Goal: Check status: Check status

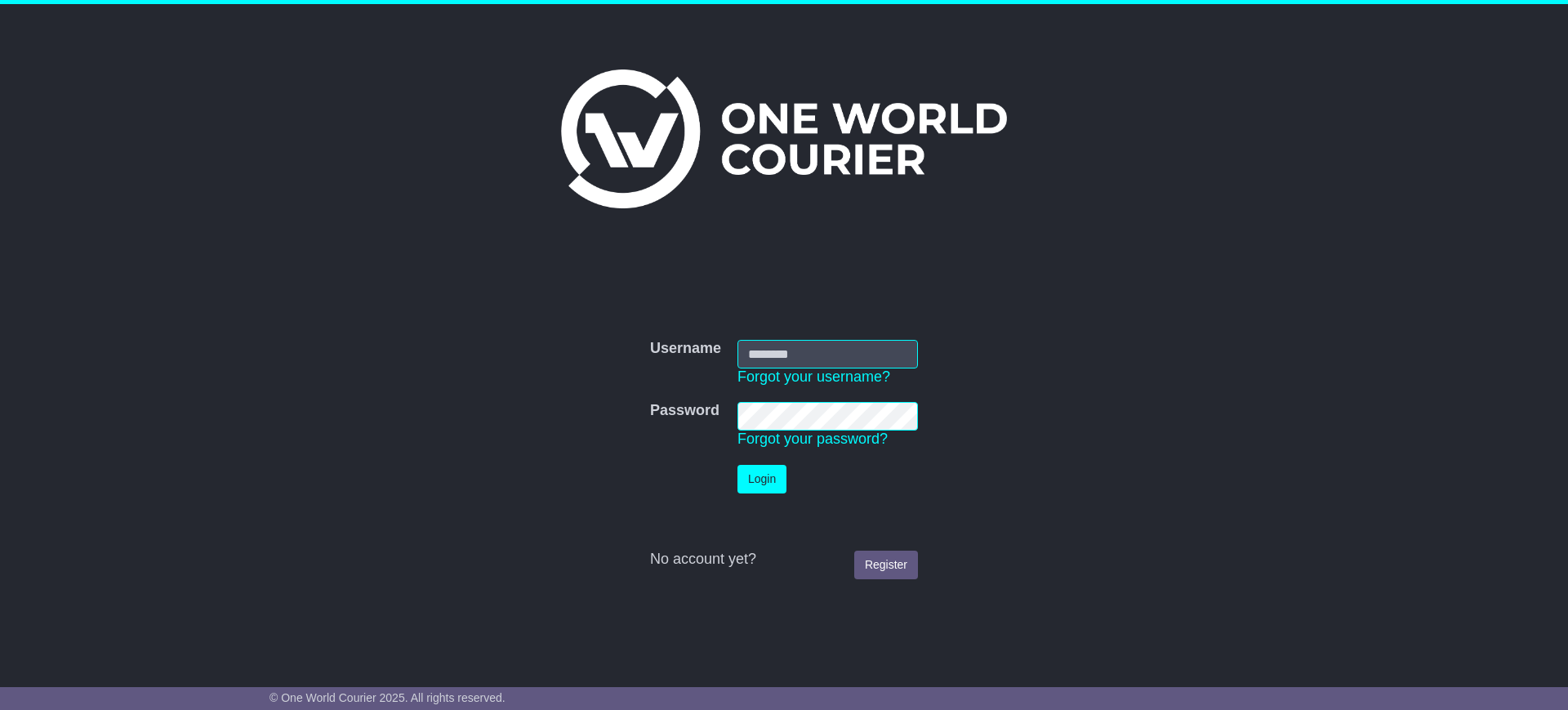
type input "**********"
click at [760, 473] on button "Login" at bounding box center [762, 478] width 49 height 29
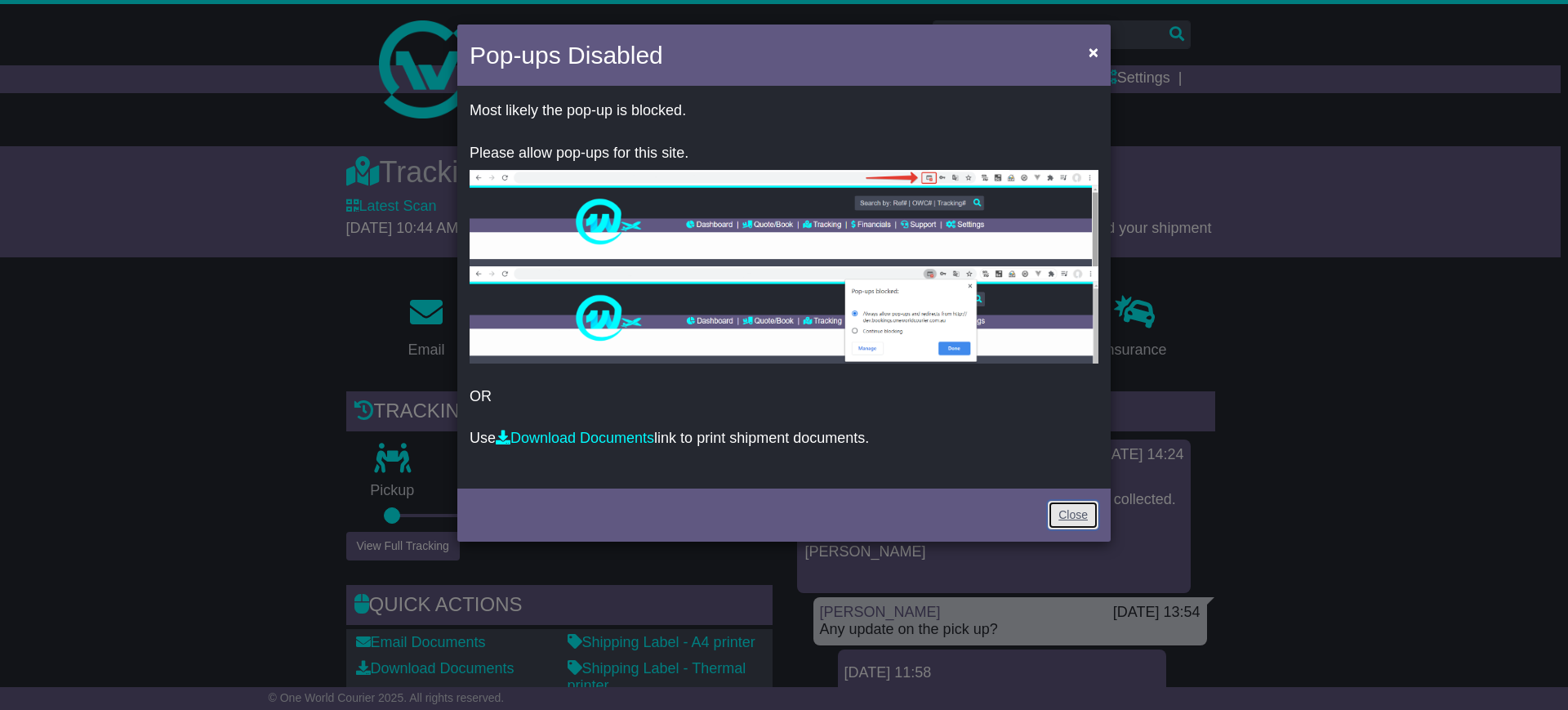
click at [1077, 508] on link "Close" at bounding box center [1073, 514] width 51 height 29
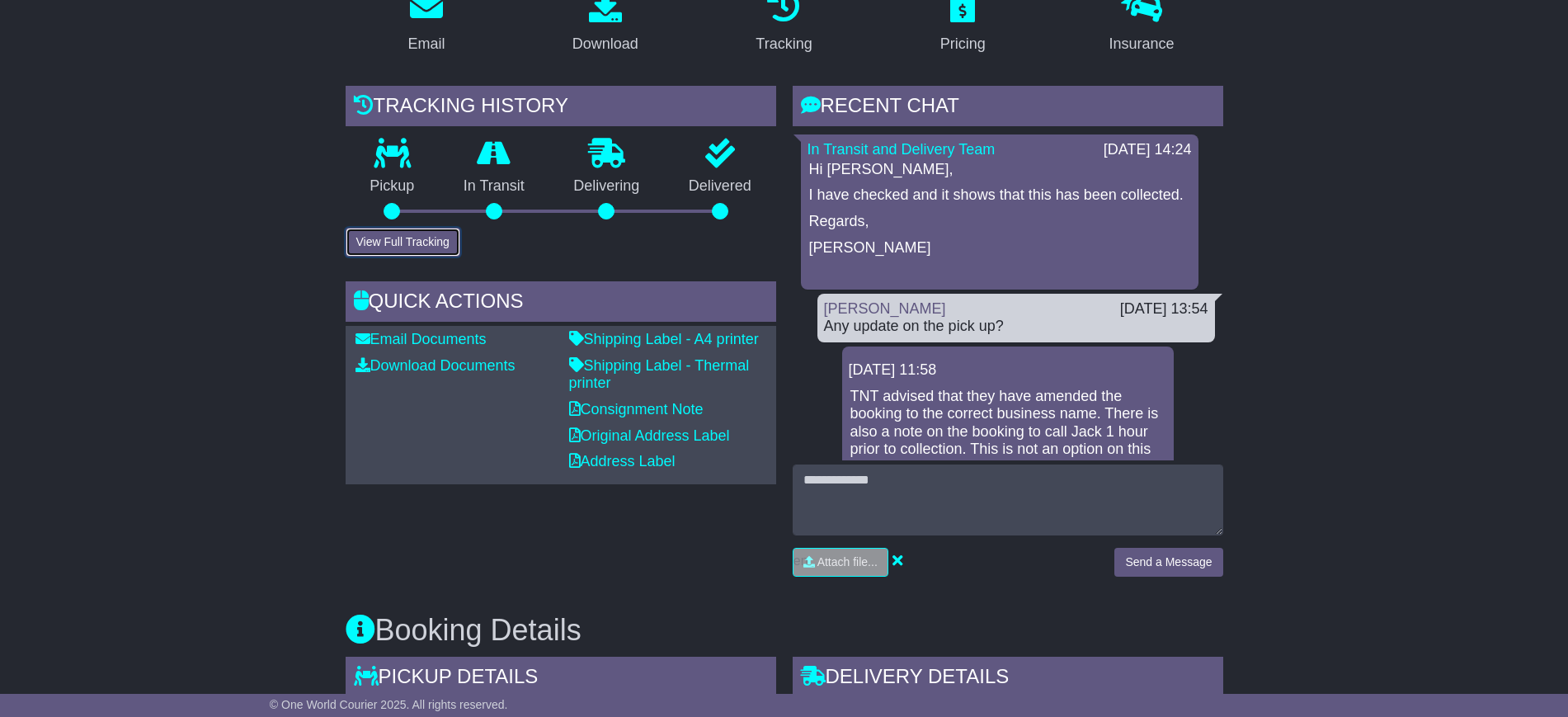
click at [407, 248] on button "View Full Tracking" at bounding box center [403, 241] width 115 height 29
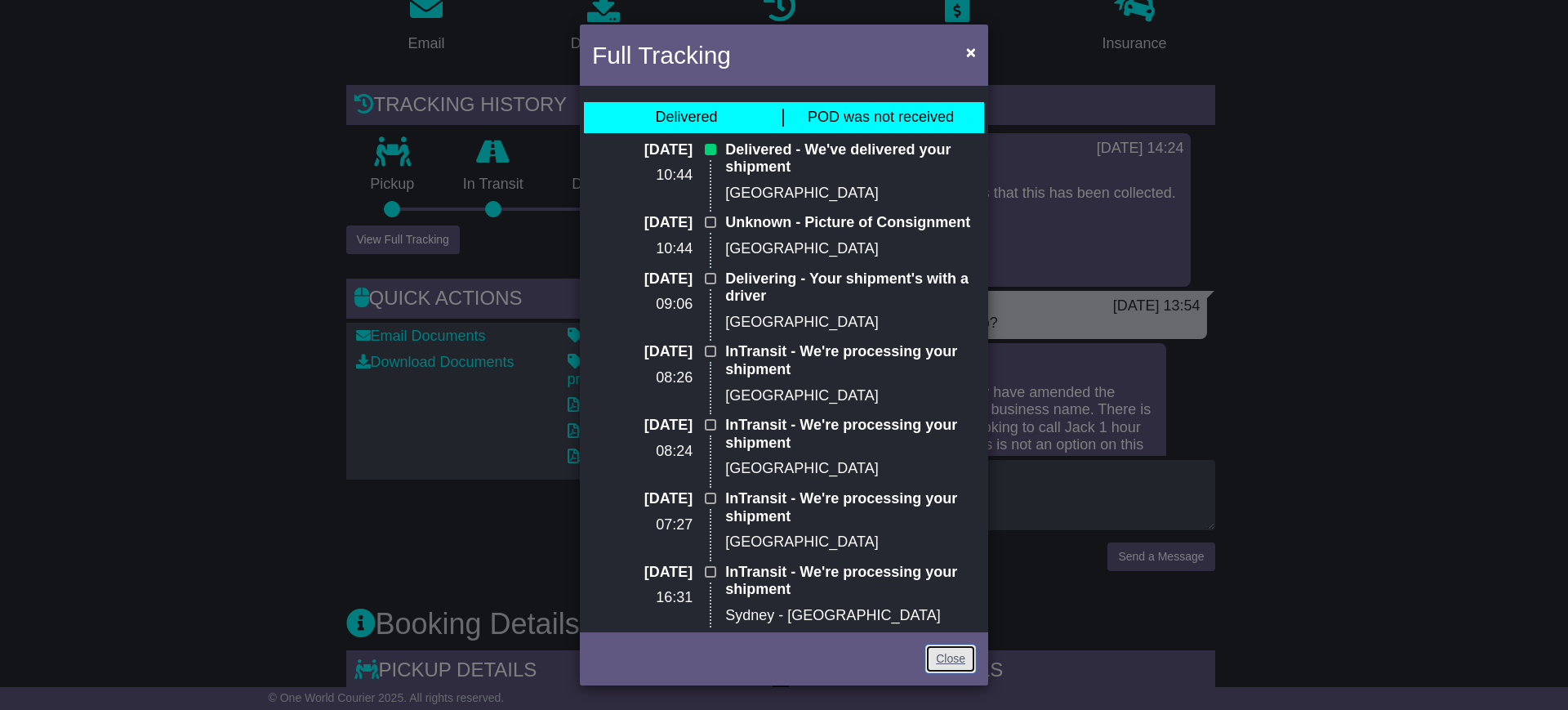
click at [936, 660] on link "Close" at bounding box center [951, 658] width 51 height 29
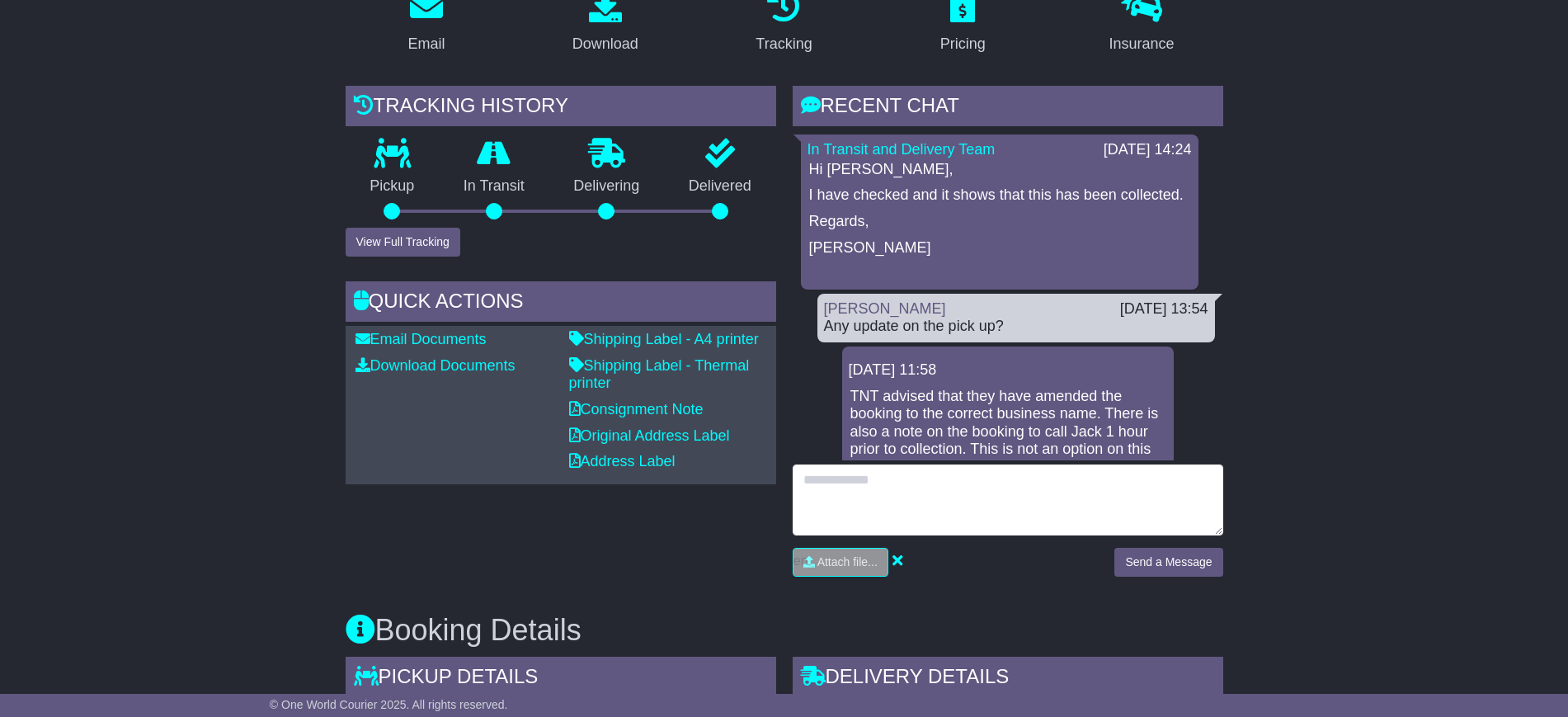
click at [939, 474] on textarea at bounding box center [1007, 500] width 431 height 71
type textarea "*"
type textarea "**********"
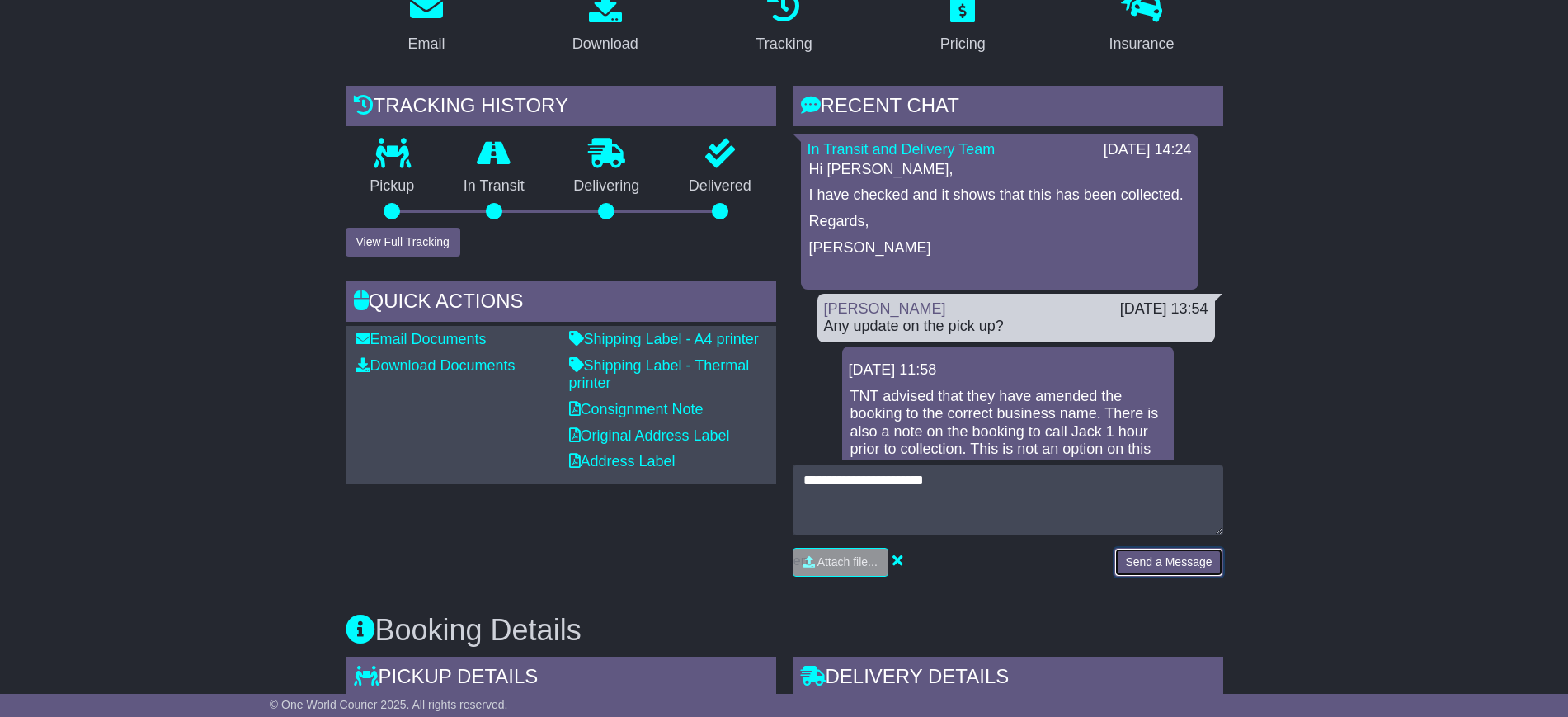
click at [1128, 557] on button "Send a Message" at bounding box center [1168, 562] width 108 height 29
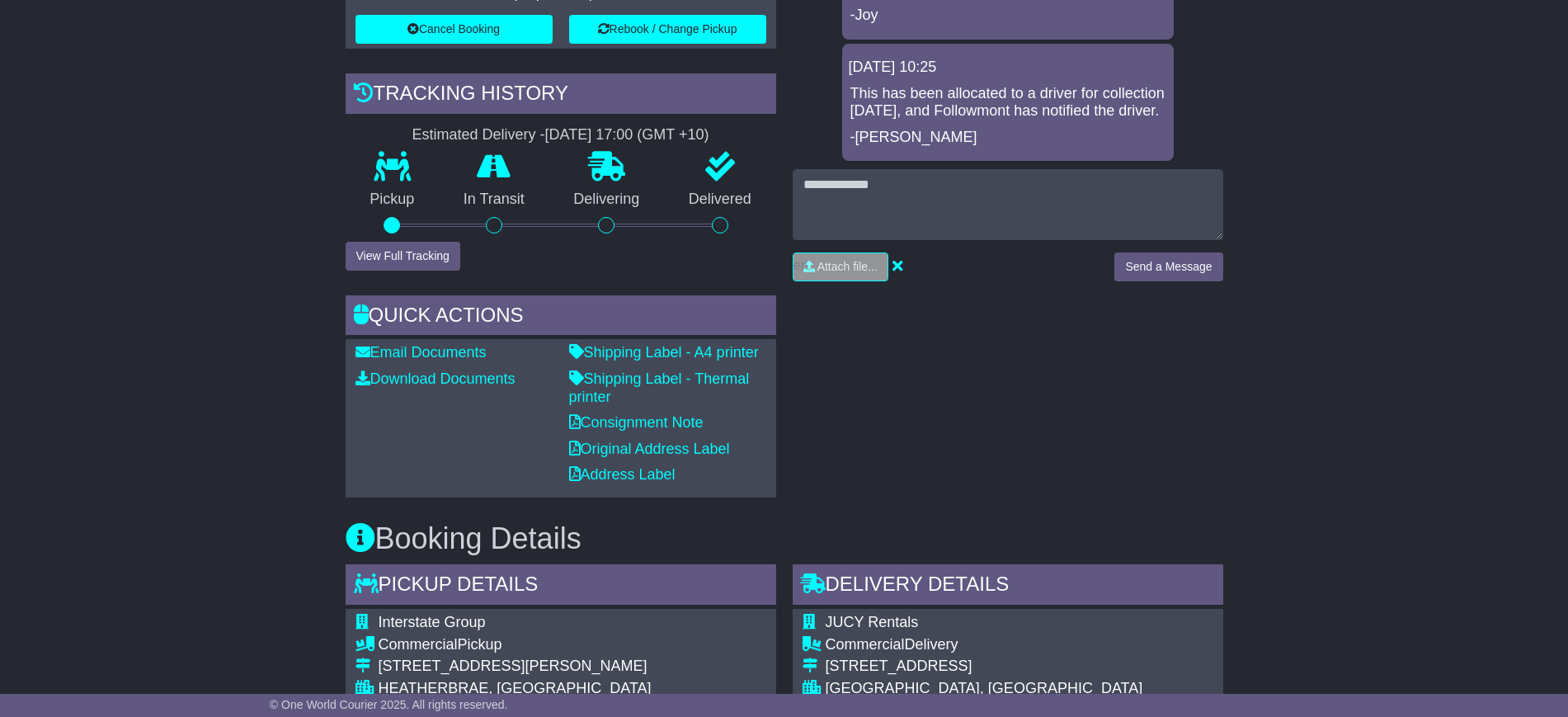
scroll to position [515, 0]
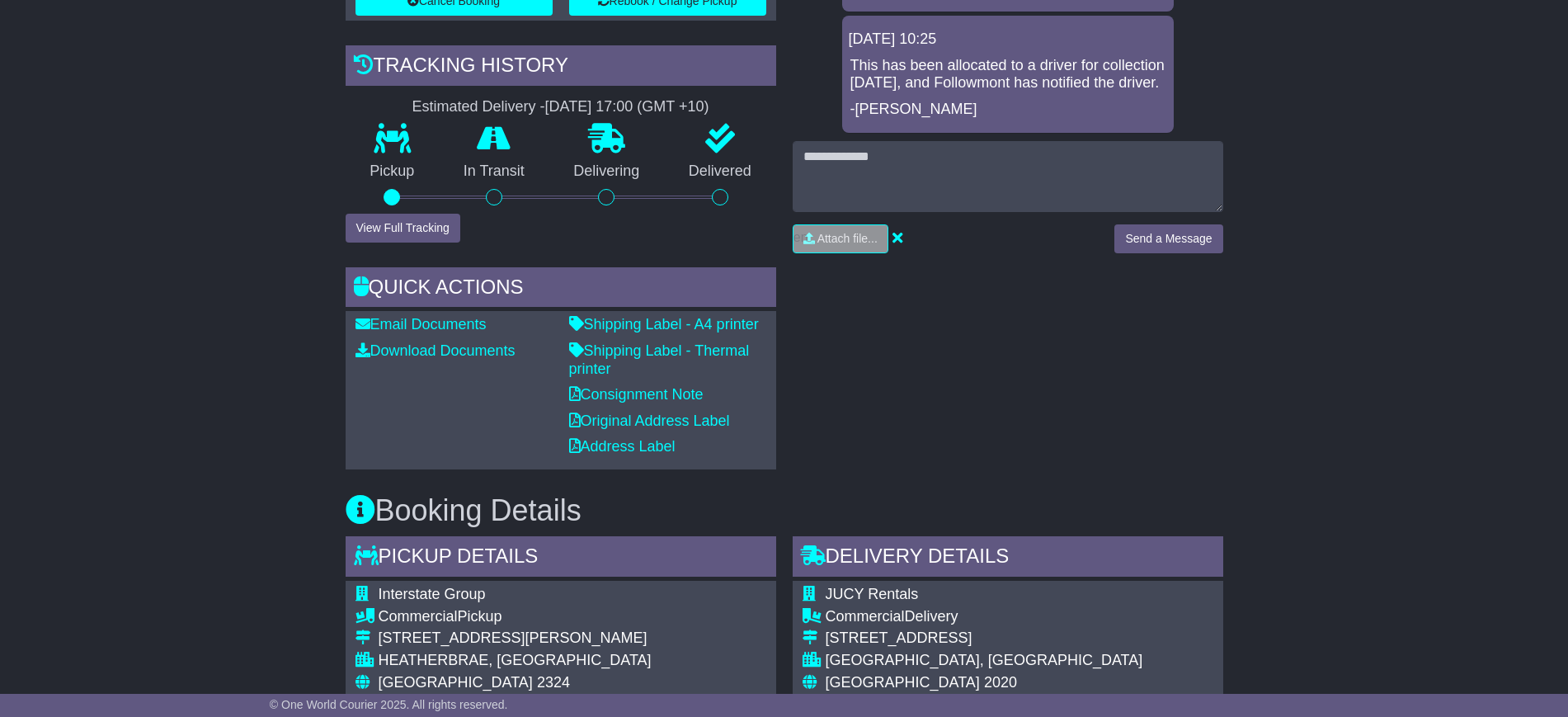
click at [262, 459] on div "Email Download Tracking Pricing Insurance" at bounding box center [784, 679] width 1568 height 1924
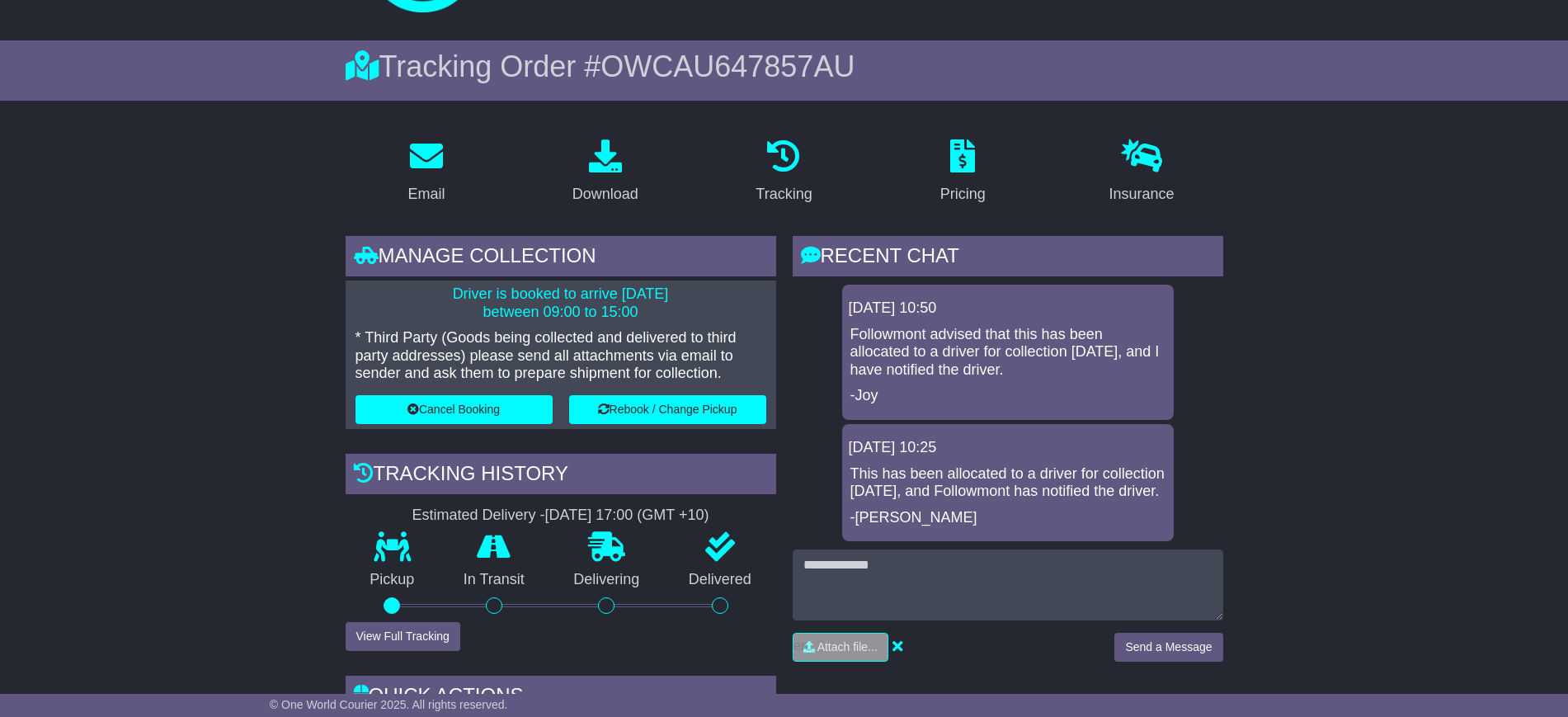
scroll to position [0, 0]
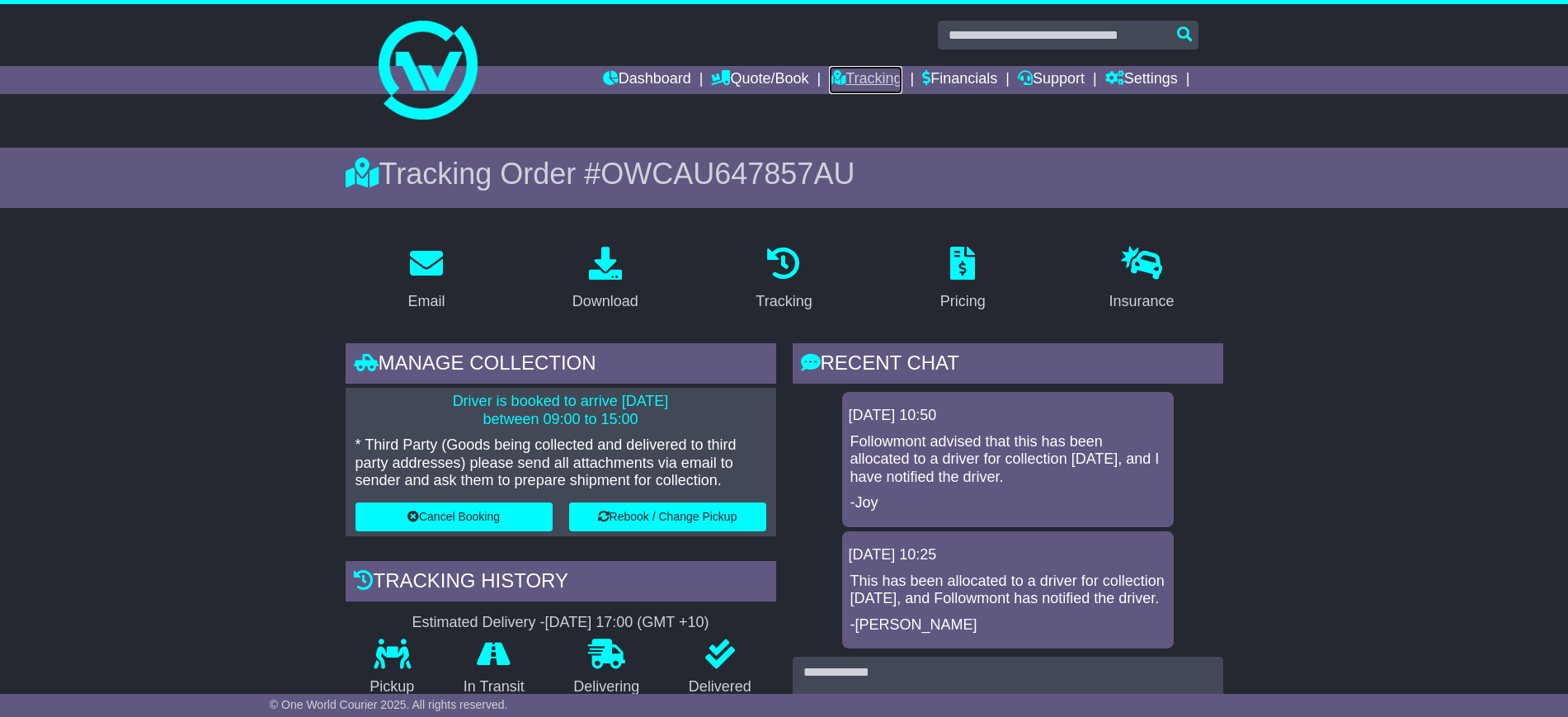
click at [839, 69] on link "Tracking" at bounding box center [865, 80] width 73 height 28
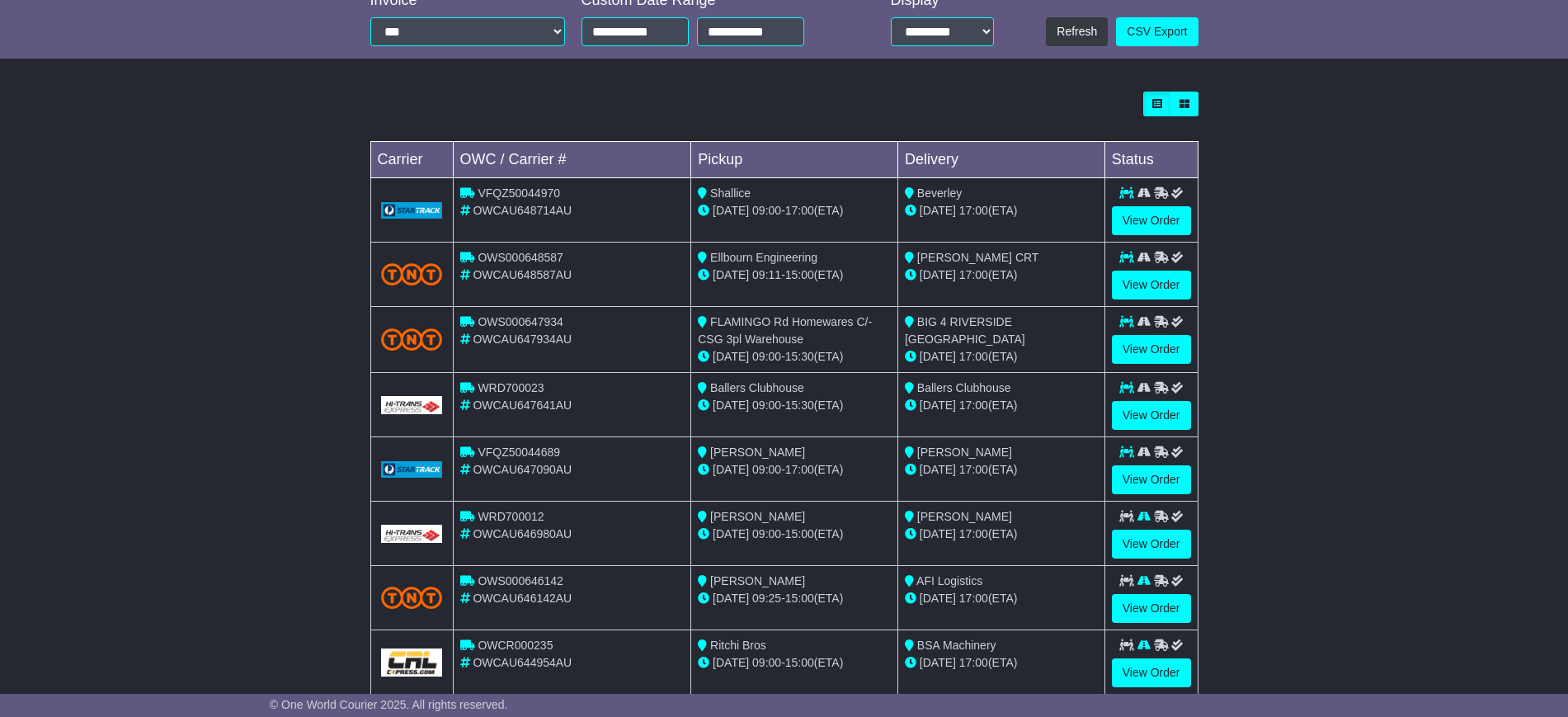
scroll to position [299, 0]
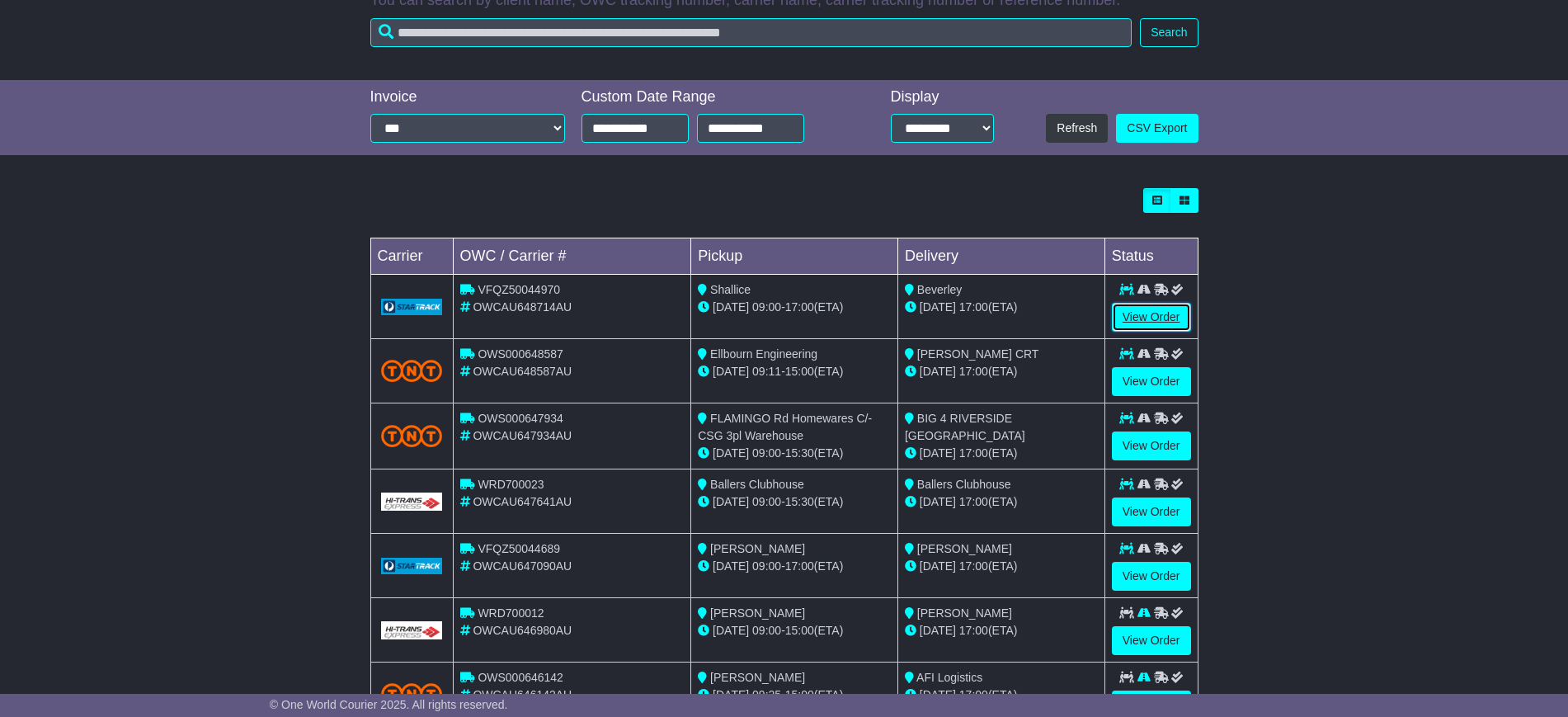
click at [1140, 323] on link "View Order" at bounding box center [1151, 317] width 79 height 29
click at [1139, 384] on link "View Order" at bounding box center [1151, 381] width 79 height 29
click at [1149, 442] on link "View Order" at bounding box center [1151, 446] width 79 height 29
click at [1157, 510] on link "View Order" at bounding box center [1151, 511] width 79 height 29
click at [1158, 580] on link "View Order" at bounding box center [1151, 576] width 79 height 29
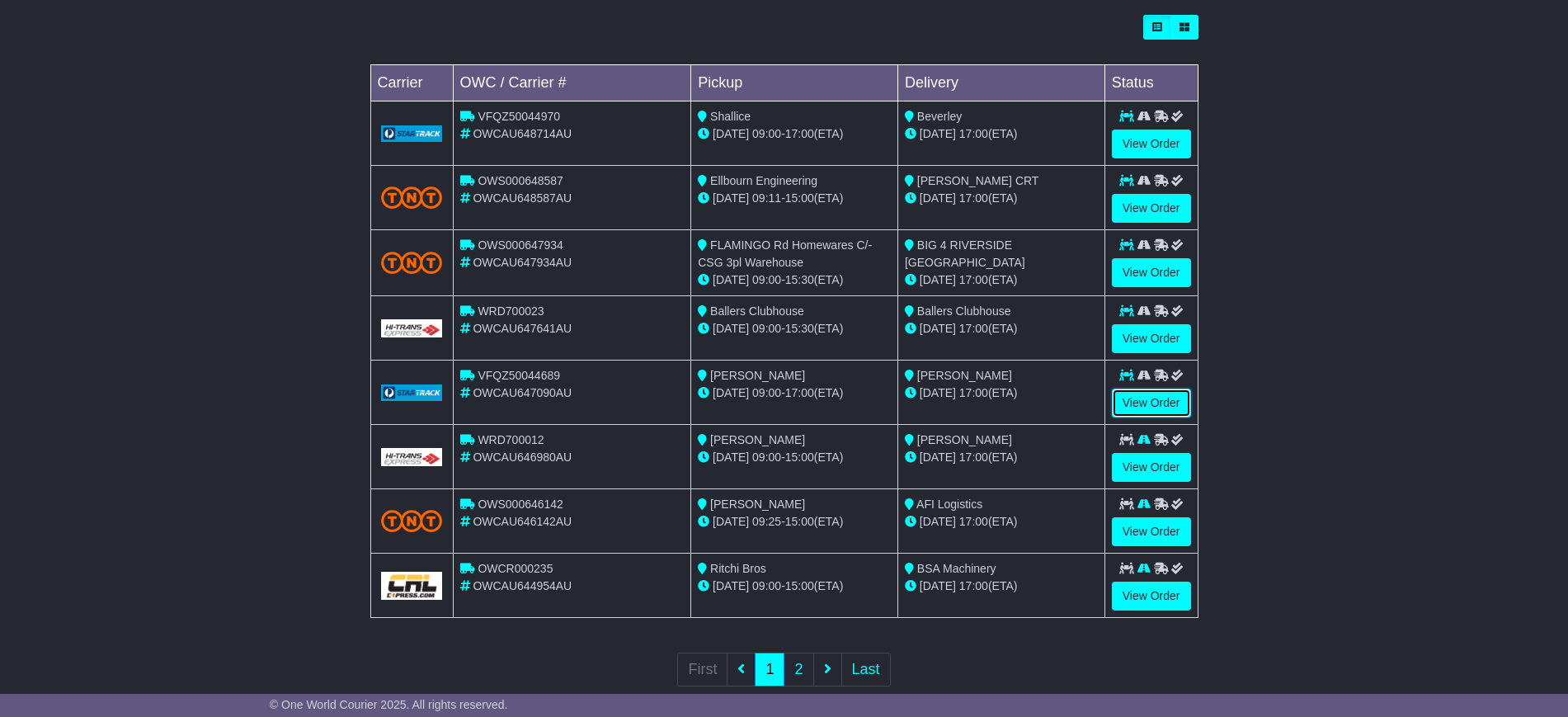
scroll to position [504, 0]
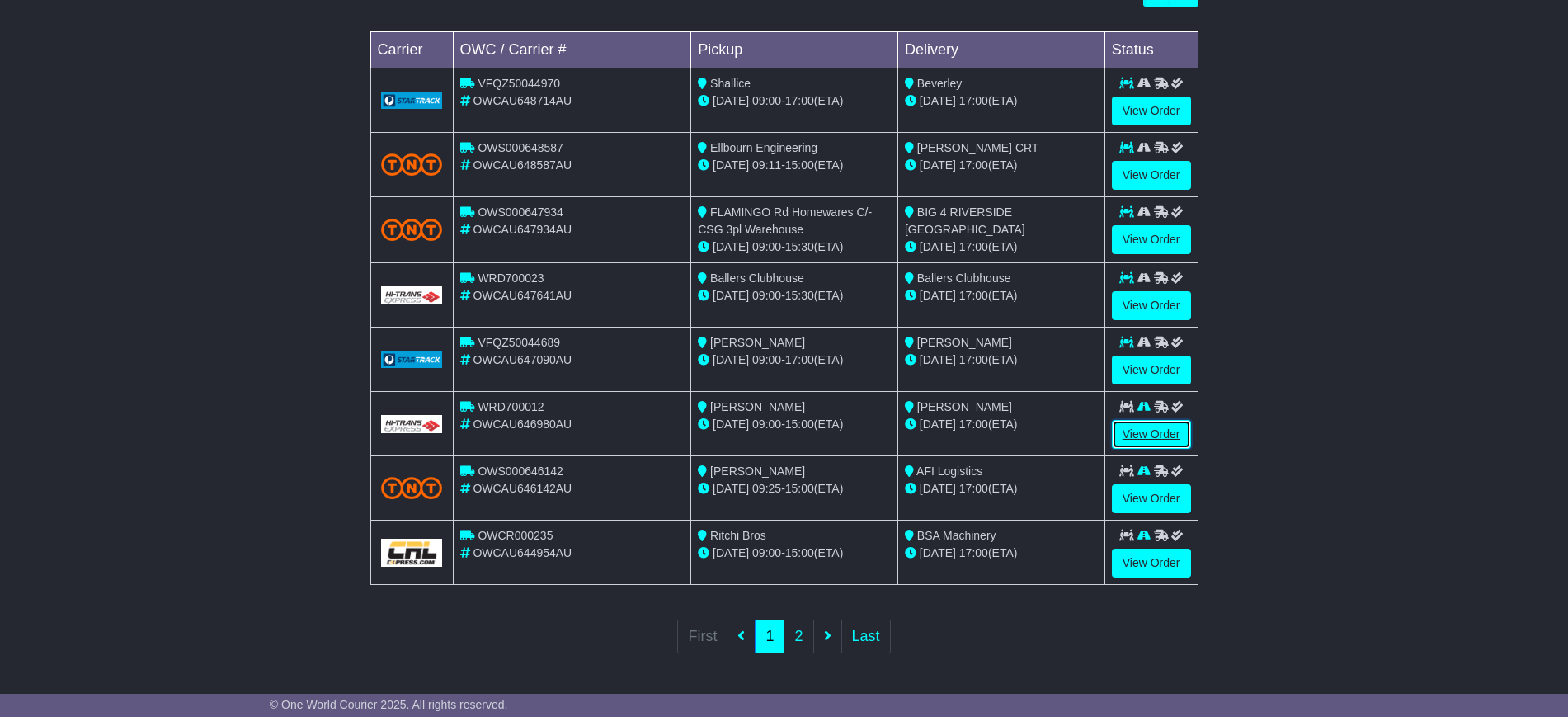
click at [1148, 437] on link "View Order" at bounding box center [1151, 434] width 79 height 29
click at [1137, 495] on link "View Order" at bounding box center [1151, 498] width 79 height 29
click at [1140, 555] on link "View Order" at bounding box center [1151, 562] width 79 height 29
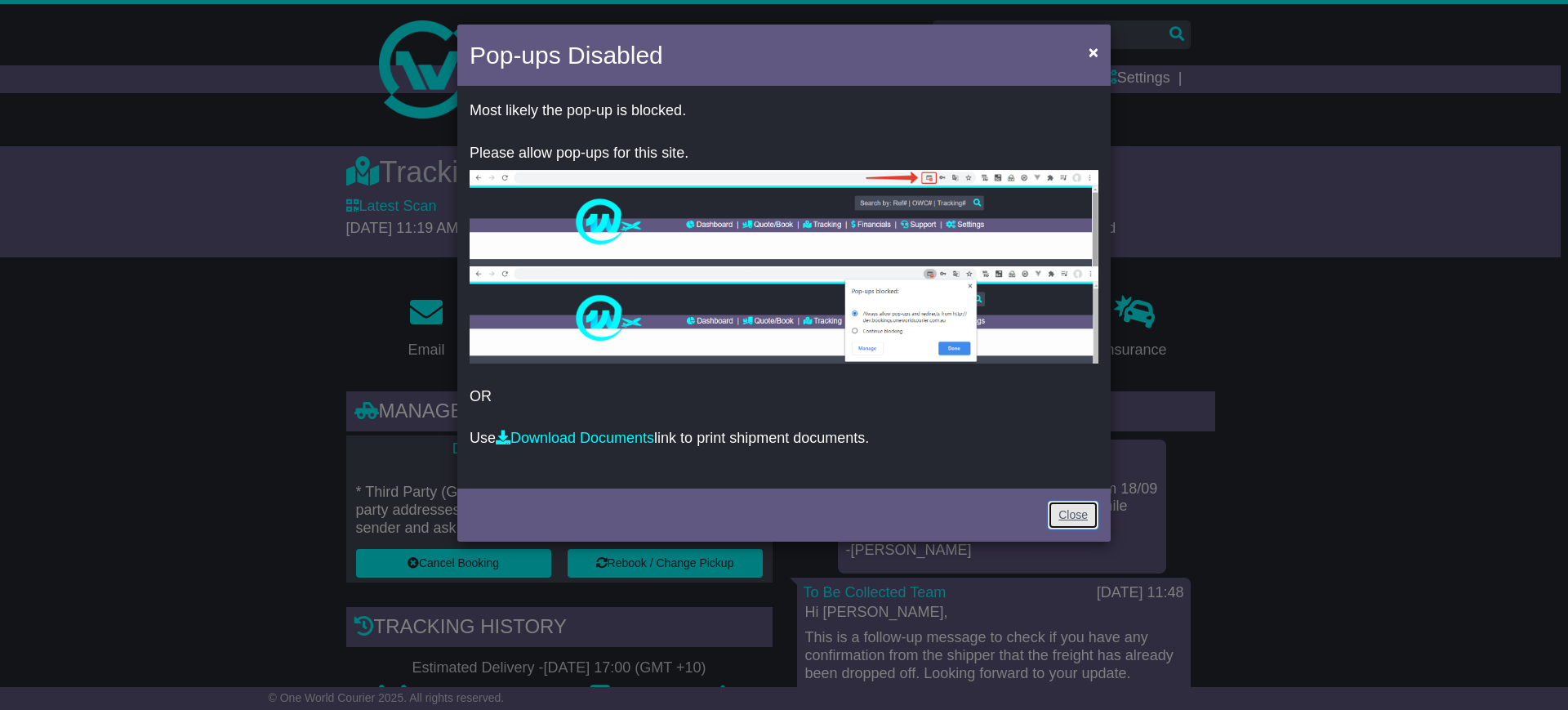
click at [1060, 505] on link "Close" at bounding box center [1073, 514] width 51 height 29
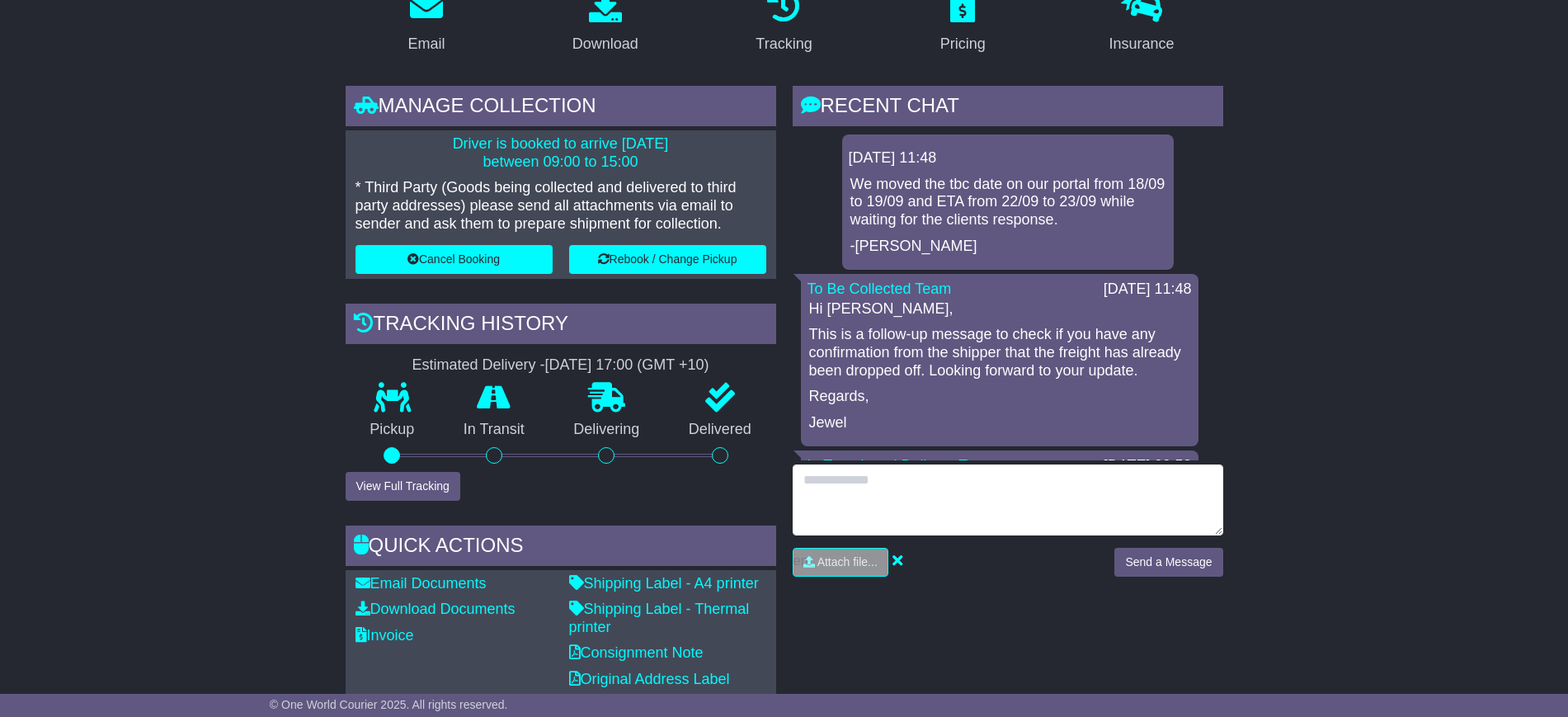
click at [964, 490] on textarea at bounding box center [1007, 500] width 431 height 71
type textarea "**********"
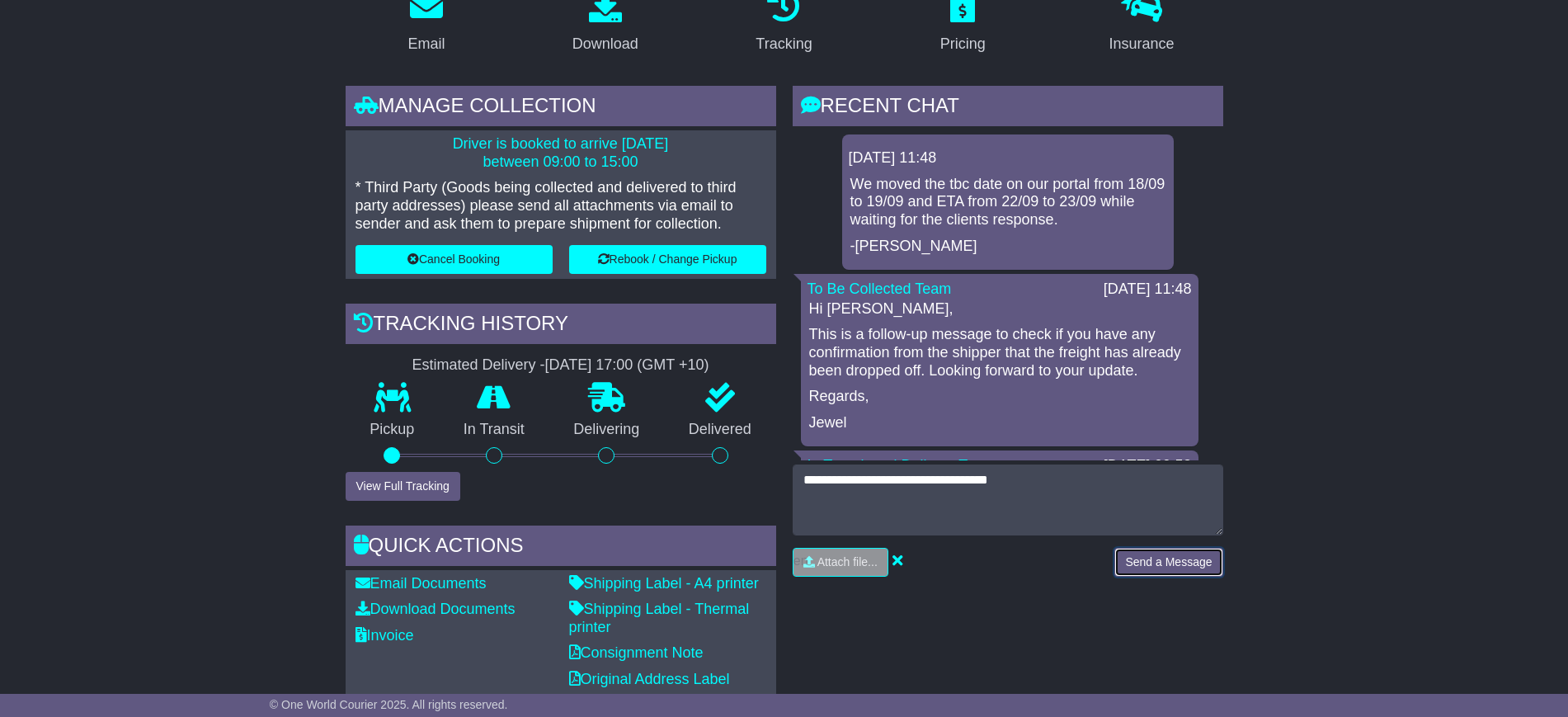
click at [1124, 555] on button "Send a Message" at bounding box center [1168, 562] width 108 height 29
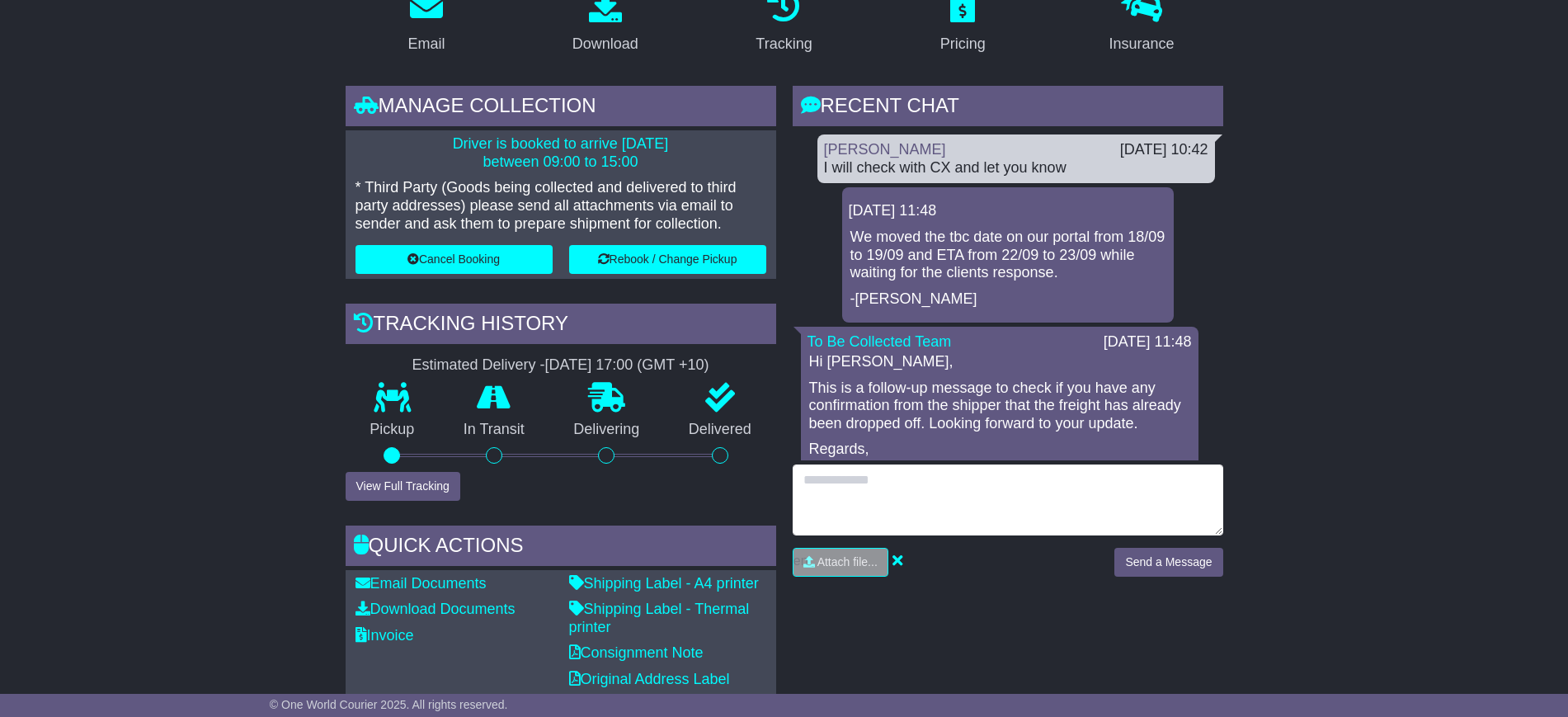
click at [868, 500] on textarea at bounding box center [1007, 500] width 431 height 71
type textarea "**********"
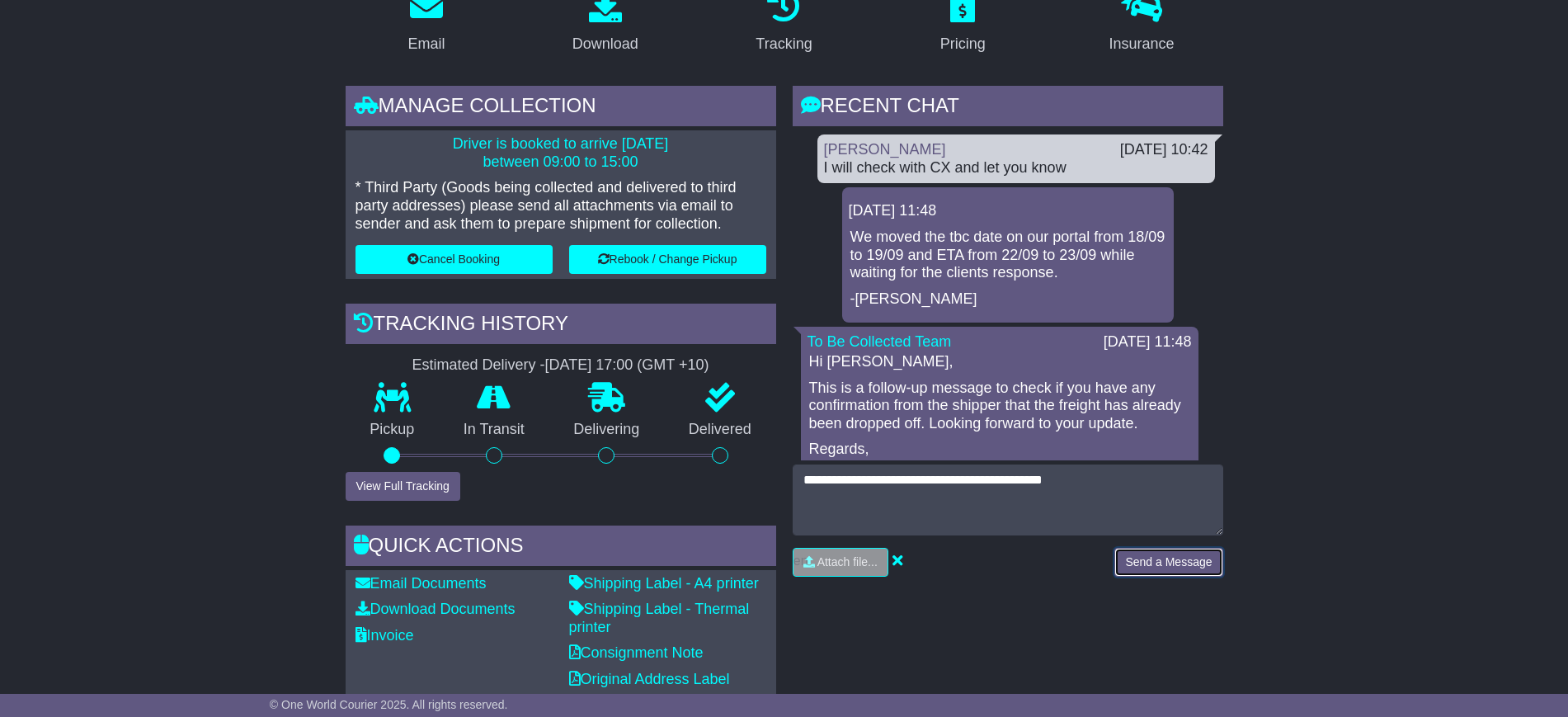
click at [1168, 570] on button "Send a Message" at bounding box center [1168, 562] width 108 height 29
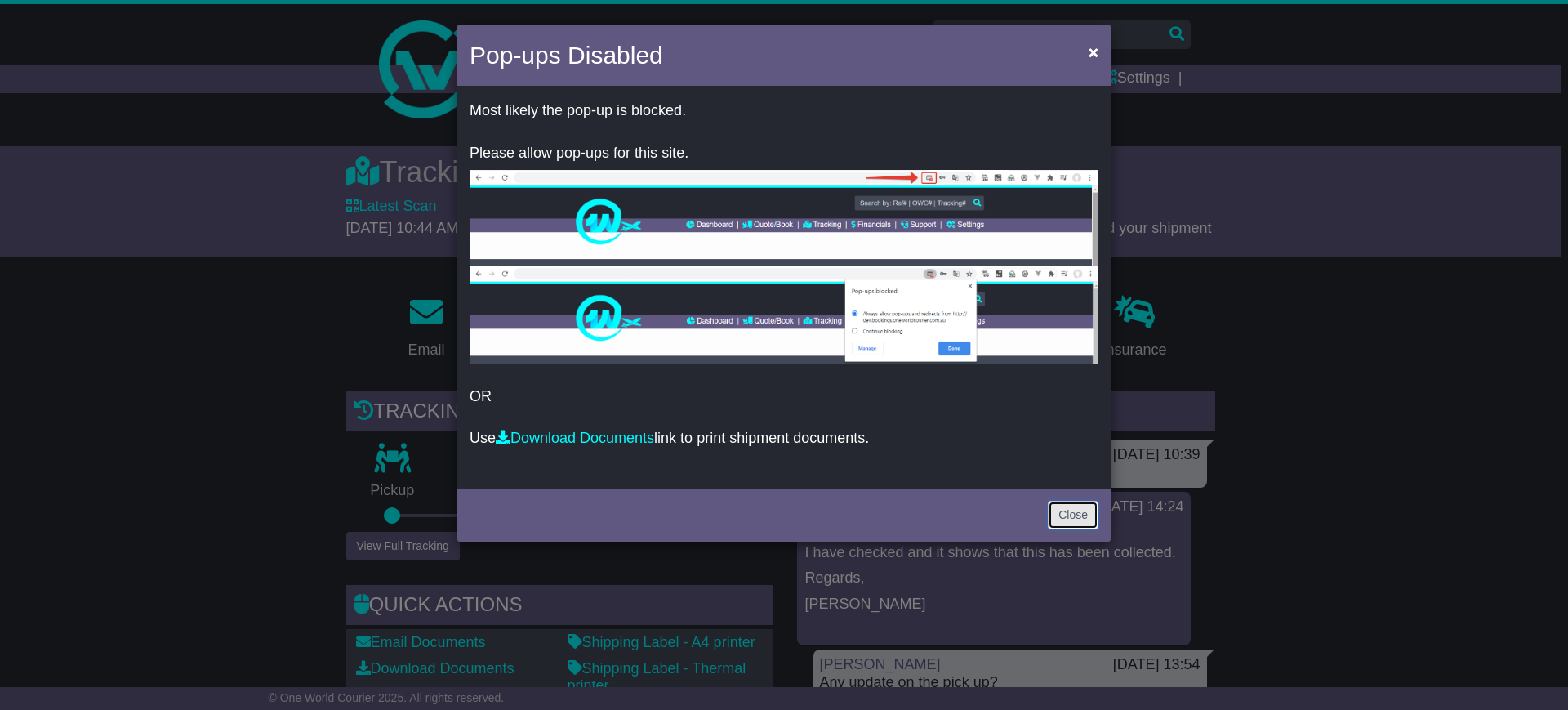
click at [1070, 503] on link "Close" at bounding box center [1073, 514] width 51 height 29
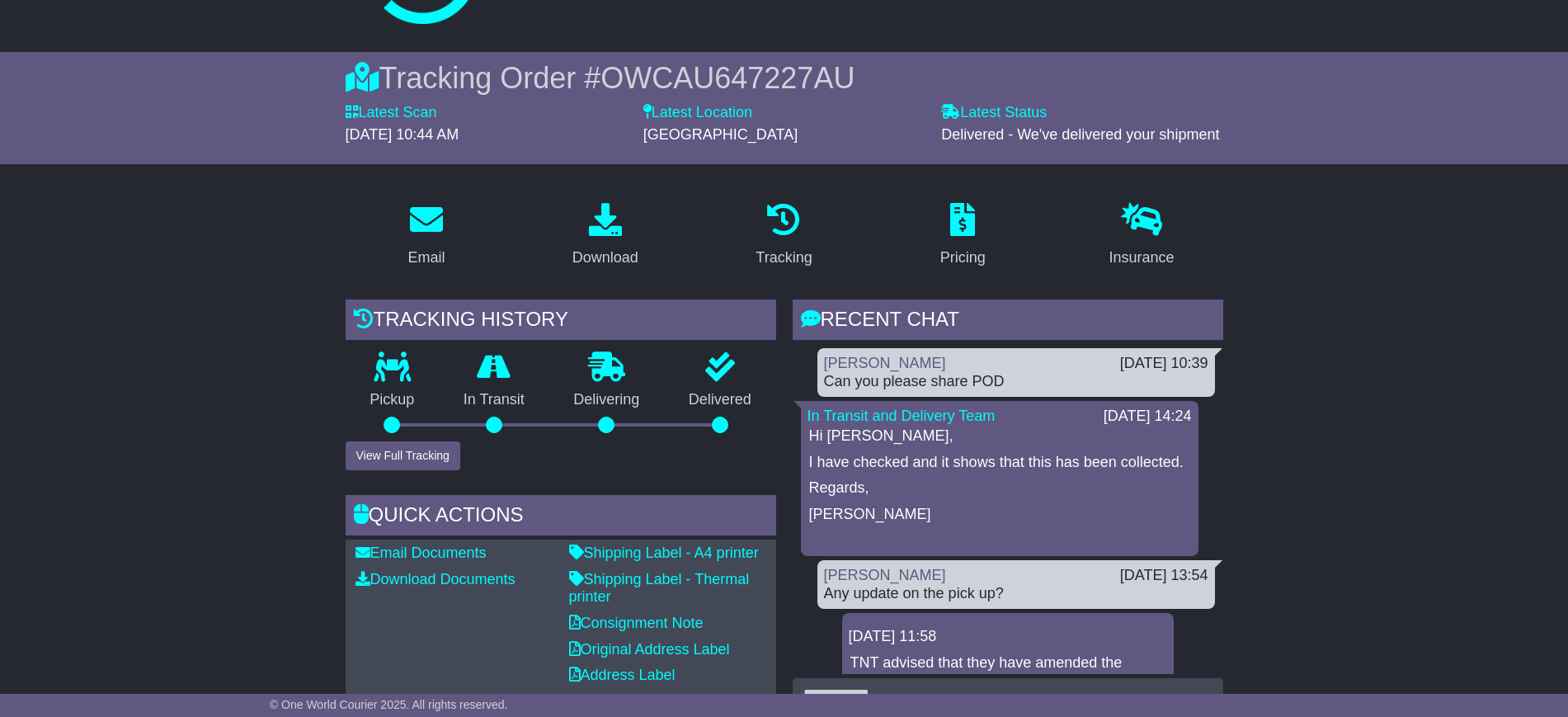
scroll to position [206, 0]
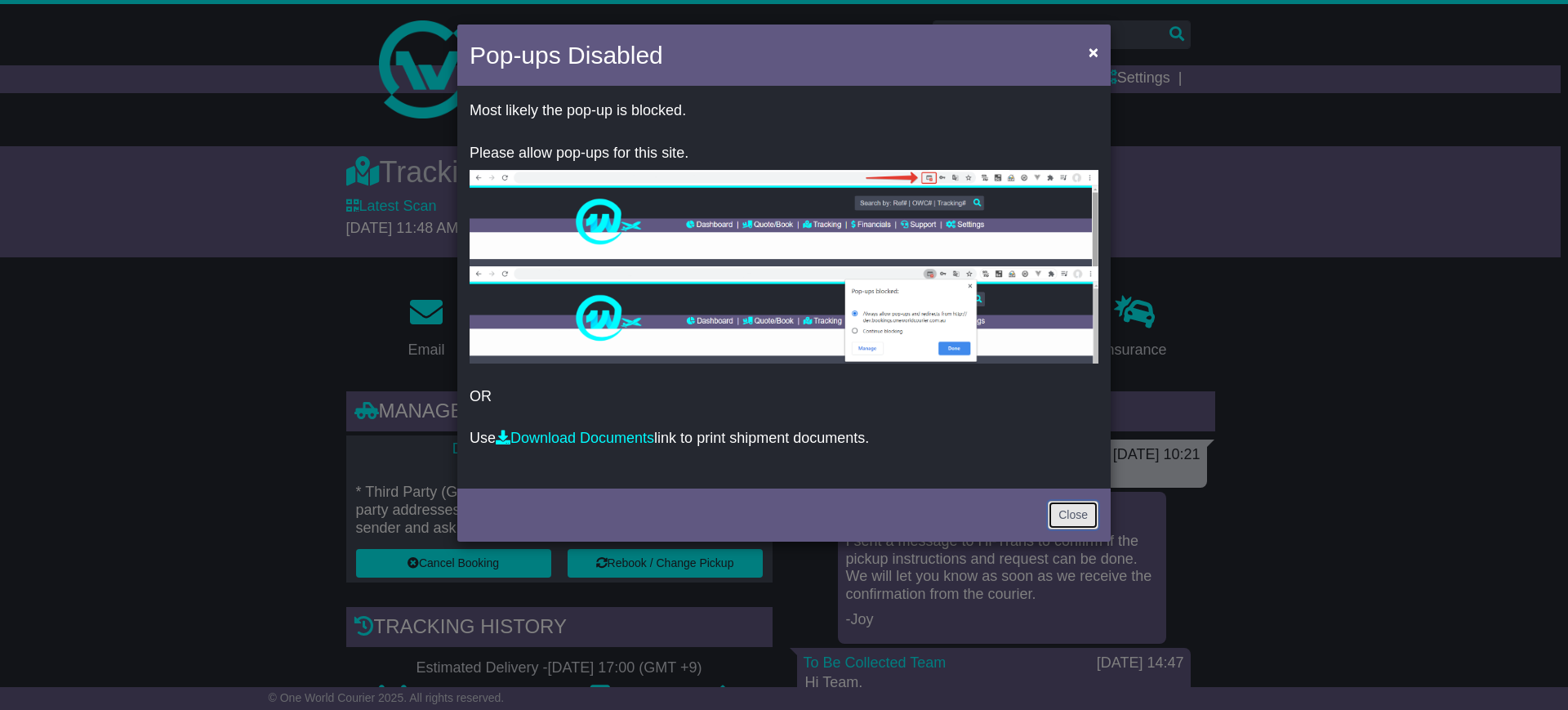
click at [1055, 507] on link "Close" at bounding box center [1073, 514] width 51 height 29
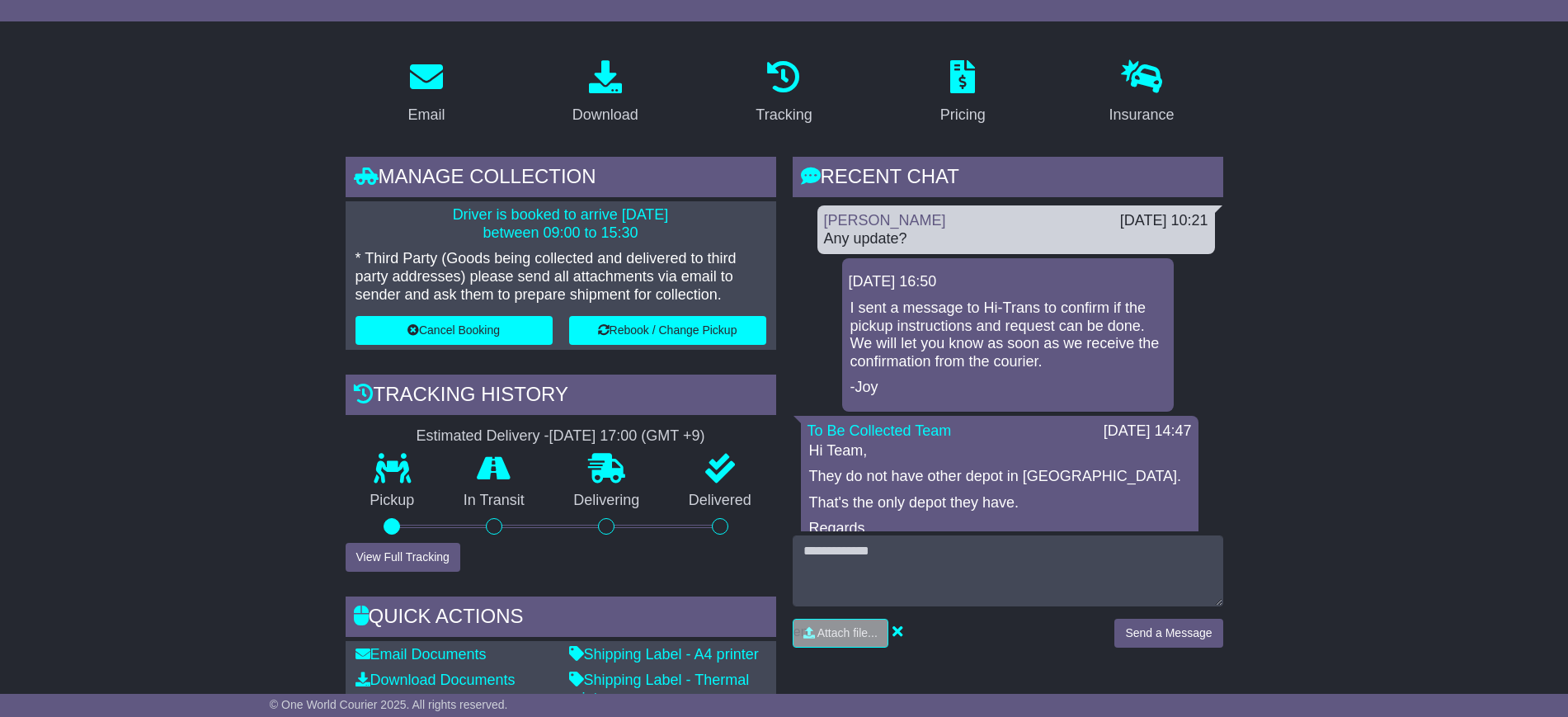
scroll to position [206, 0]
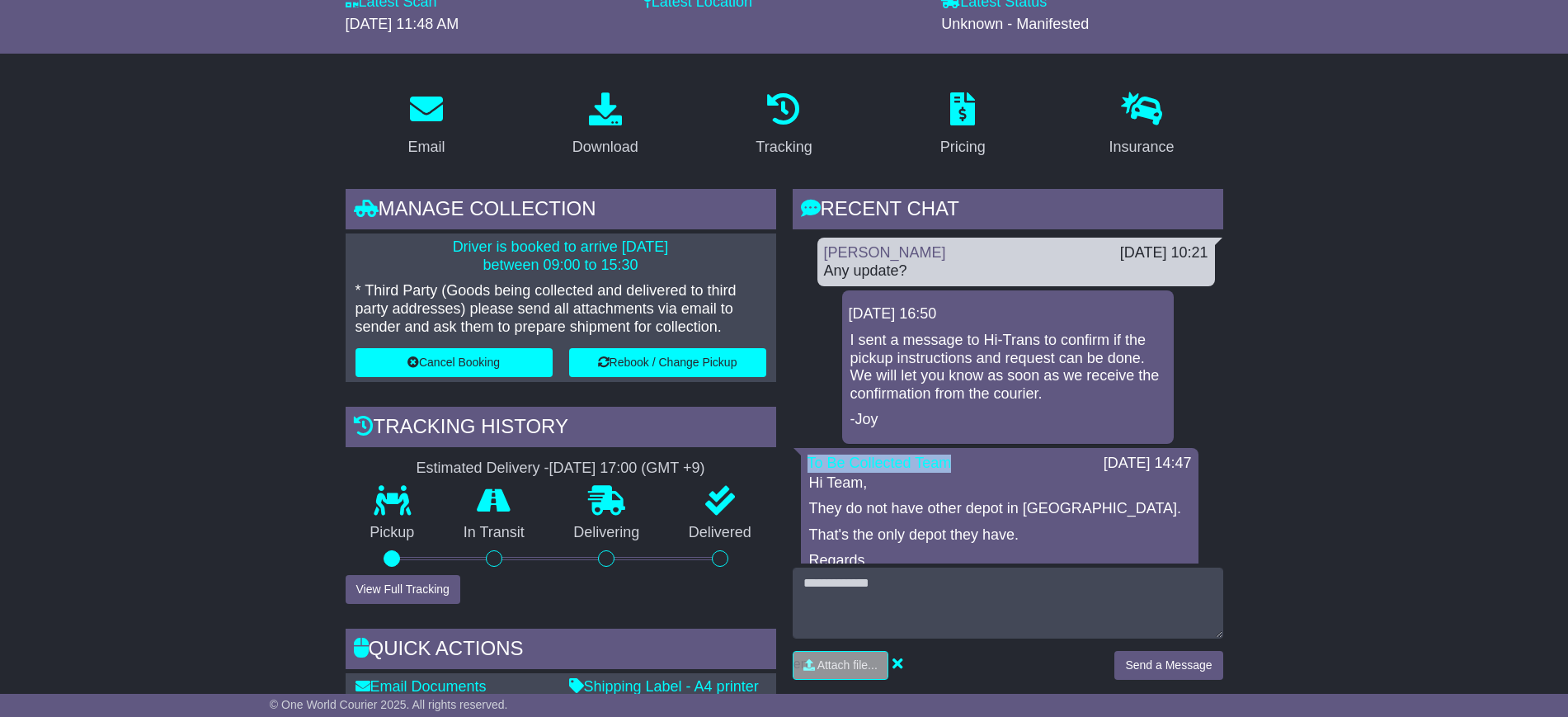
drag, startPoint x: 1001, startPoint y: 442, endPoint x: 1007, endPoint y: 452, distance: 11.7
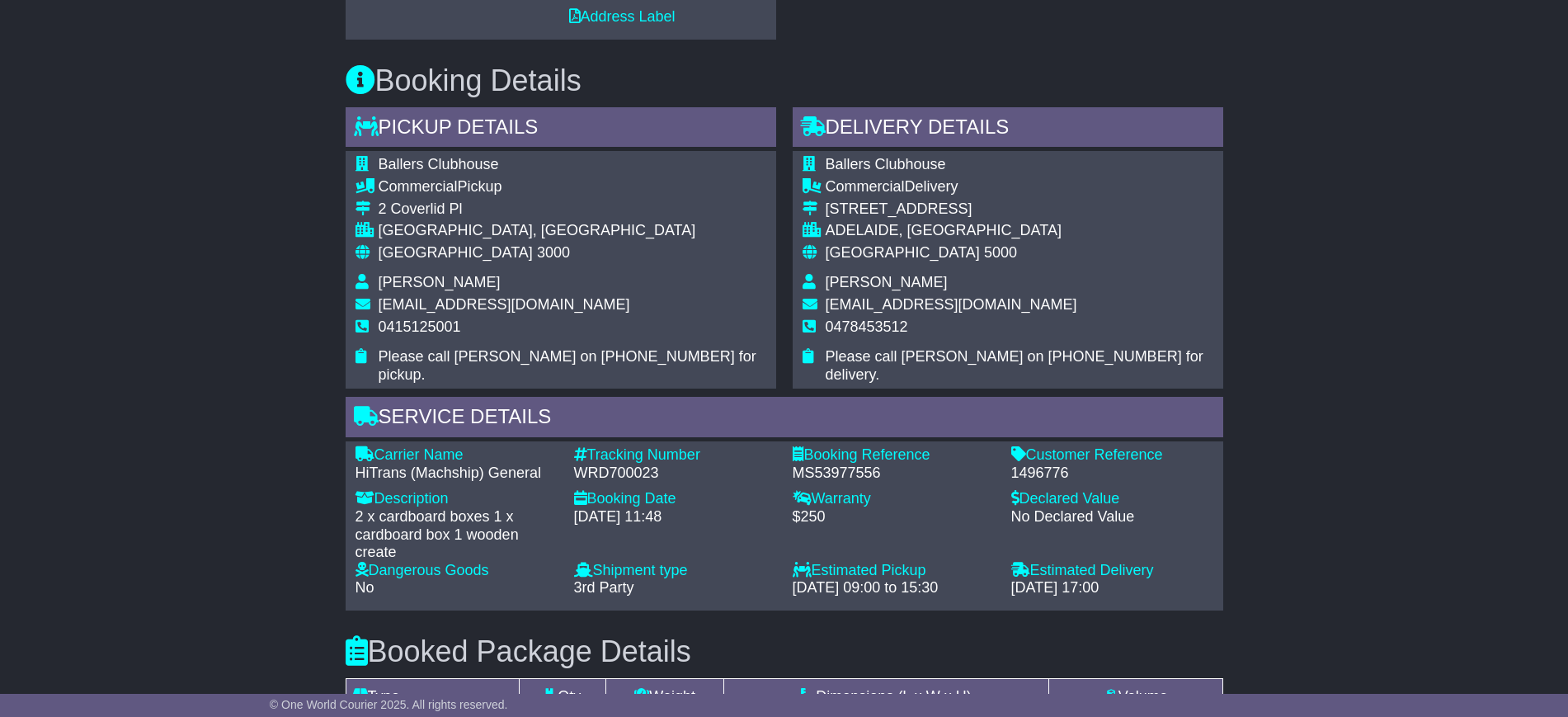
scroll to position [1031, 0]
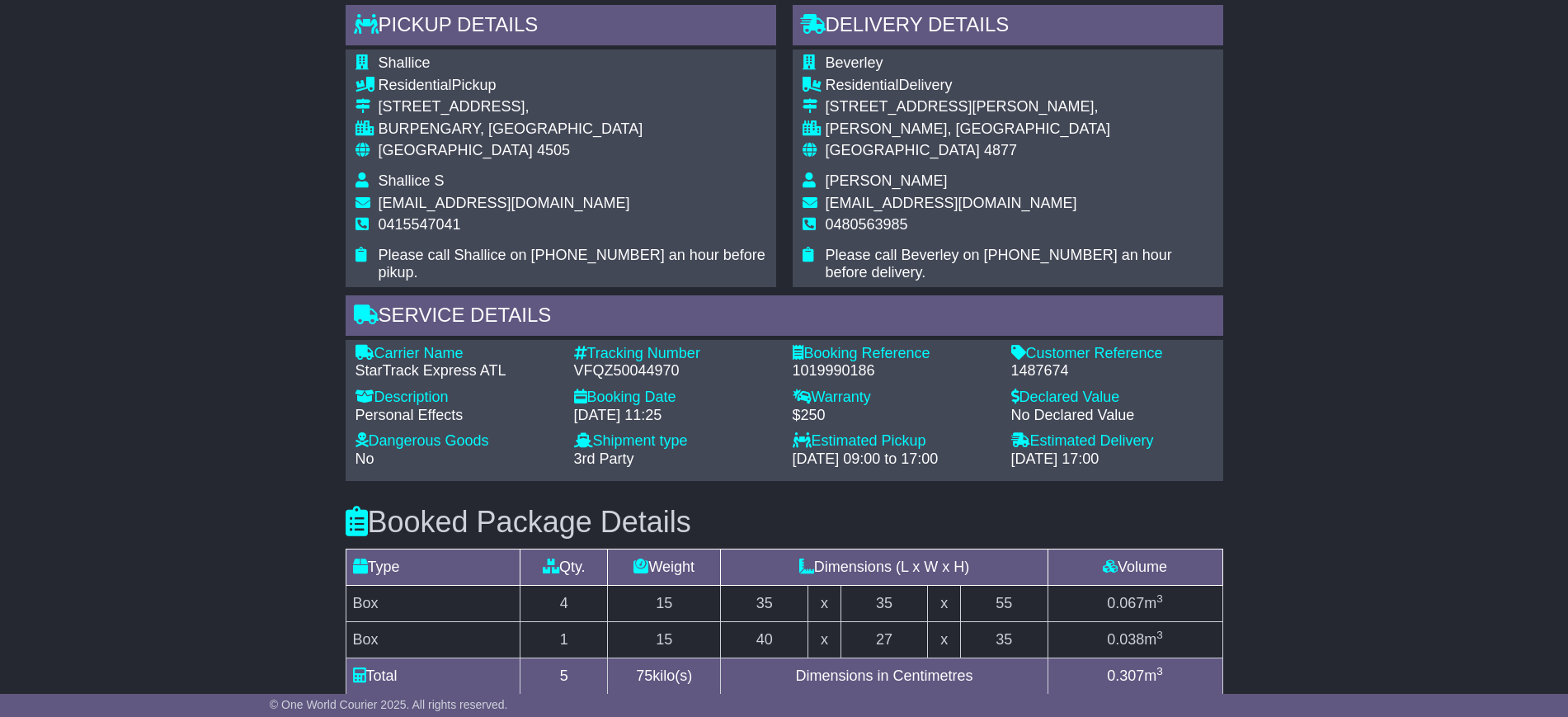
scroll to position [1134, 0]
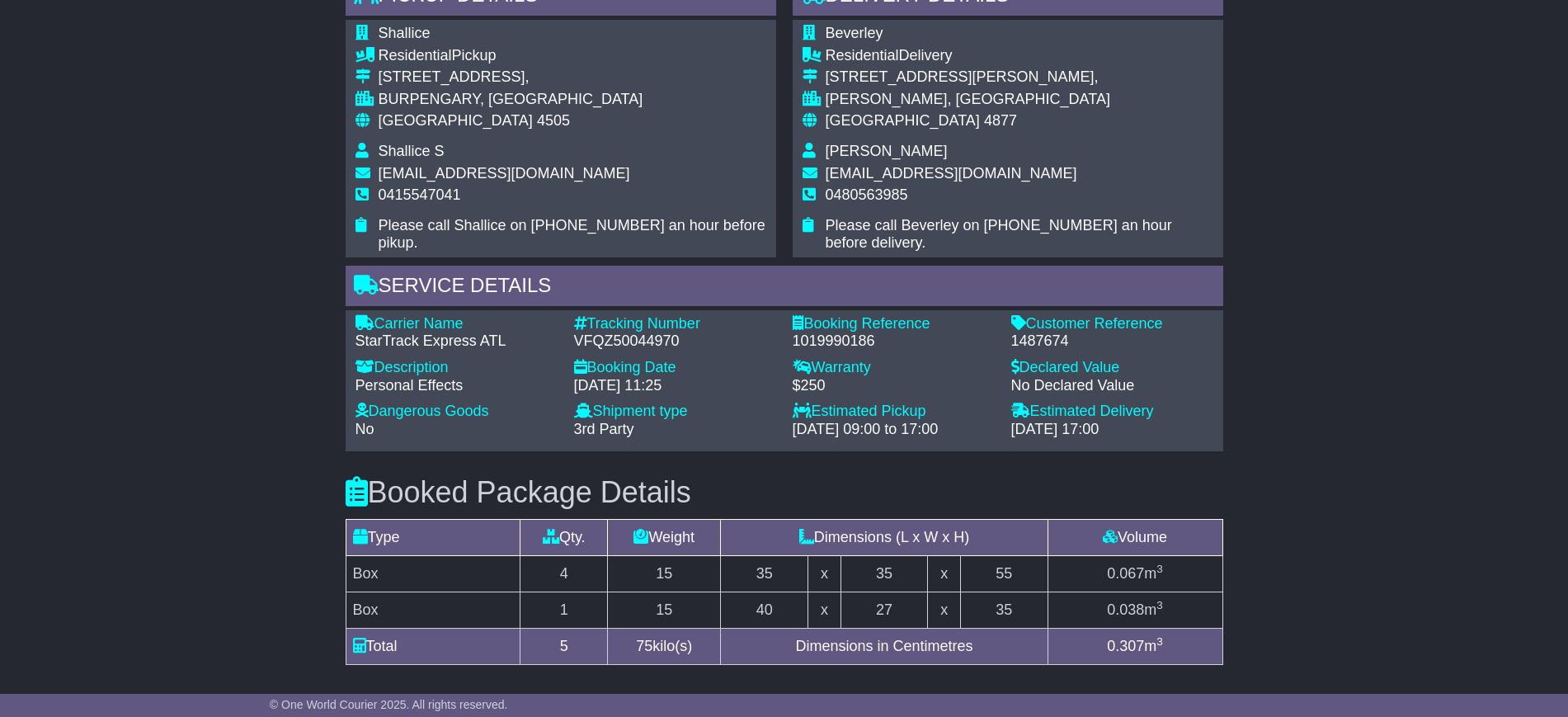
click at [1037, 343] on div "1487674" at bounding box center [1112, 342] width 202 height 18
copy div "1487674"
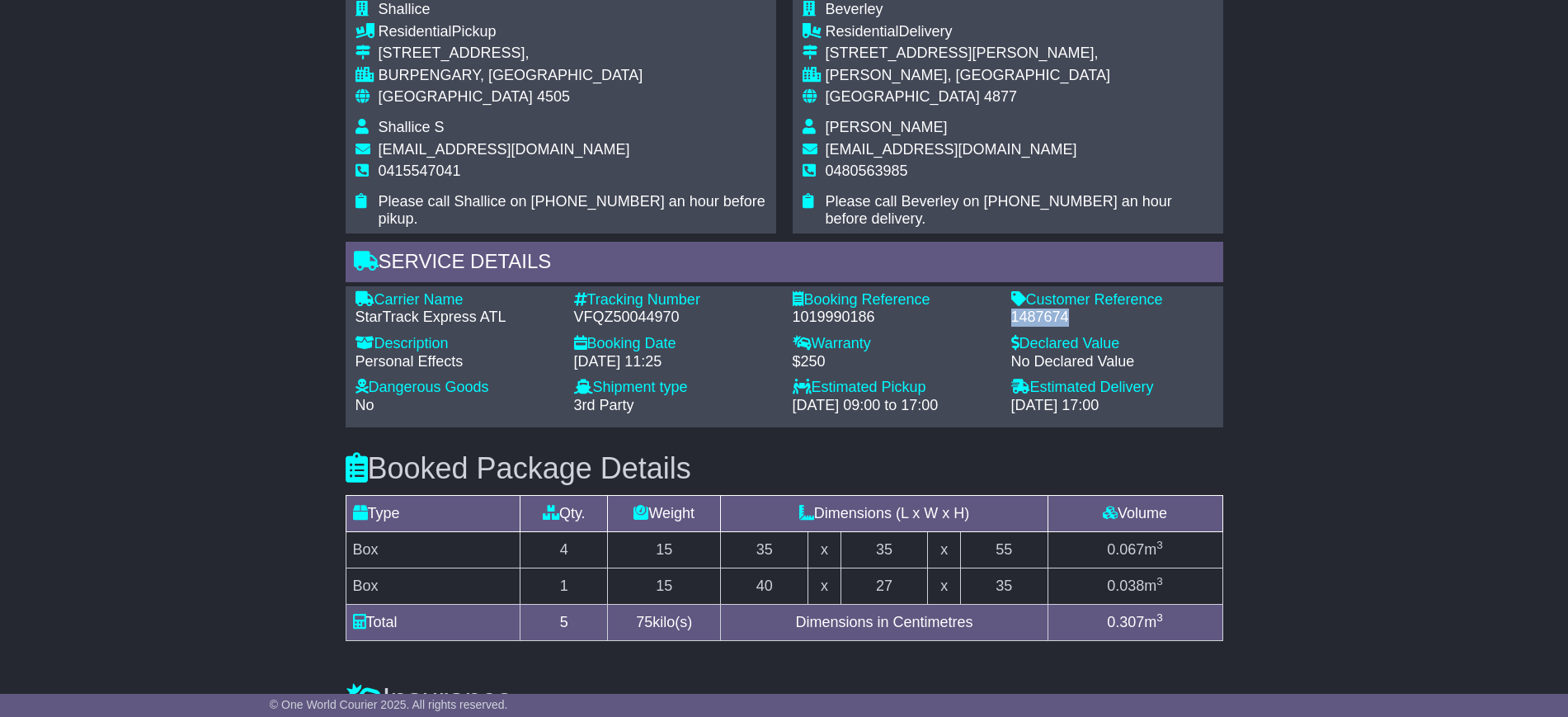
scroll to position [985, 0]
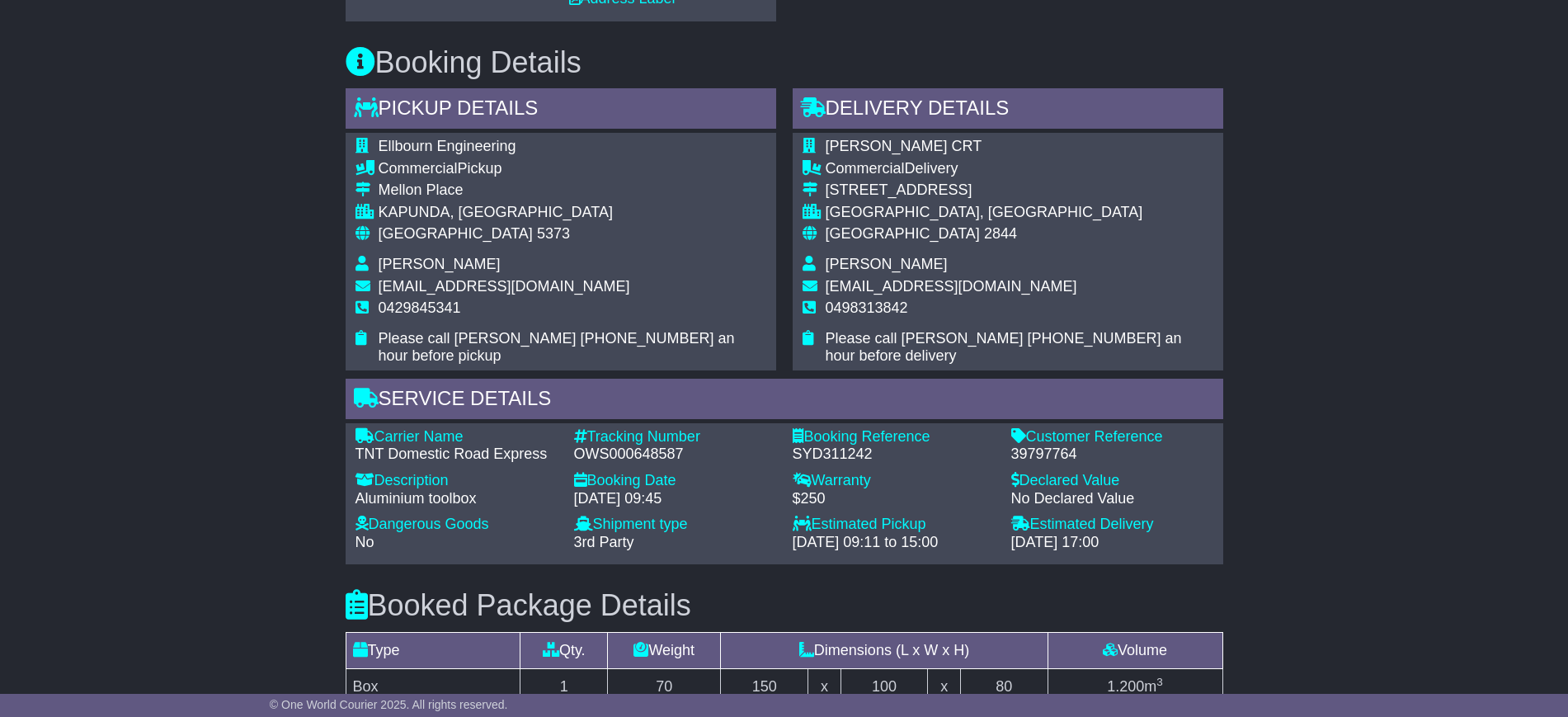
scroll to position [1031, 0]
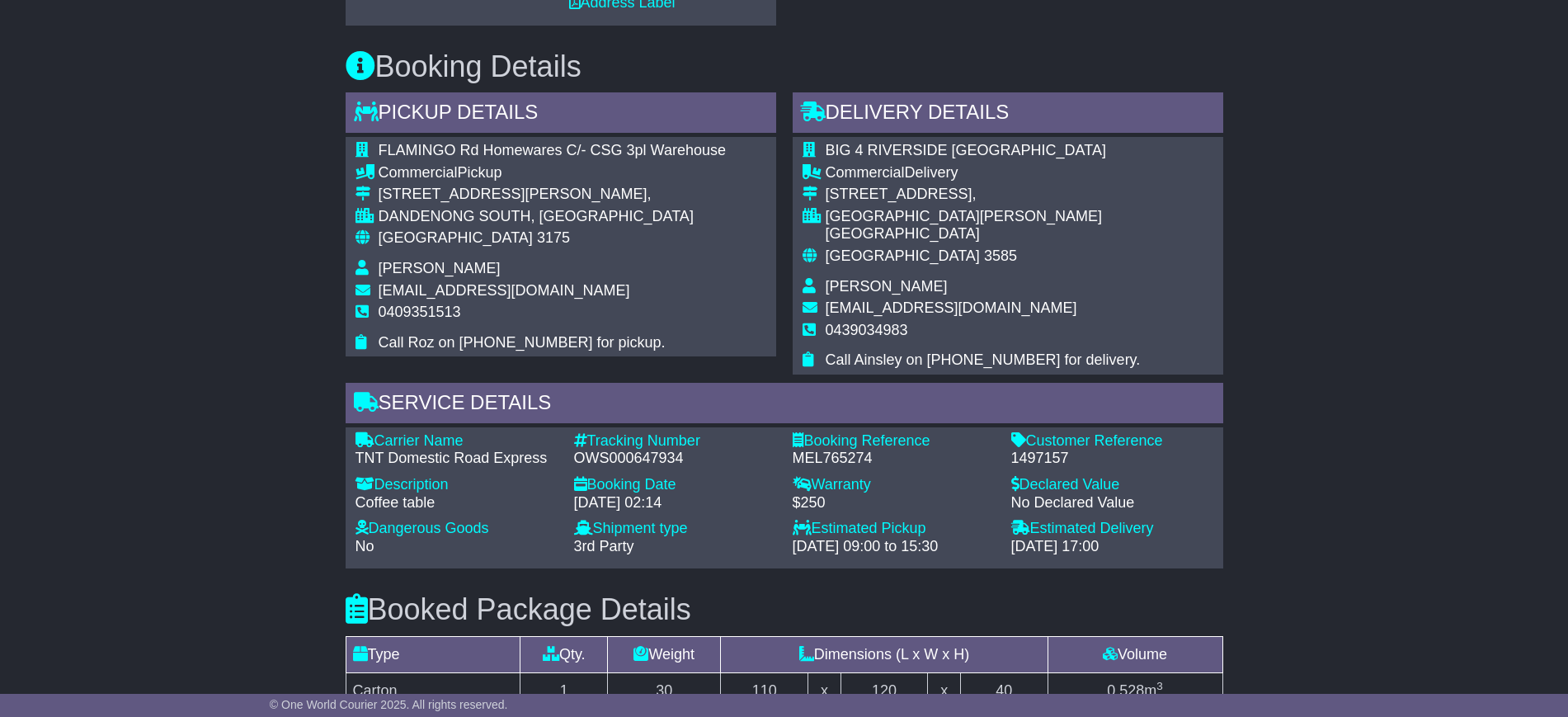
scroll to position [1031, 0]
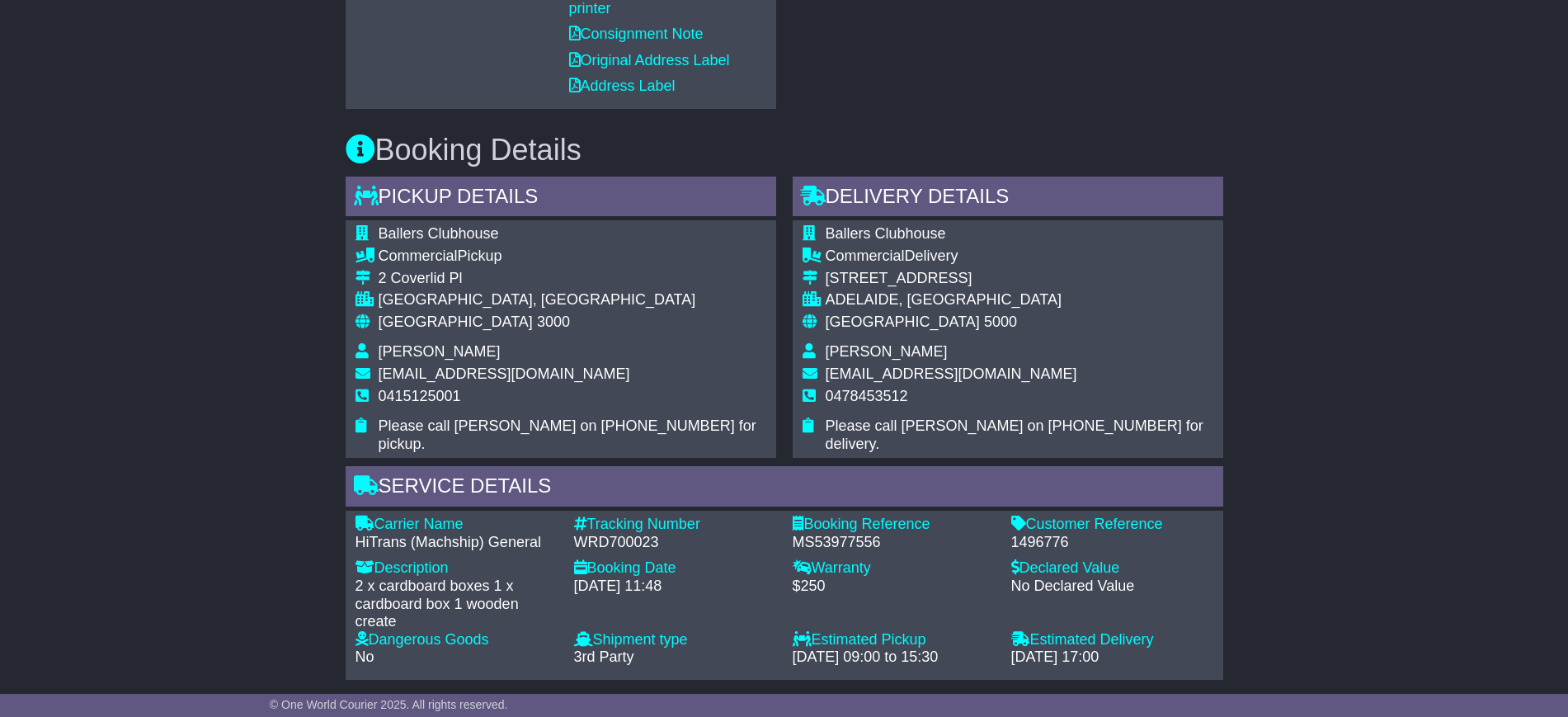
scroll to position [1031, 0]
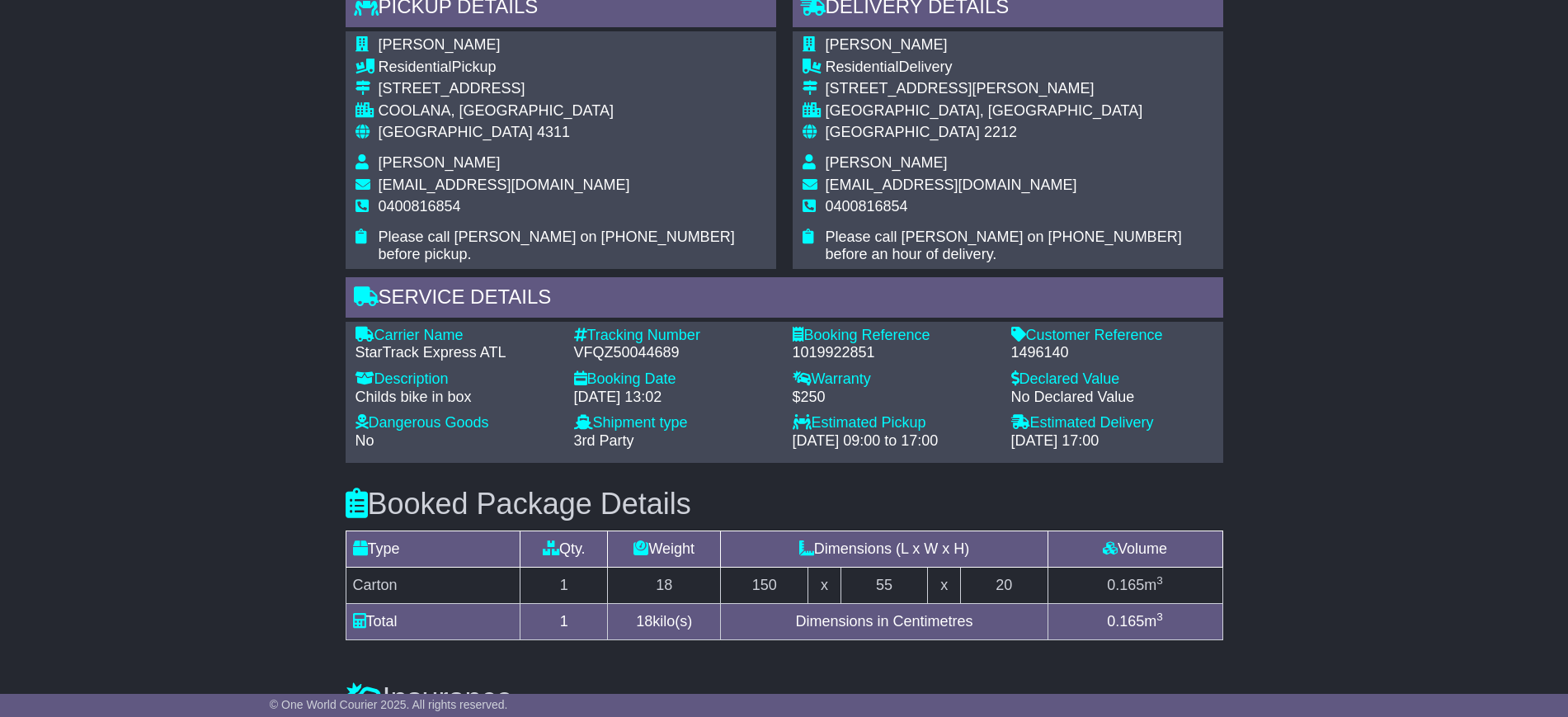
scroll to position [1134, 0]
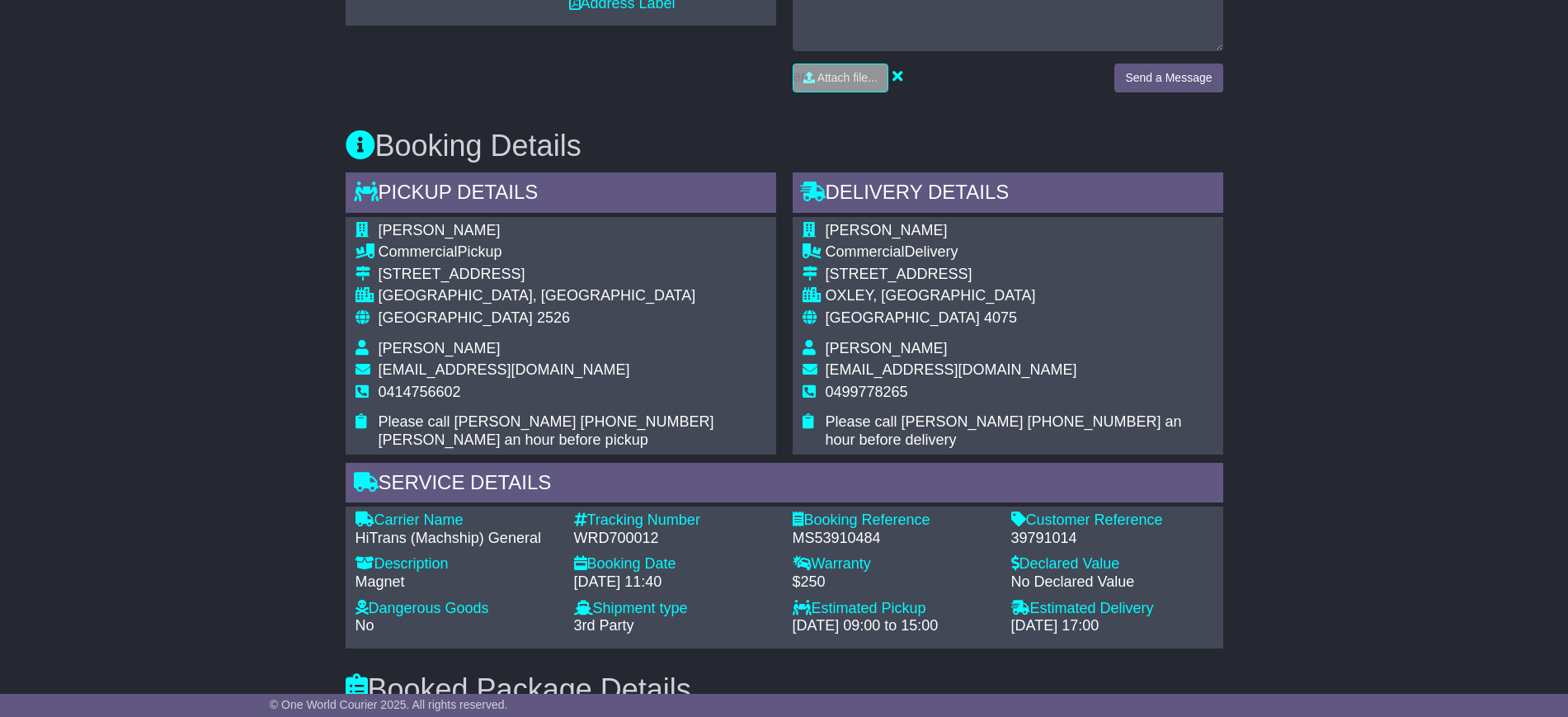
scroll to position [825, 0]
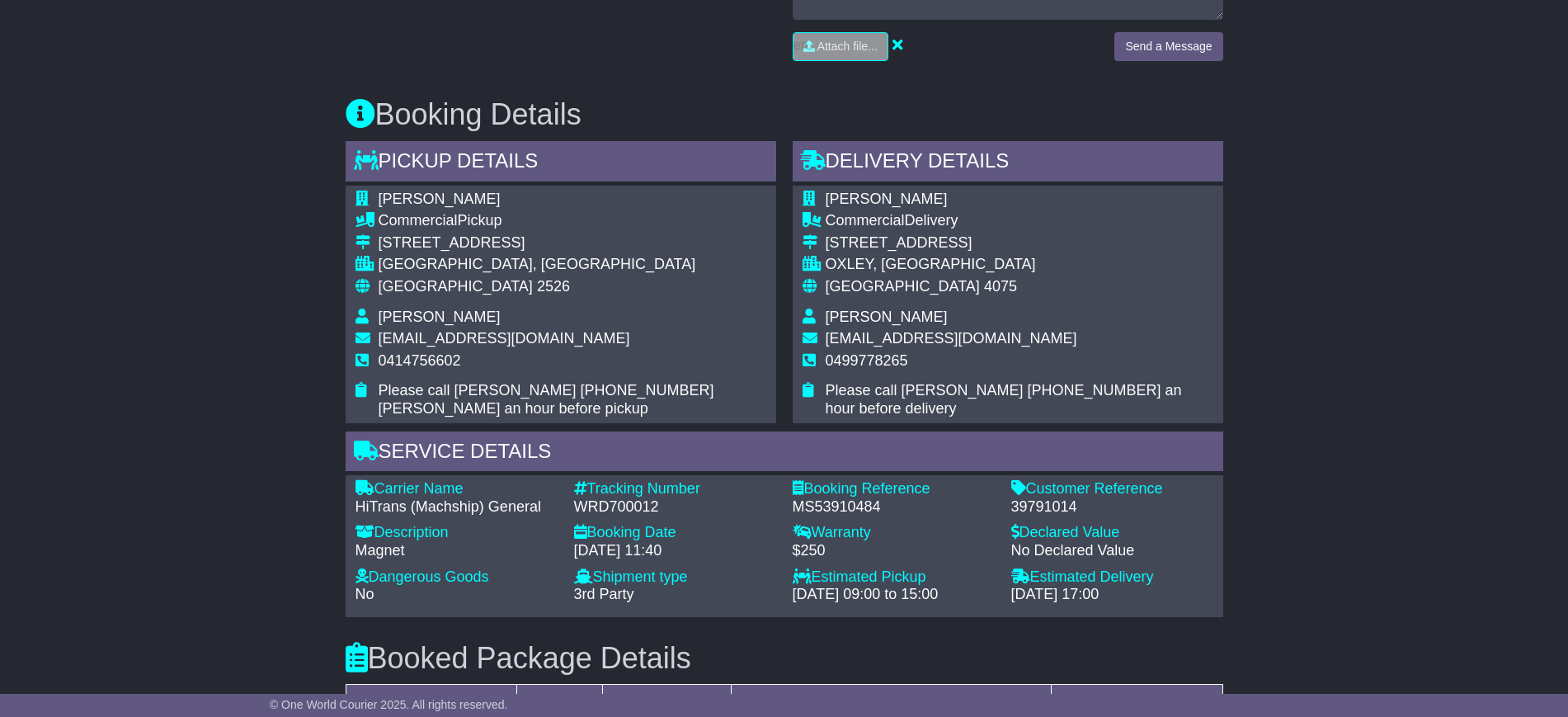
click at [1043, 498] on div "39791014" at bounding box center [1112, 507] width 202 height 18
click at [1041, 498] on div "39791014" at bounding box center [1112, 507] width 202 height 18
copy div "39791014"
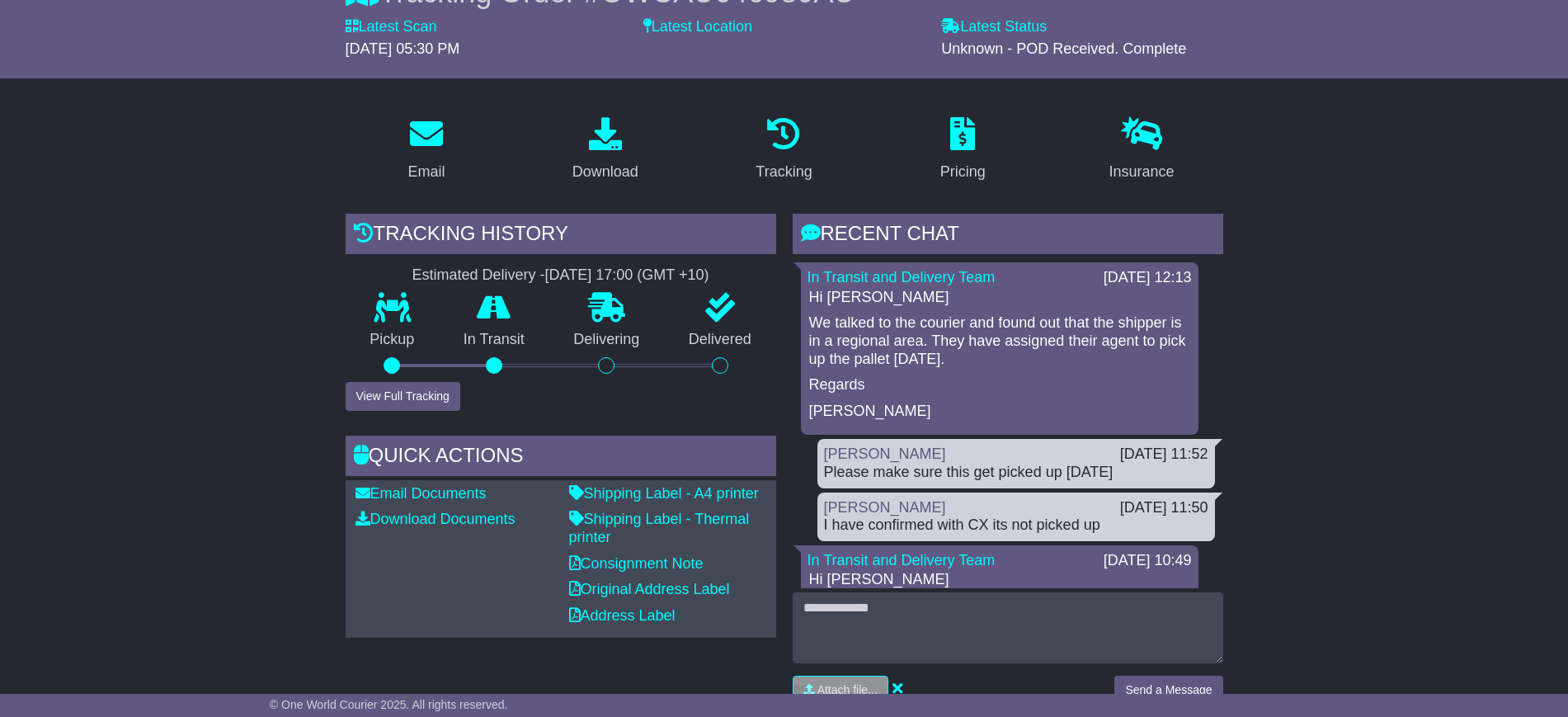
scroll to position [206, 0]
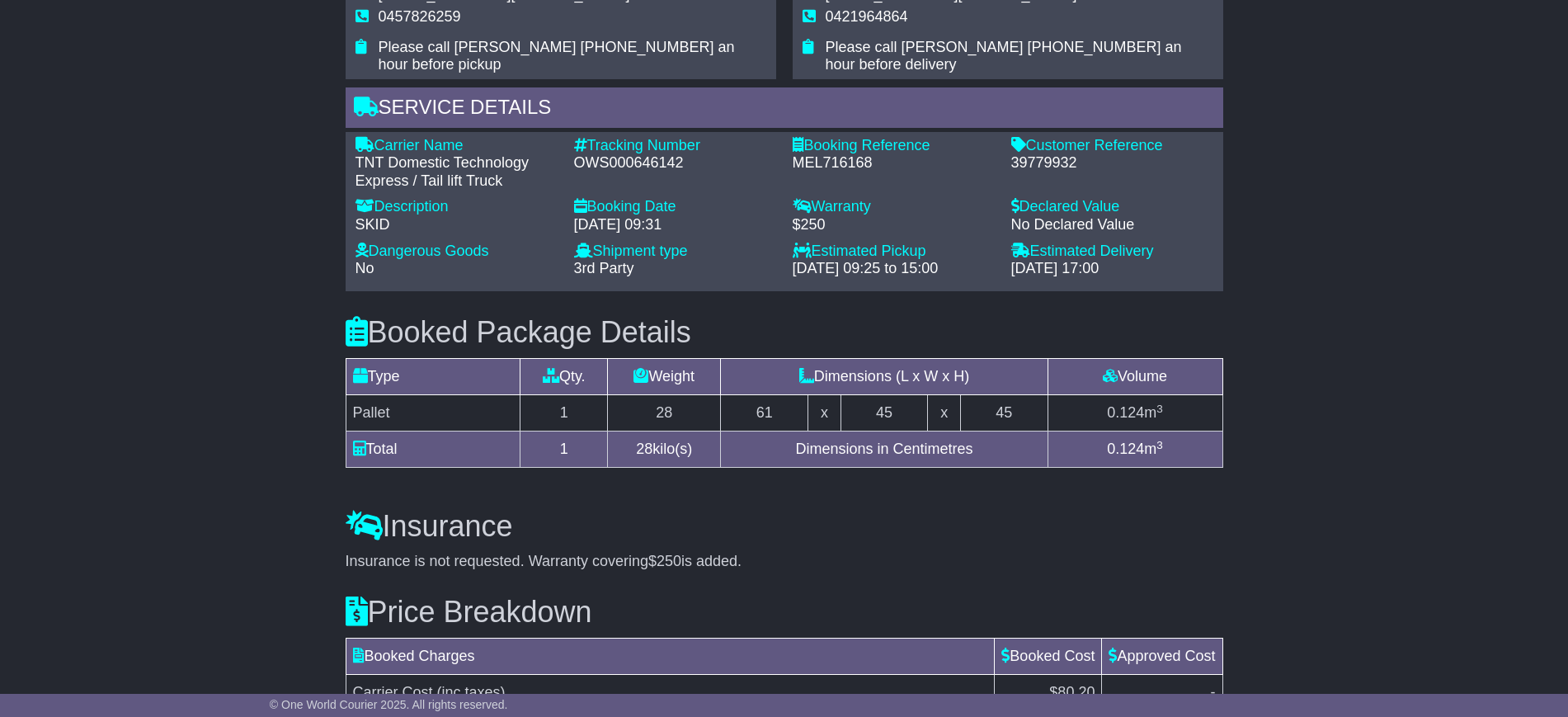
scroll to position [1134, 0]
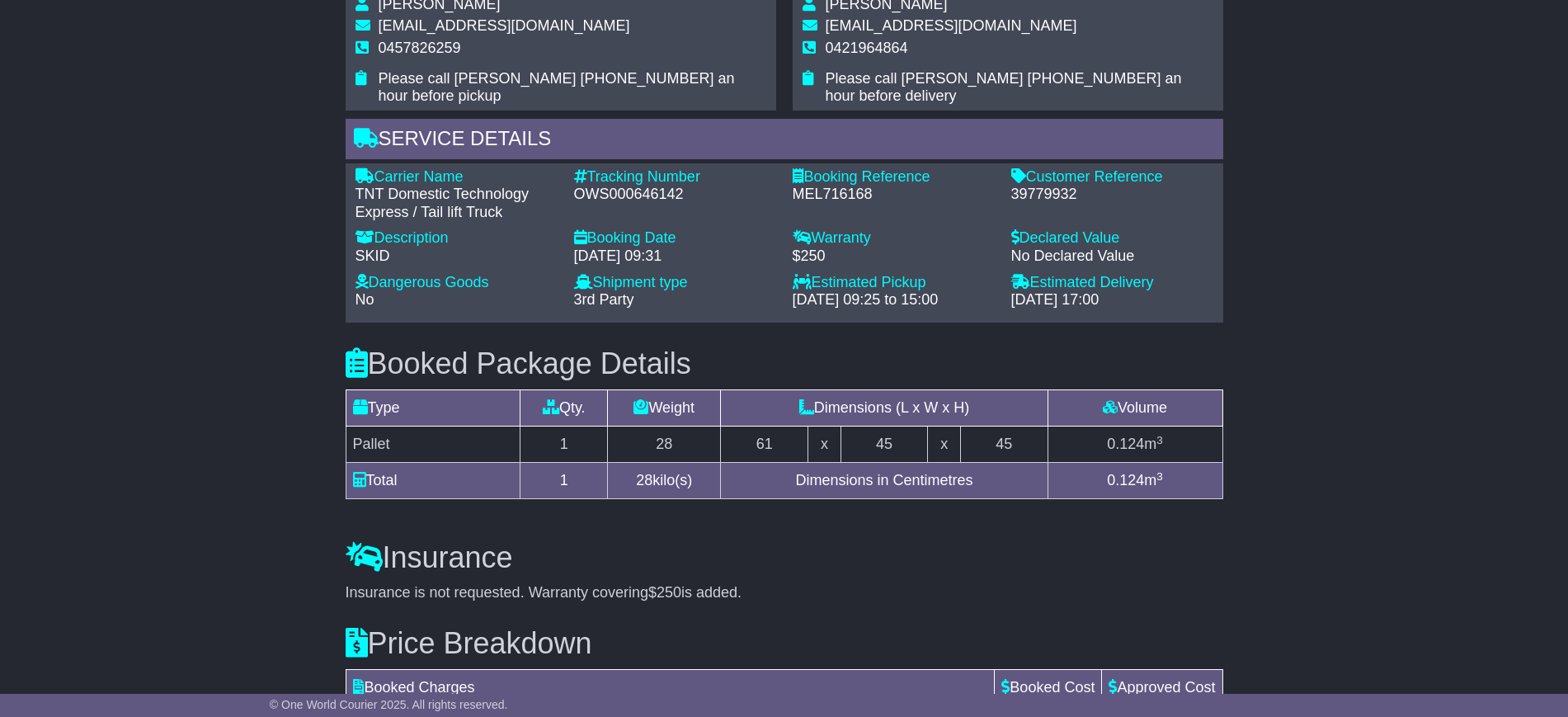
click at [1030, 185] on div "39779932" at bounding box center [1112, 194] width 202 height 18
copy div "39779932"
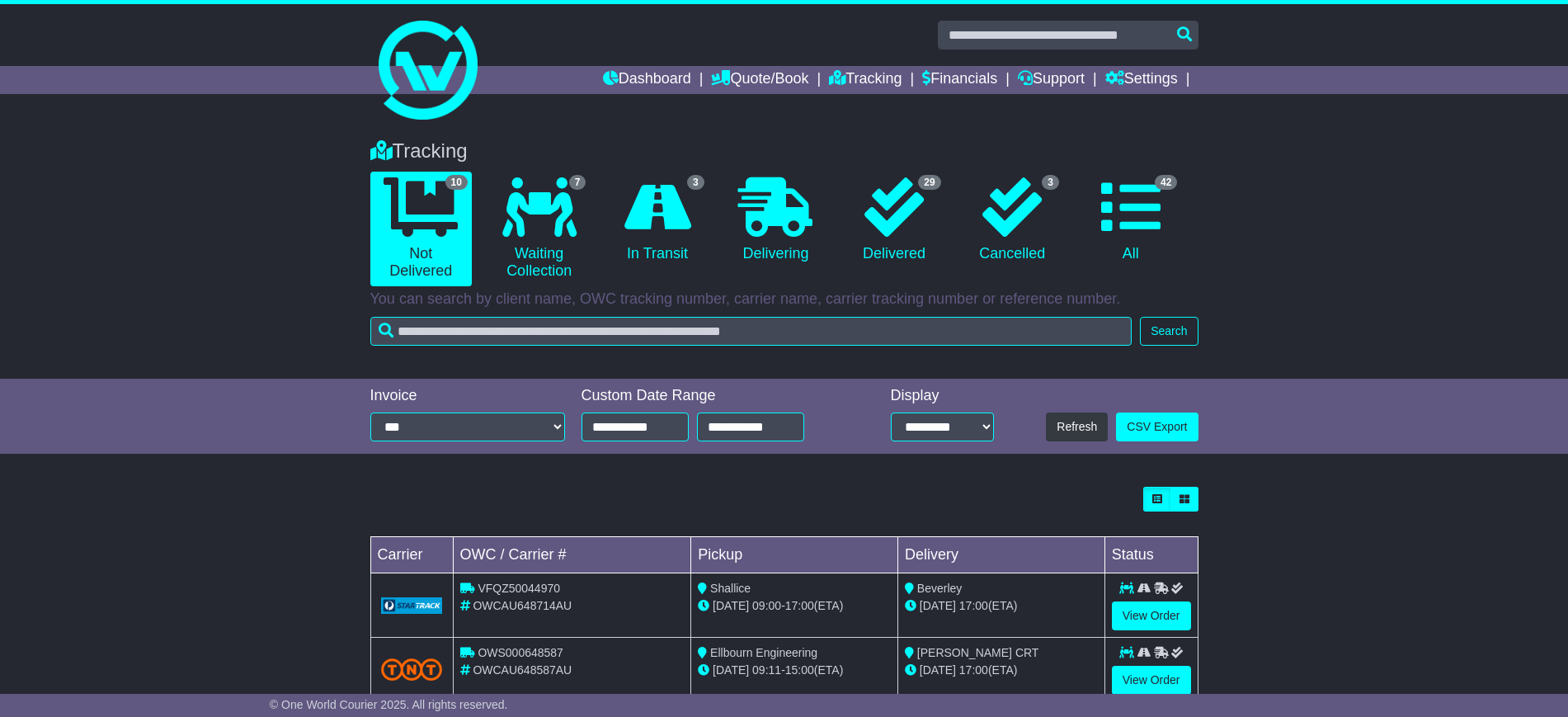
scroll to position [504, 0]
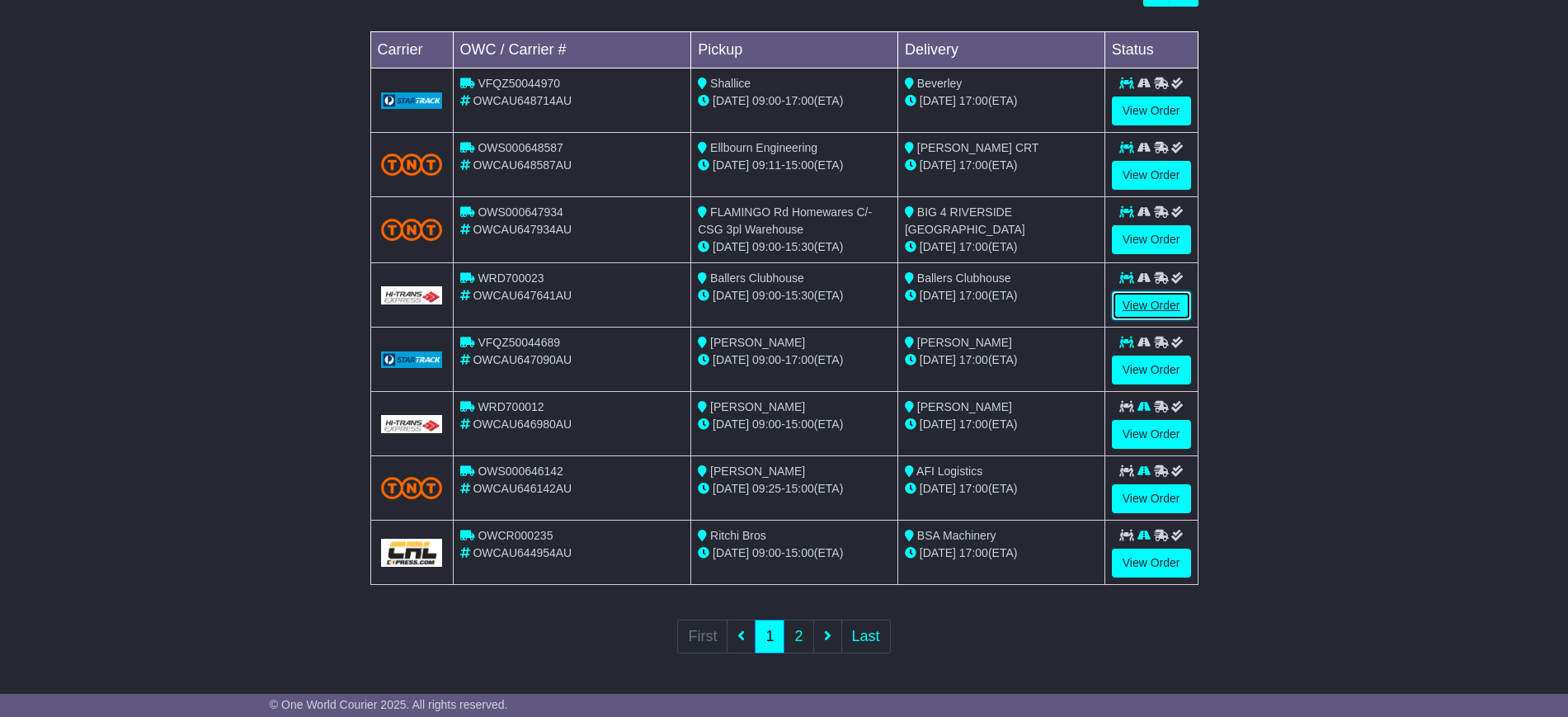
click at [1130, 303] on link "View Order" at bounding box center [1151, 305] width 79 height 29
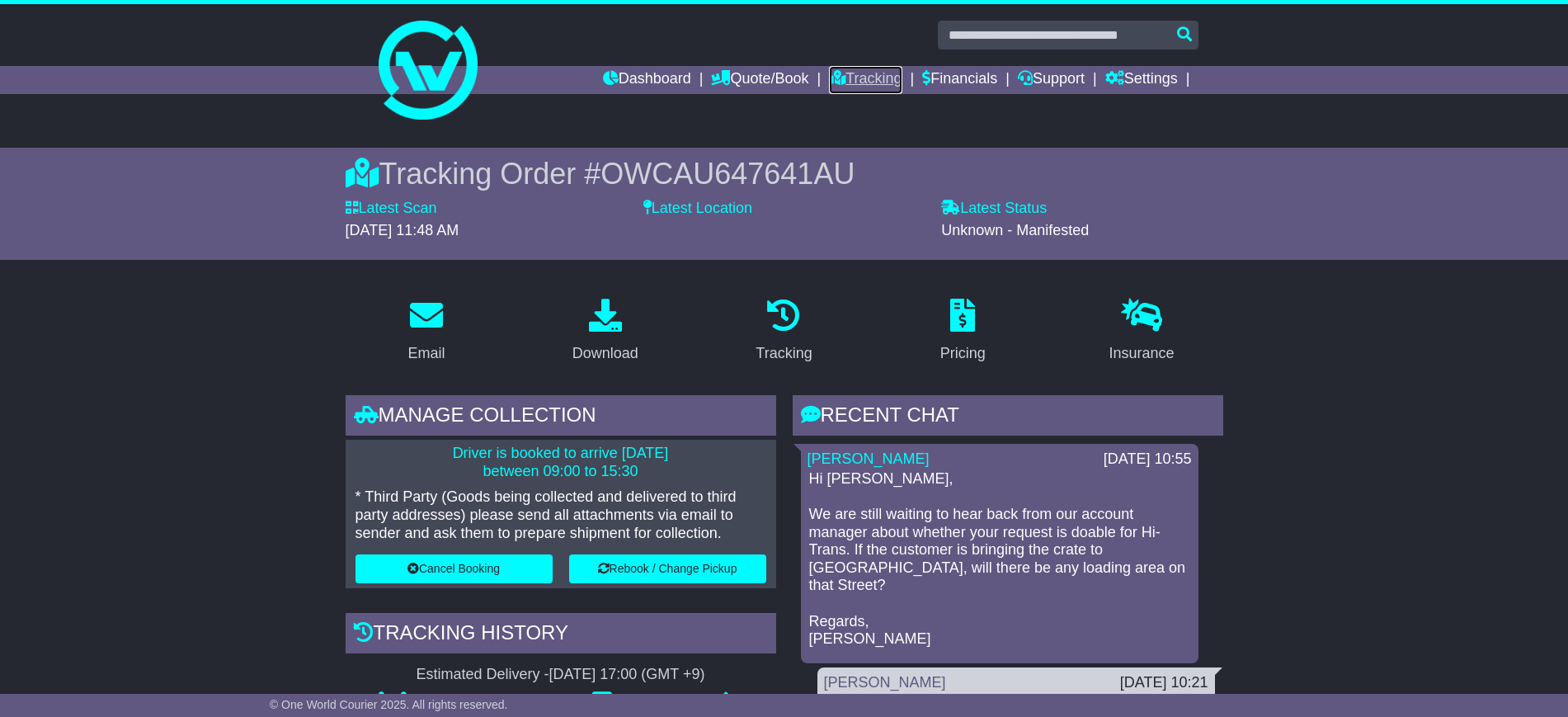
click at [829, 80] on icon at bounding box center [837, 78] width 17 height 15
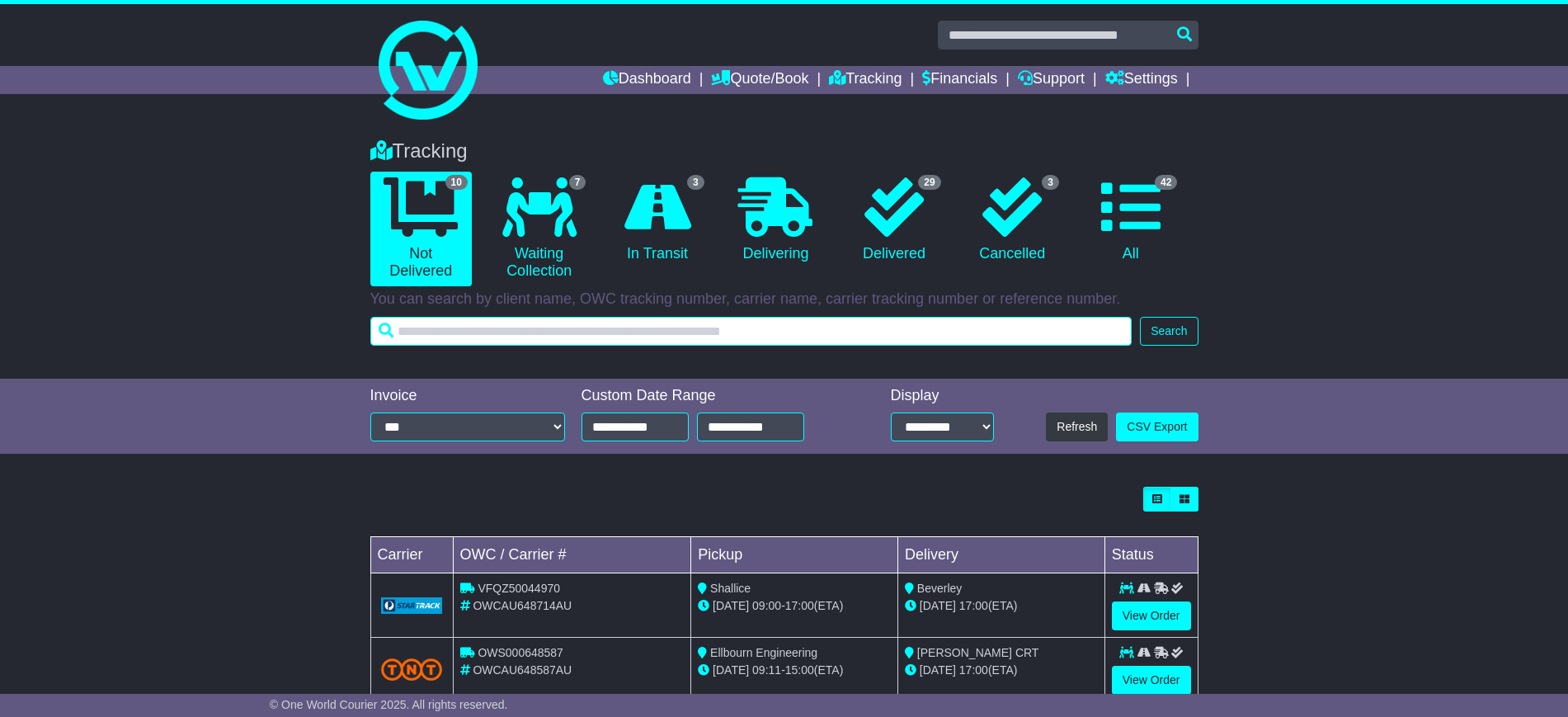
click at [576, 337] on input "text" at bounding box center [751, 331] width 762 height 29
paste input "*******"
type input "*******"
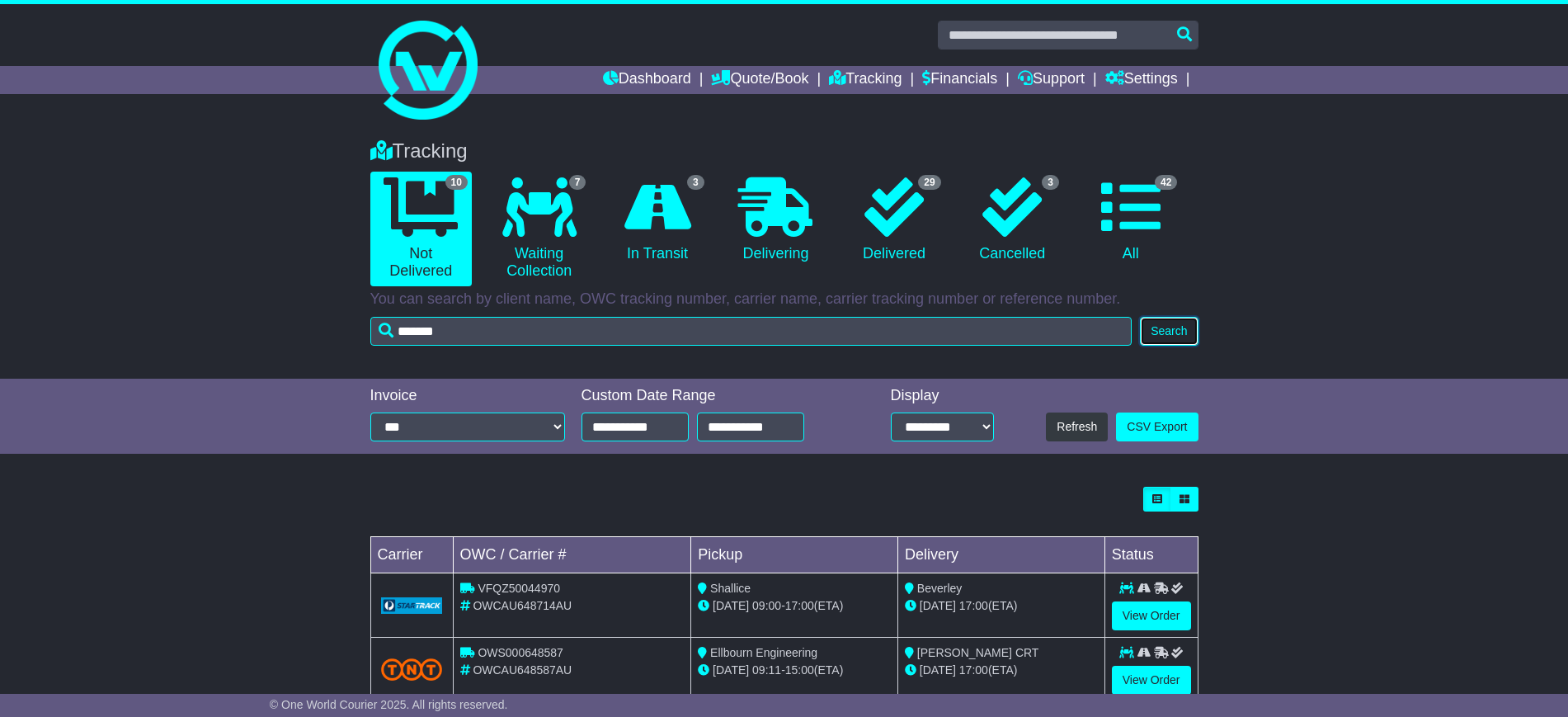
click at [1179, 338] on button "Search" at bounding box center [1169, 331] width 58 height 29
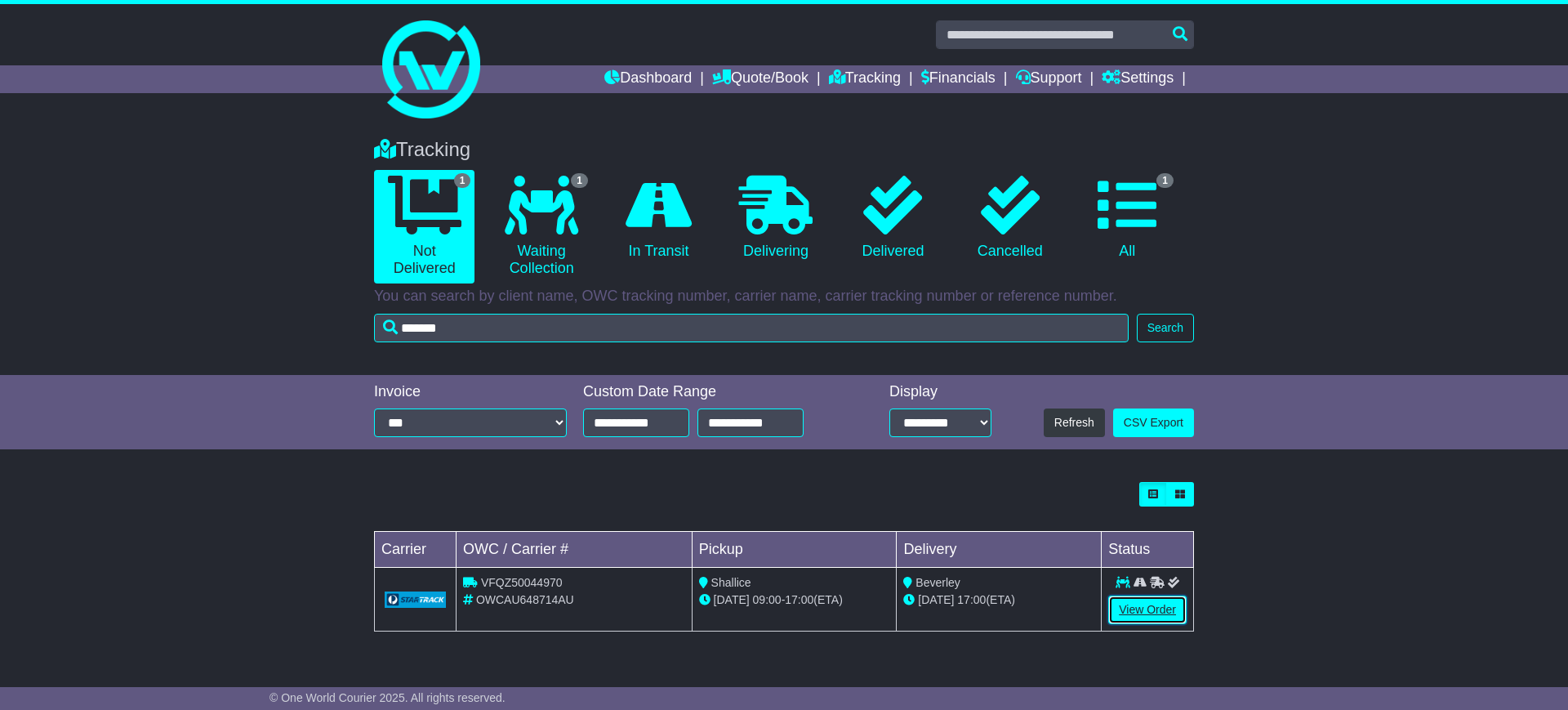
click at [1123, 610] on link "View Order" at bounding box center [1147, 609] width 79 height 29
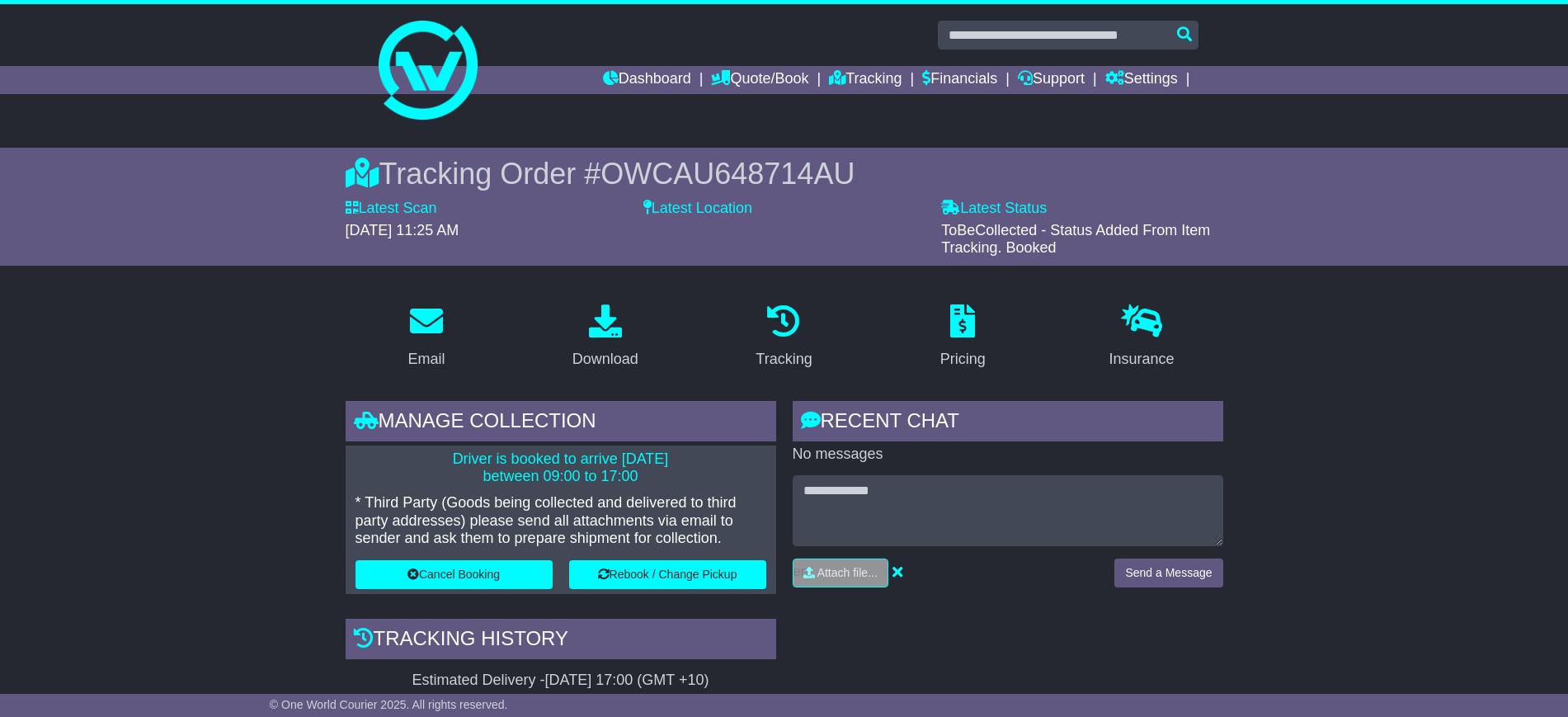
click at [855, 76] on link "Tracking" at bounding box center [865, 80] width 73 height 28
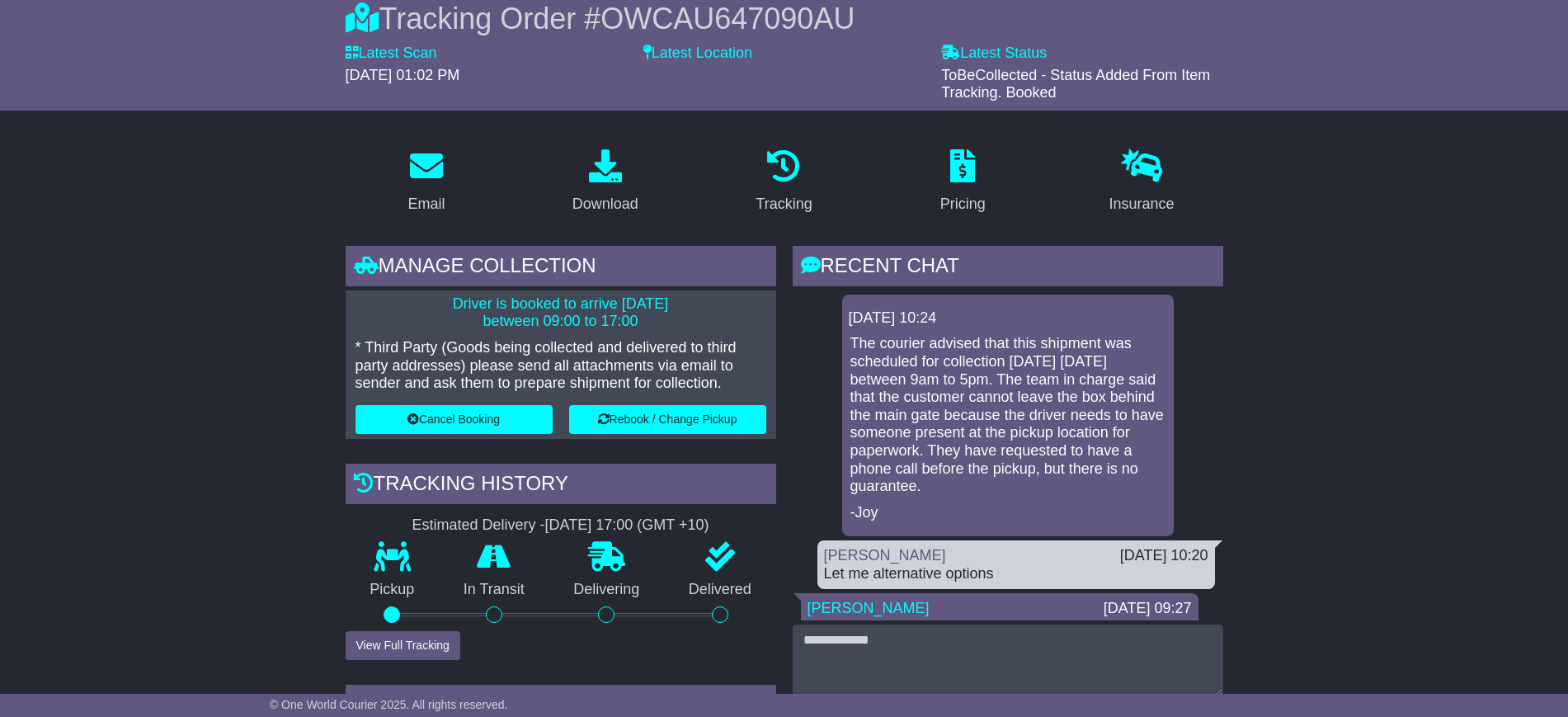
scroll to position [413, 0]
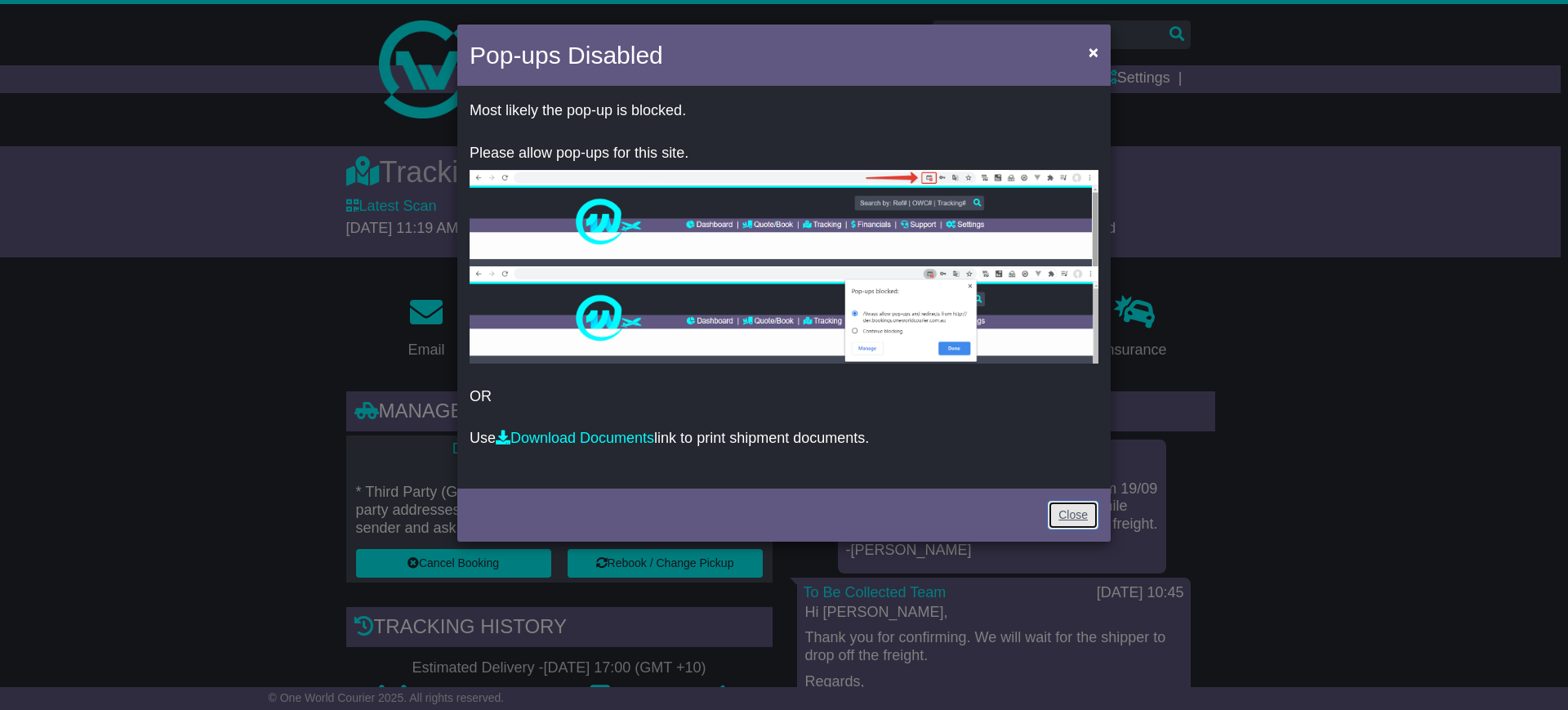
click at [1079, 515] on link "Close" at bounding box center [1073, 514] width 51 height 29
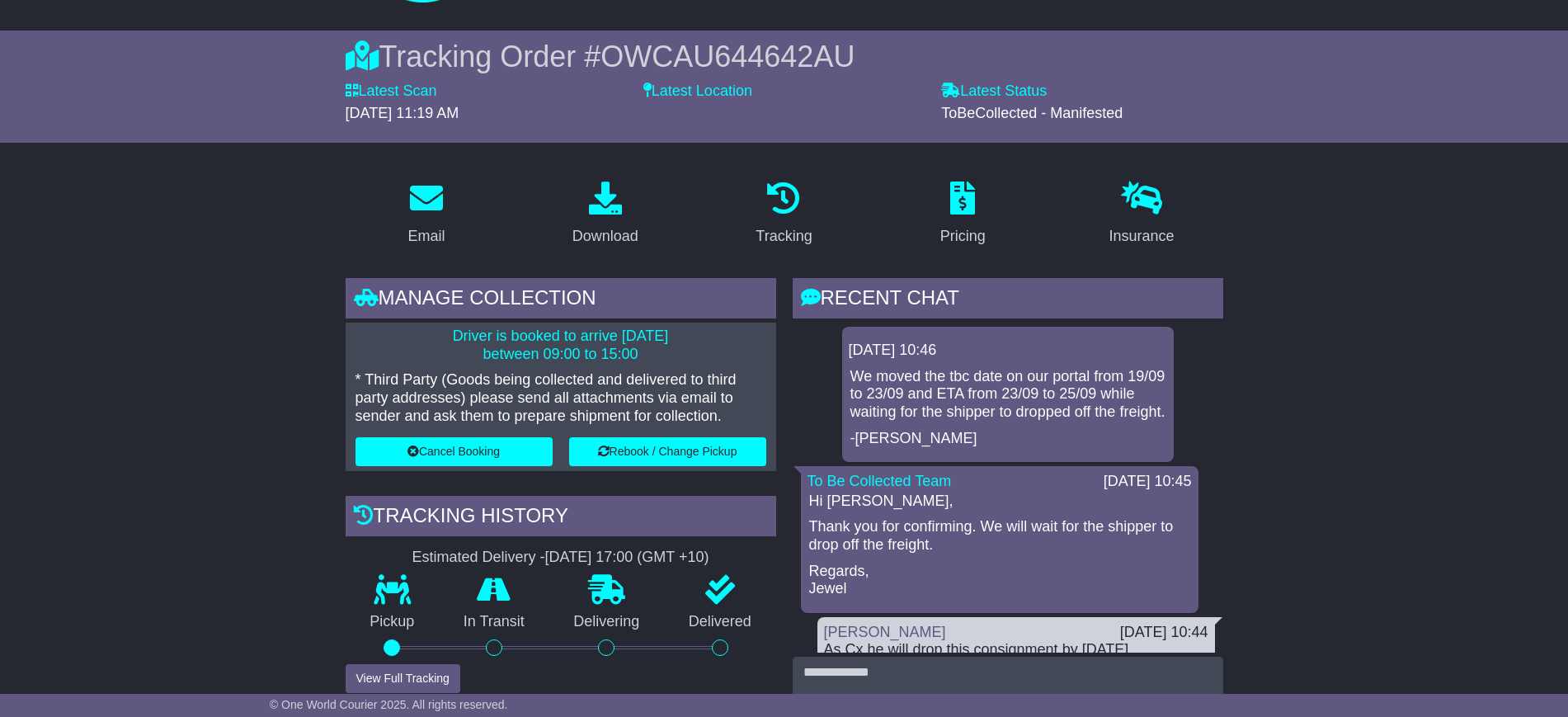
scroll to position [413, 0]
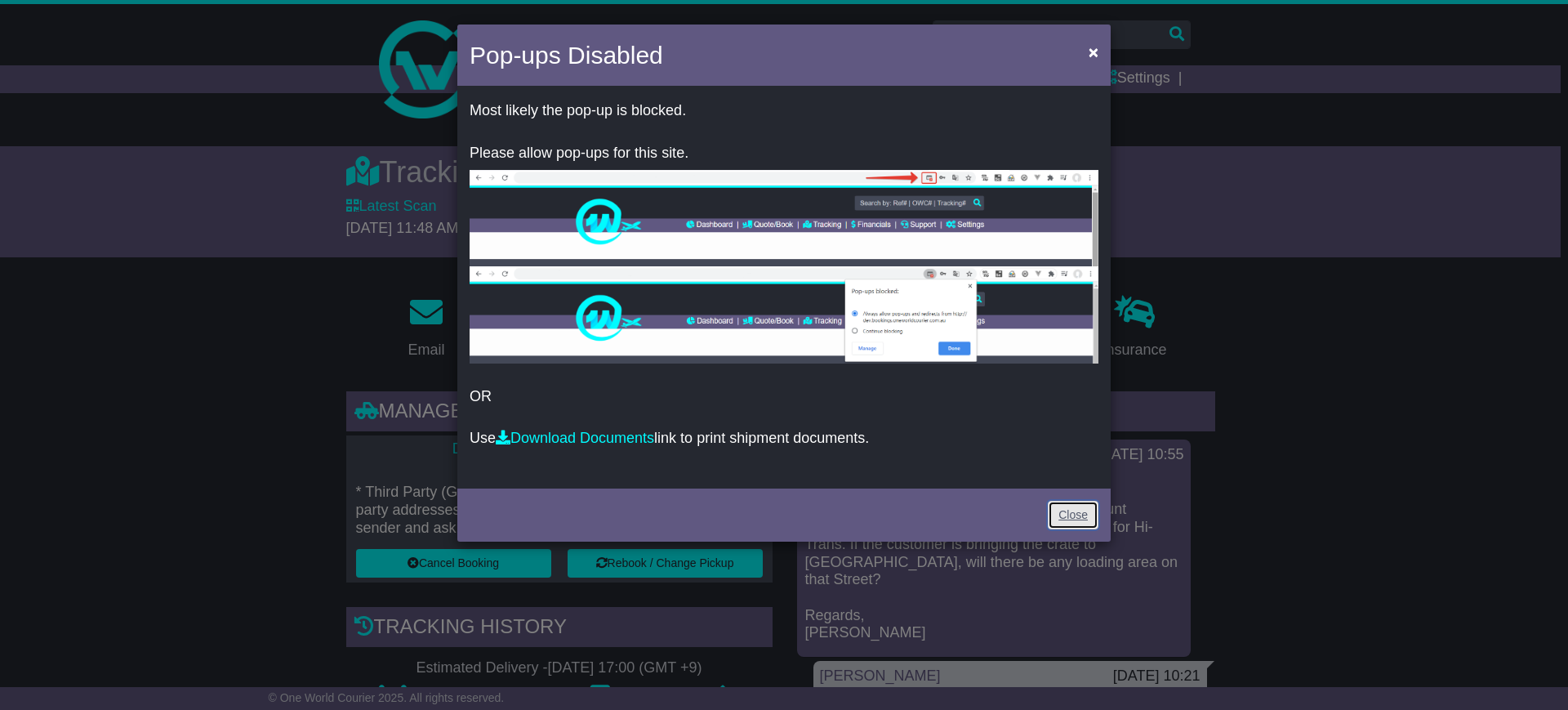
click at [1066, 512] on link "Close" at bounding box center [1073, 514] width 51 height 29
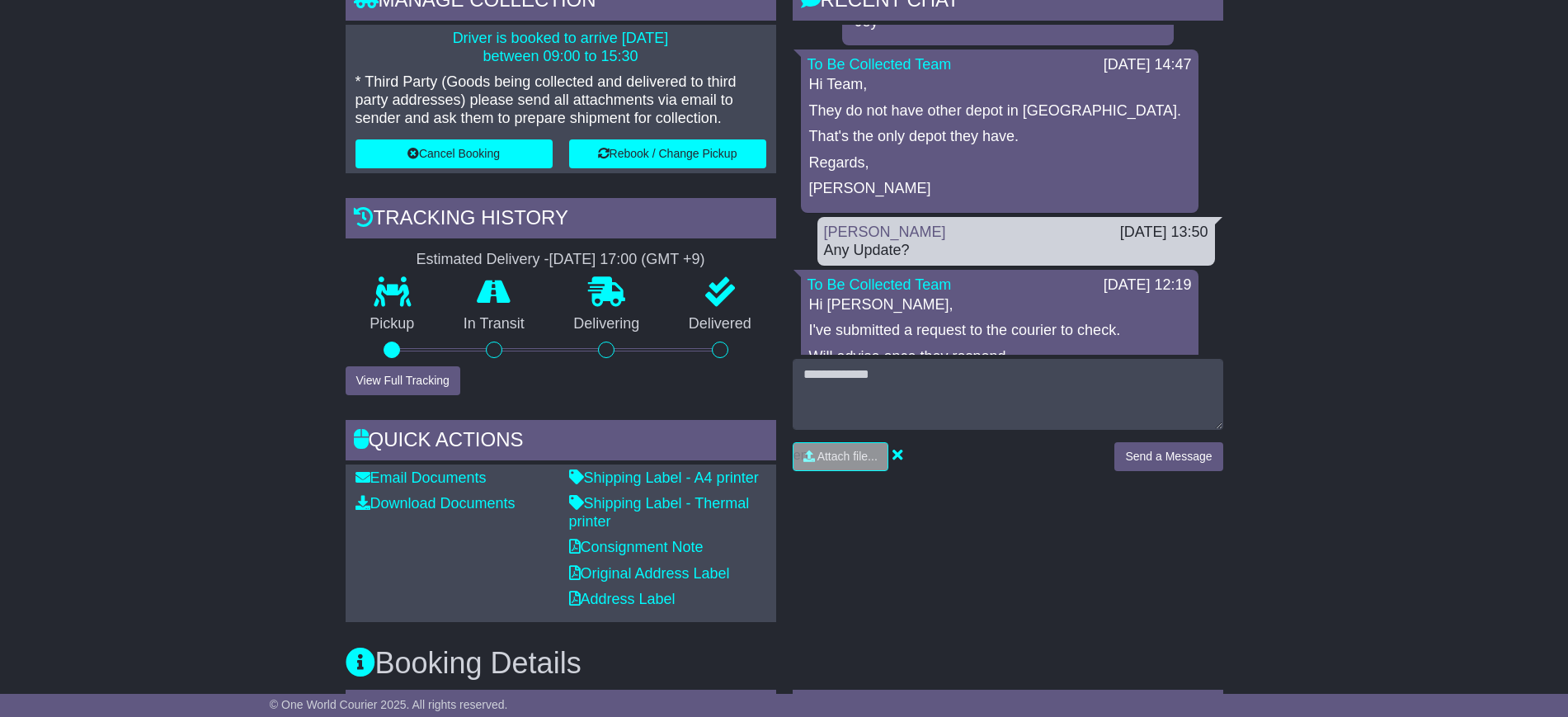
scroll to position [413, 0]
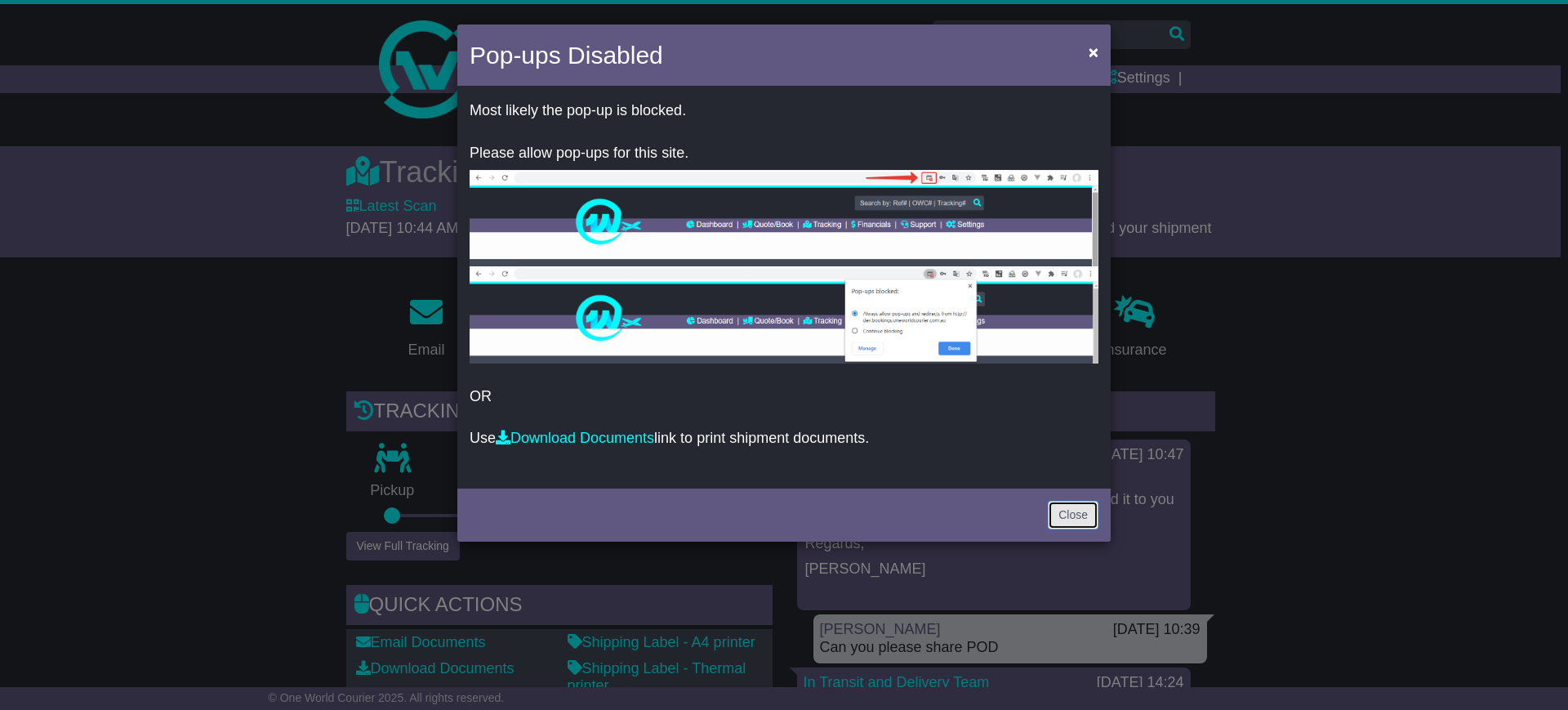
drag, startPoint x: 1072, startPoint y: 519, endPoint x: 1068, endPoint y: 510, distance: 9.8
click at [1072, 519] on link "Close" at bounding box center [1073, 514] width 51 height 29
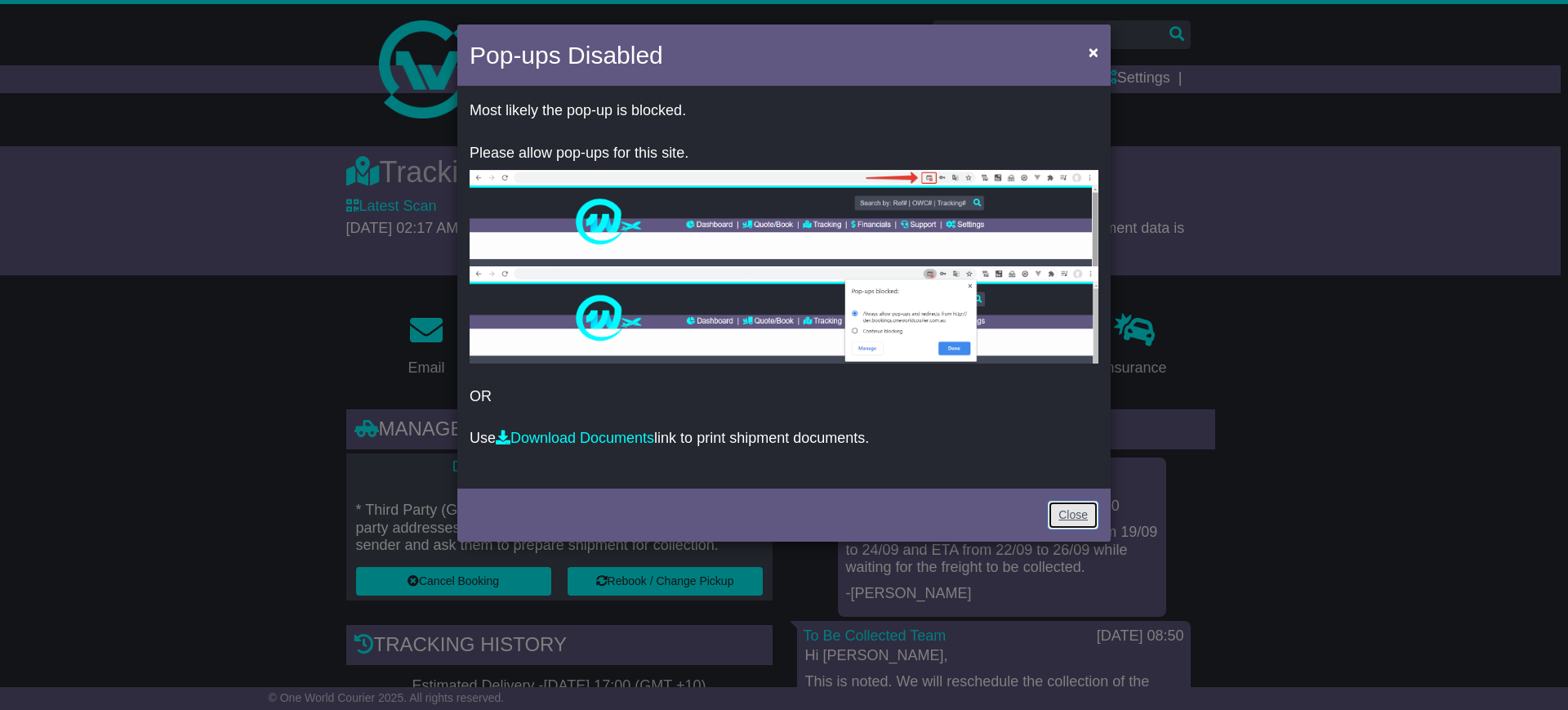
click at [1053, 520] on link "Close" at bounding box center [1073, 514] width 51 height 29
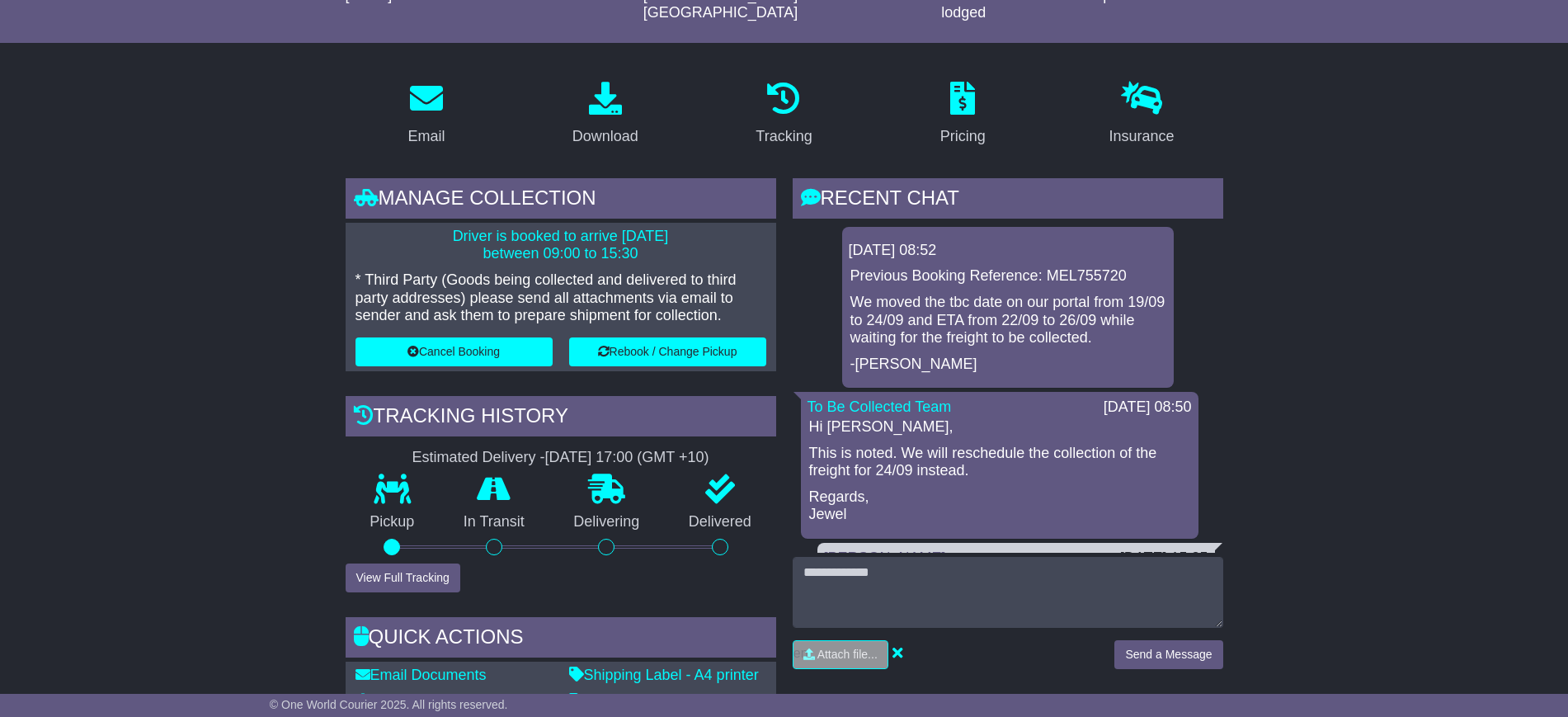
scroll to position [619, 0]
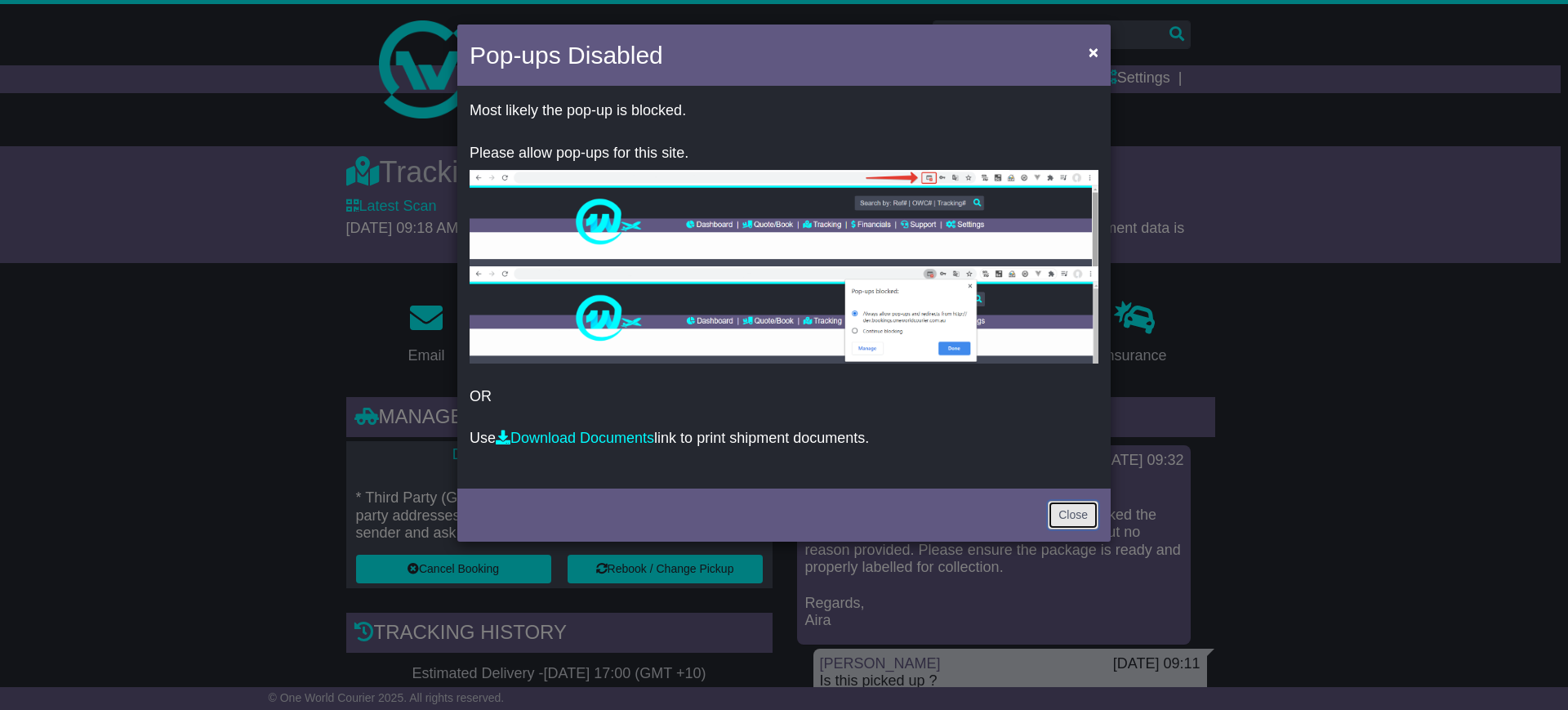
drag, startPoint x: 1076, startPoint y: 513, endPoint x: 1041, endPoint y: 487, distance: 43.6
click at [1076, 513] on link "Close" at bounding box center [1073, 514] width 51 height 29
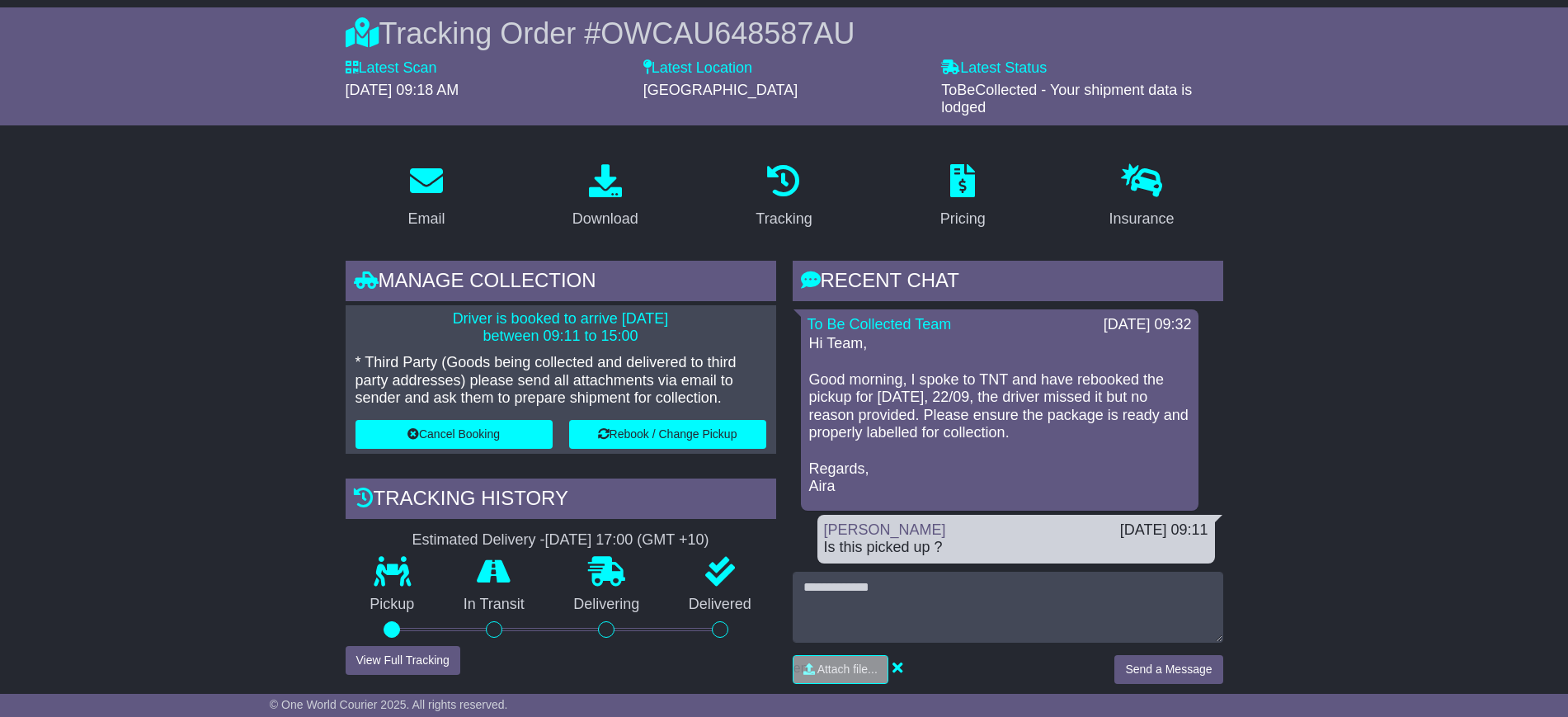
scroll to position [309, 0]
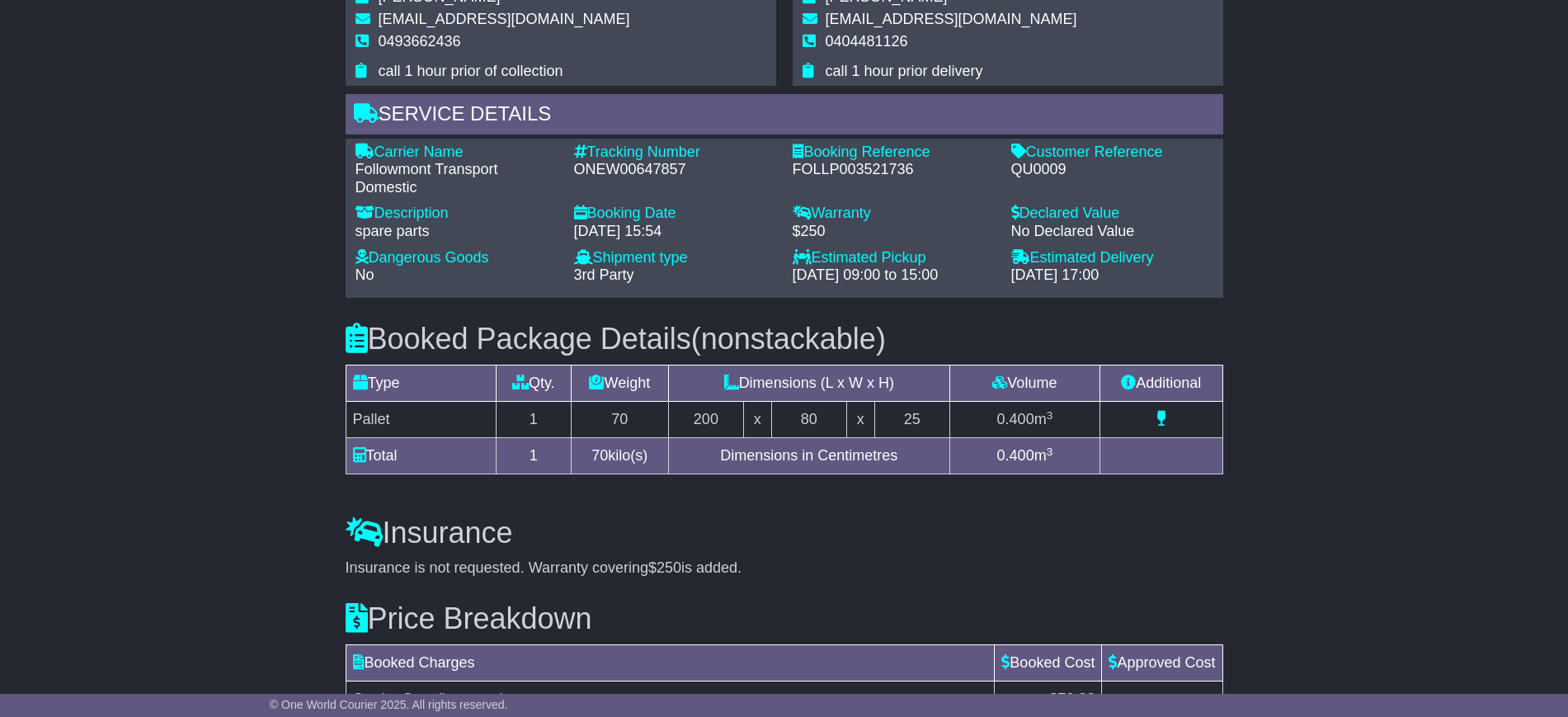
scroll to position [928, 0]
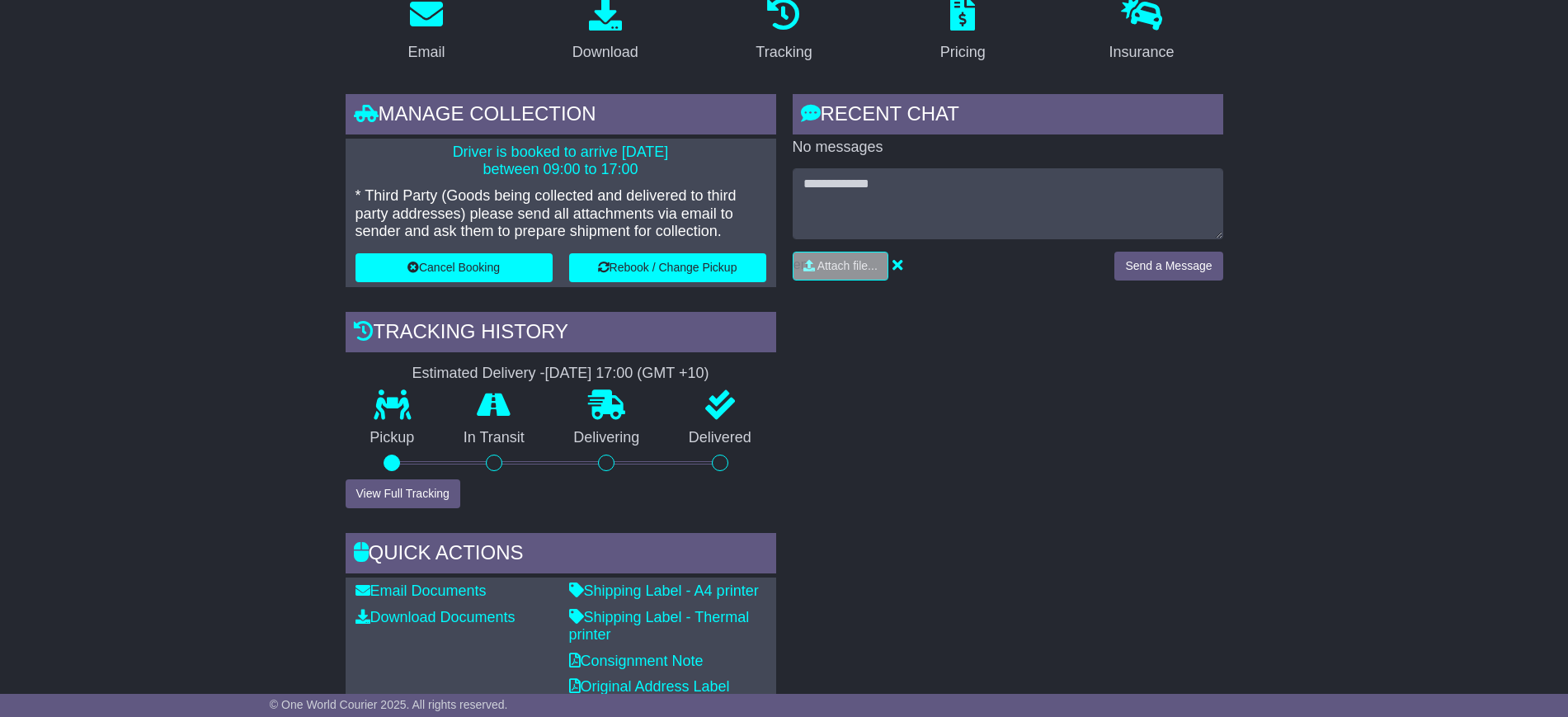
scroll to position [619, 0]
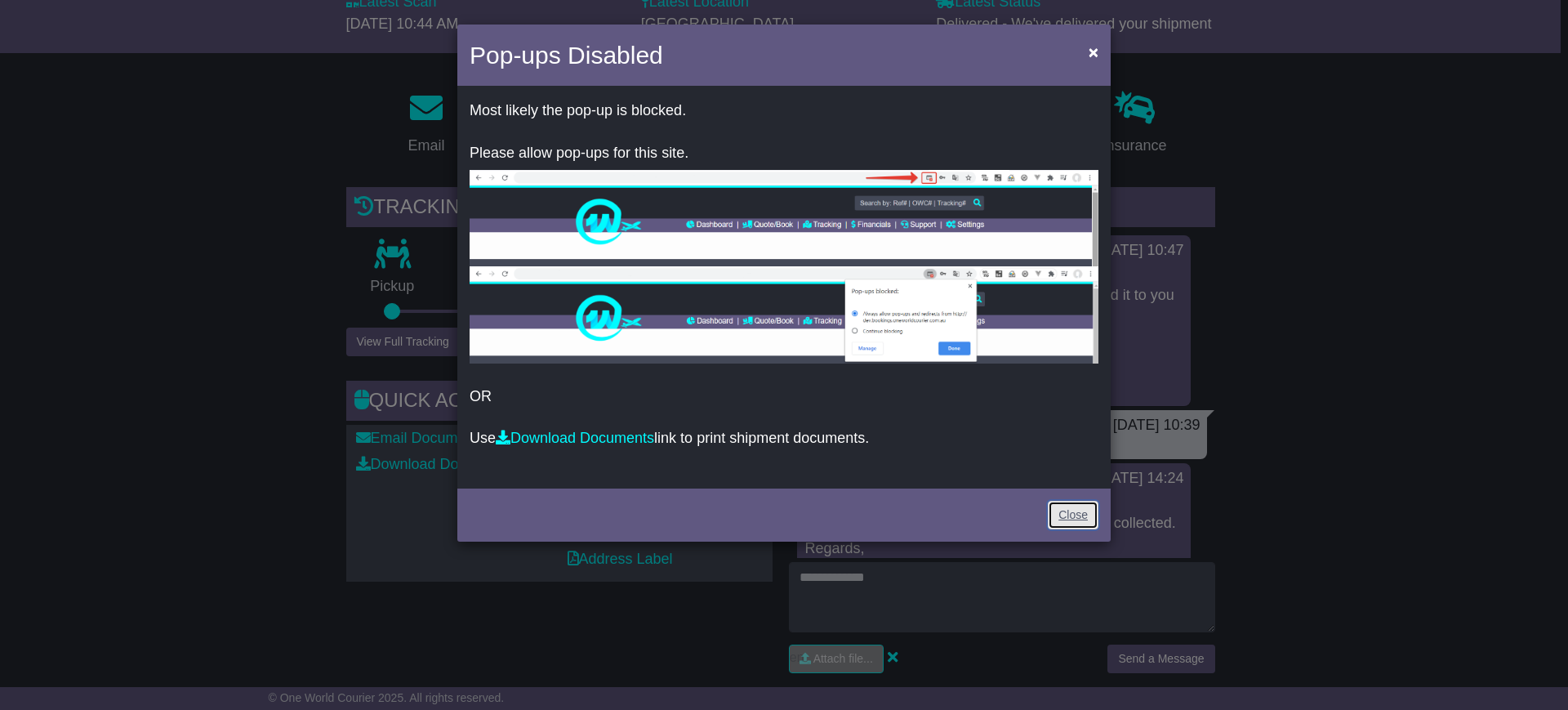
click at [1076, 512] on link "Close" at bounding box center [1073, 514] width 51 height 29
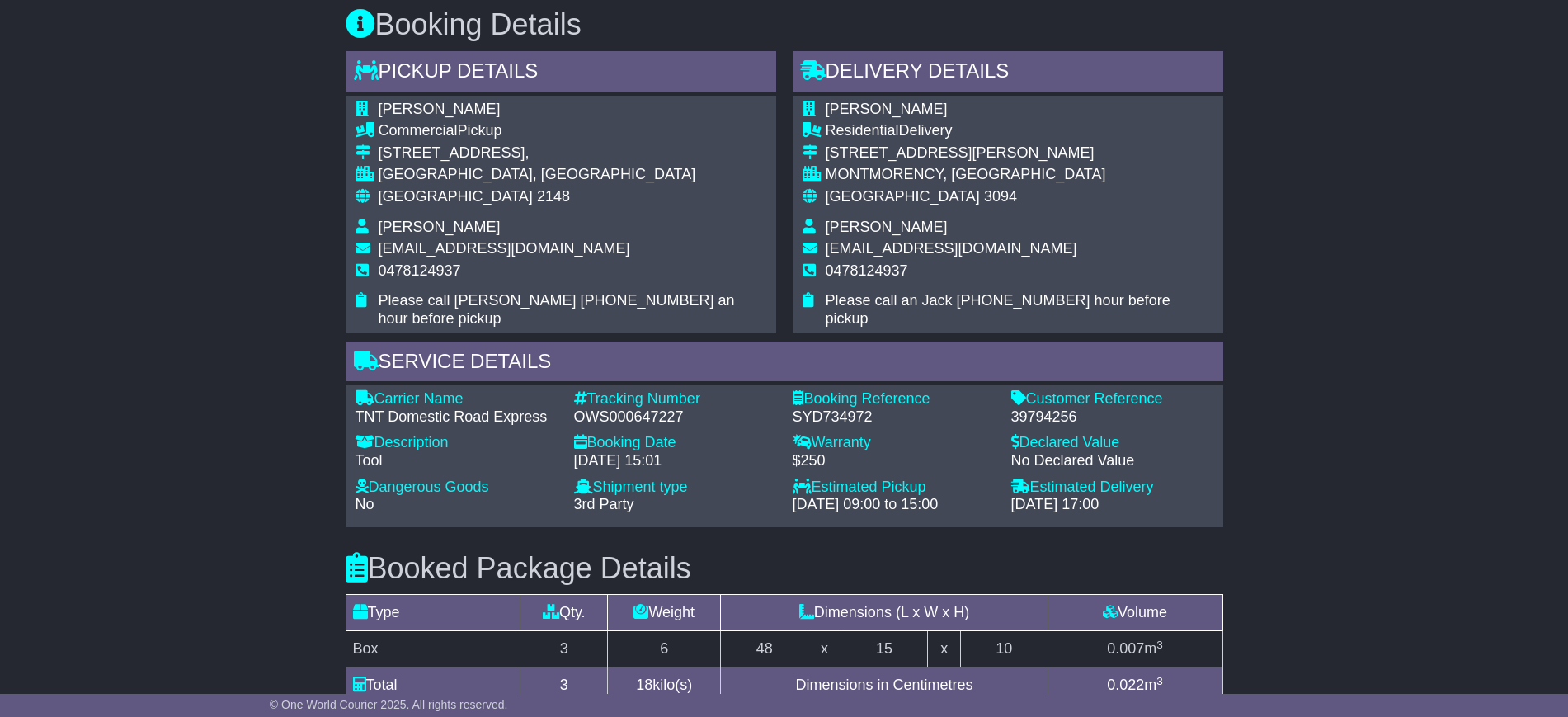
scroll to position [928, 0]
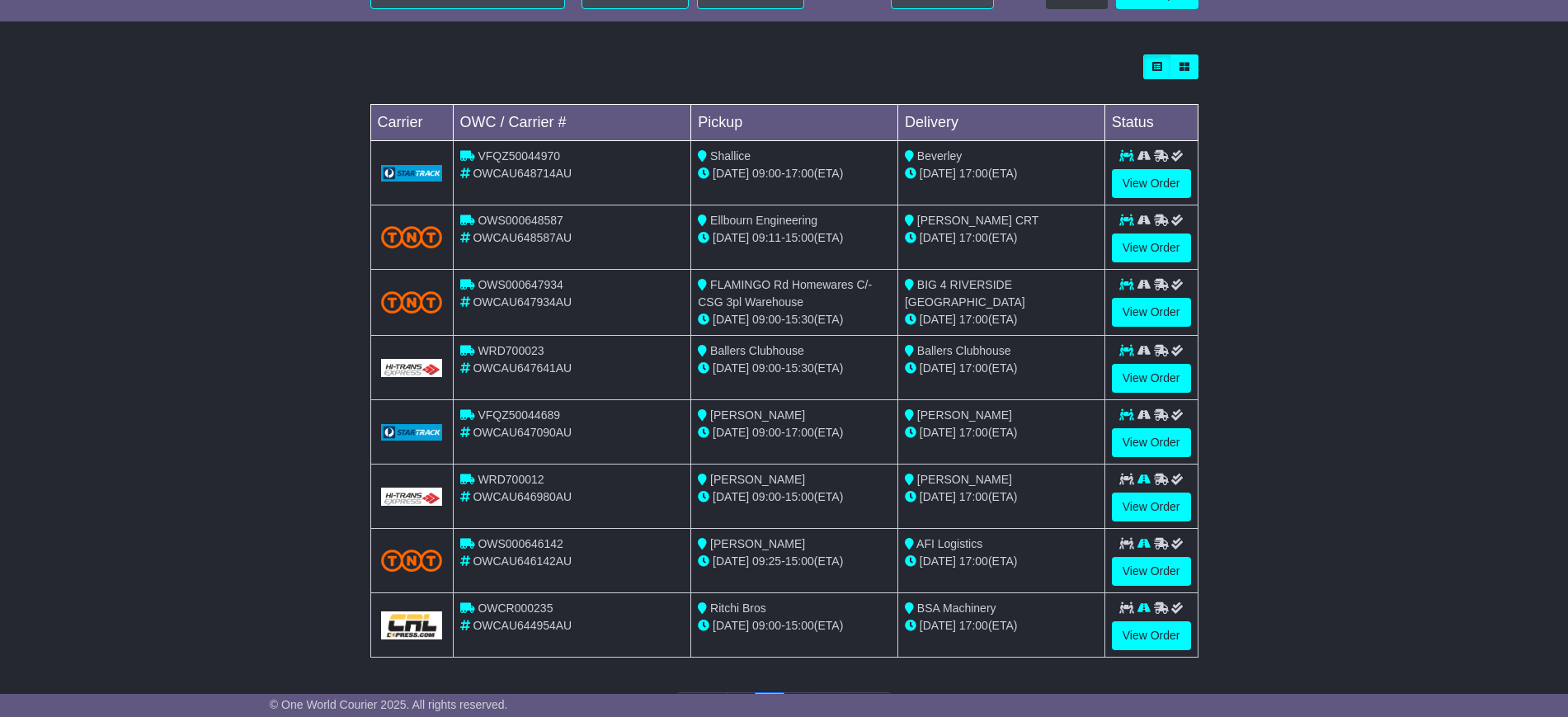
scroll to position [402, 0]
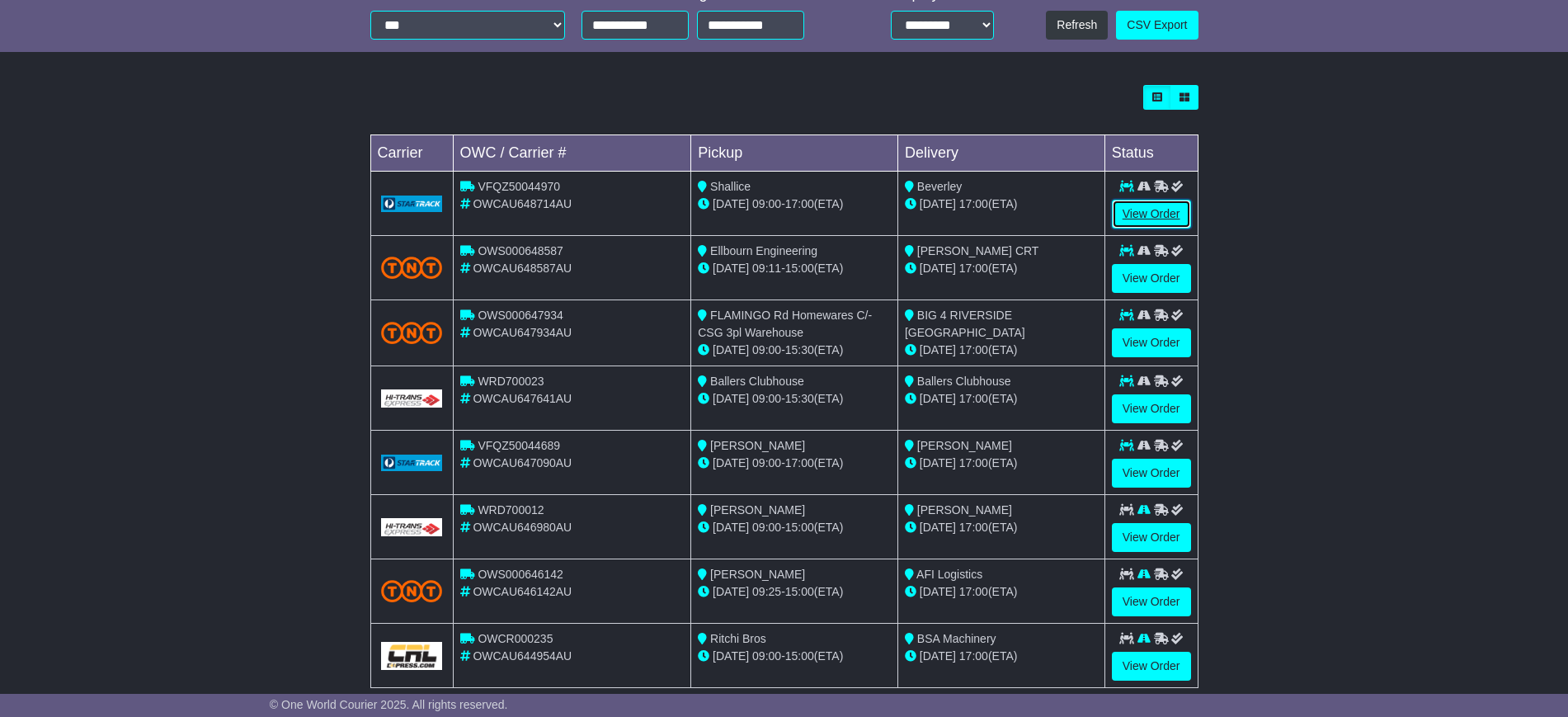
click at [1135, 211] on link "View Order" at bounding box center [1151, 213] width 79 height 29
click at [1143, 279] on link "View Order" at bounding box center [1151, 278] width 79 height 29
click at [1143, 338] on link "View Order" at bounding box center [1151, 342] width 79 height 29
click at [1140, 409] on link "View Order" at bounding box center [1151, 409] width 79 height 29
click at [1139, 467] on link "View Order" at bounding box center [1151, 472] width 79 height 29
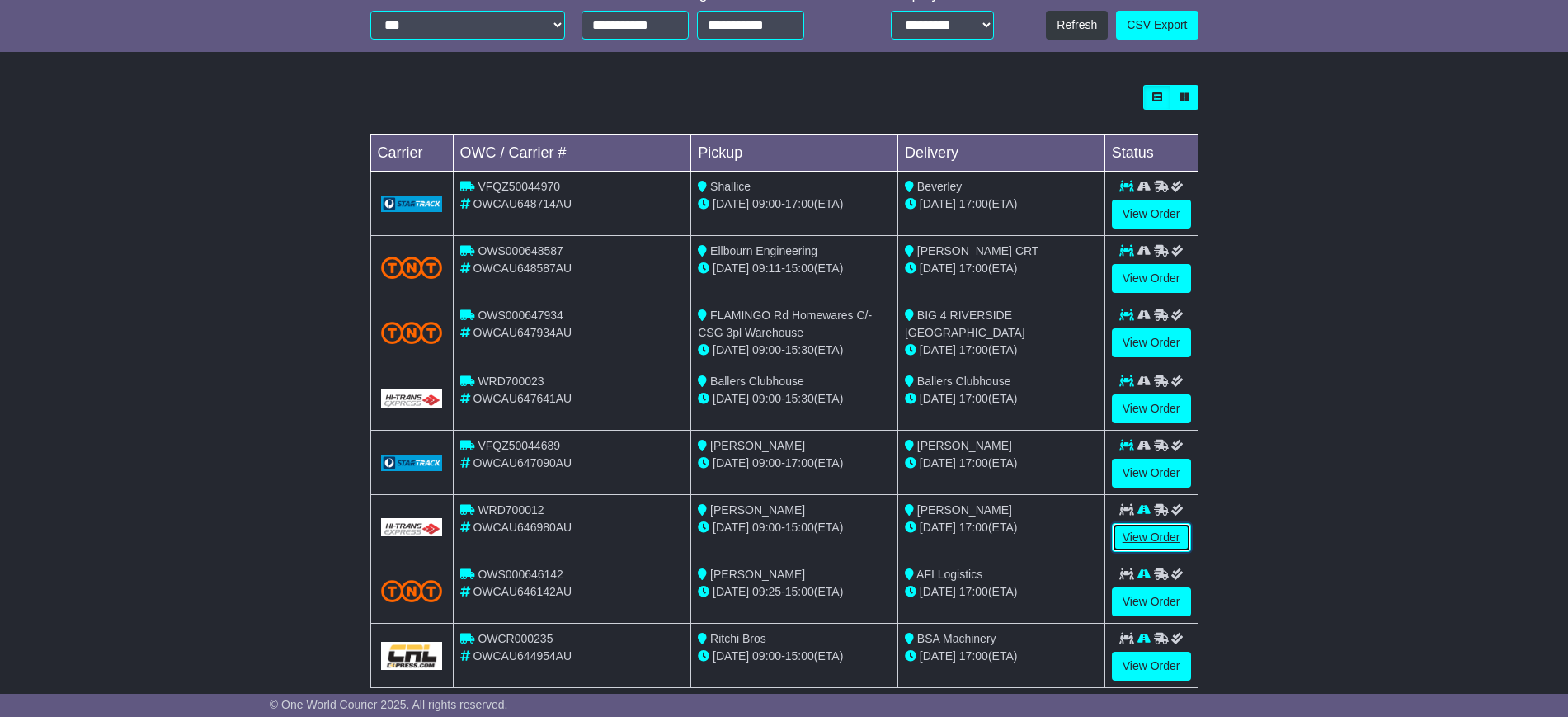
click at [1136, 536] on link "View Order" at bounding box center [1151, 537] width 79 height 29
click at [1136, 601] on link "View Order" at bounding box center [1151, 601] width 79 height 29
click at [1132, 667] on link "View Order" at bounding box center [1151, 666] width 79 height 29
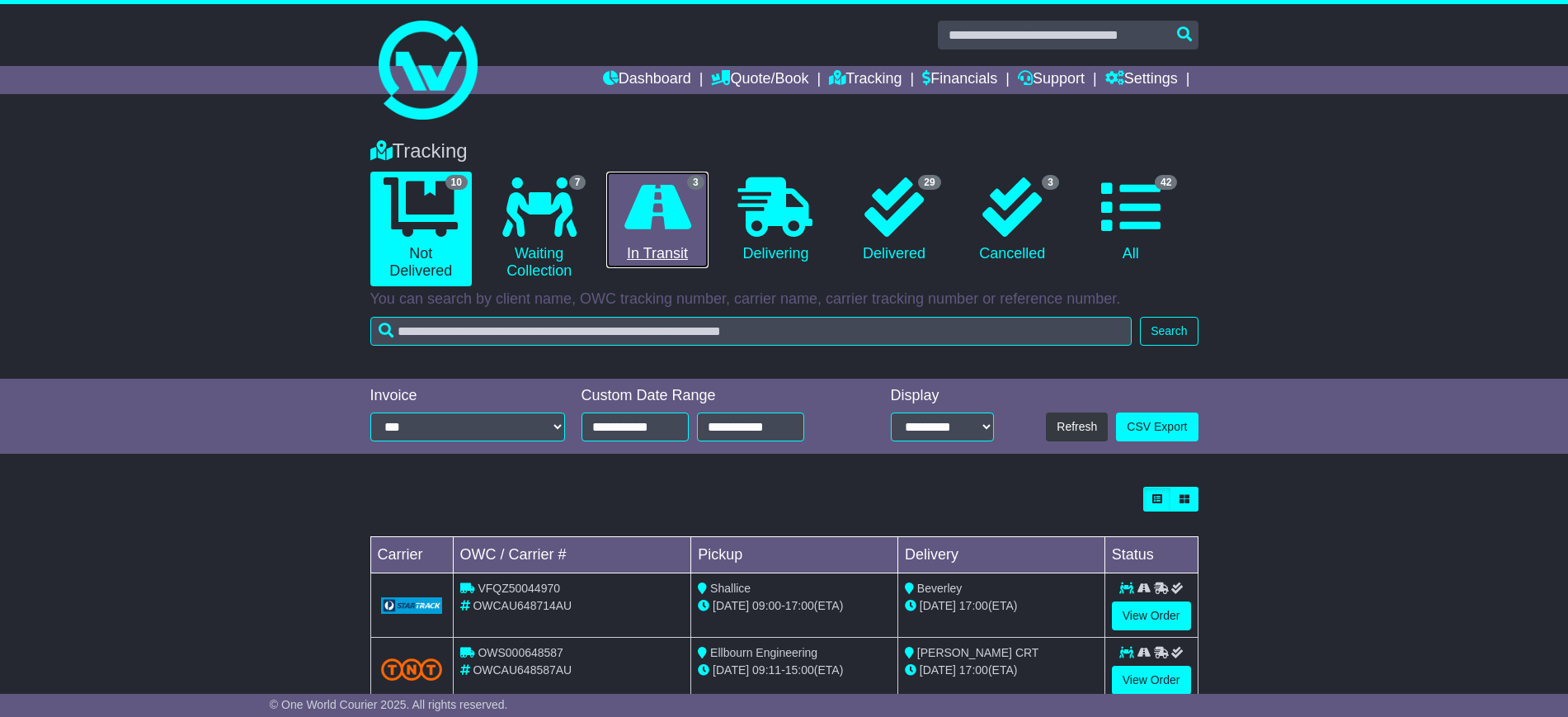
click at [632, 253] on link "3 In Transit" at bounding box center [657, 220] width 102 height 98
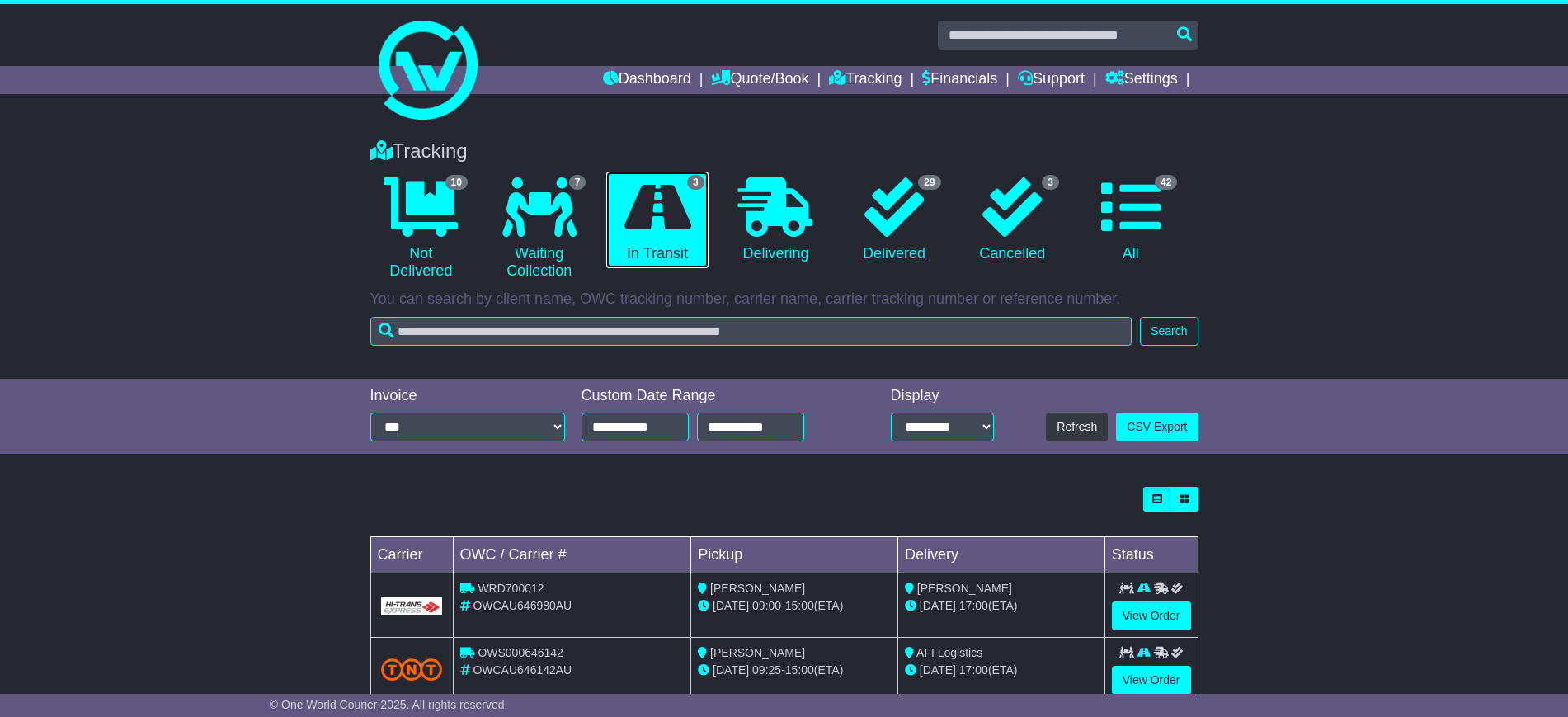
scroll to position [108, 0]
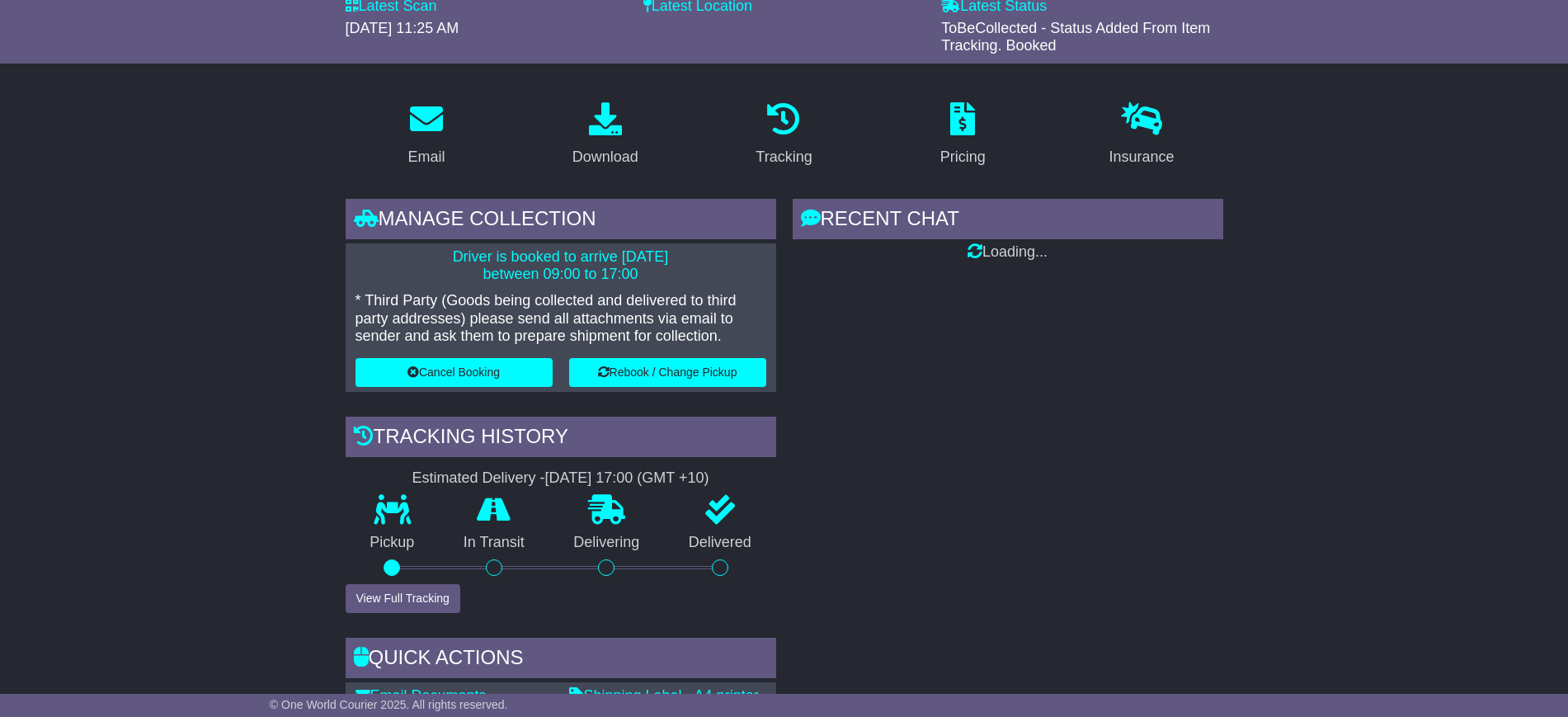
scroll to position [413, 0]
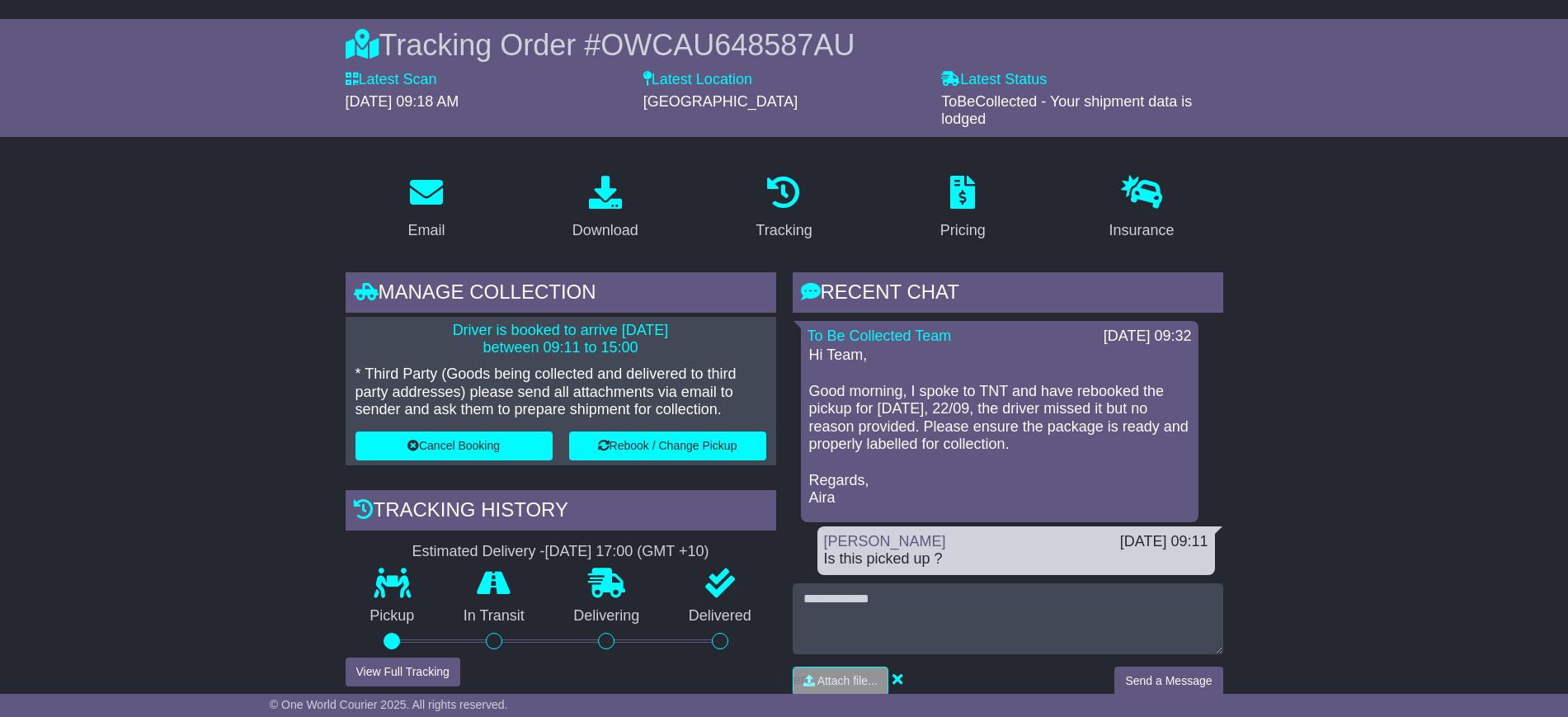
scroll to position [515, 0]
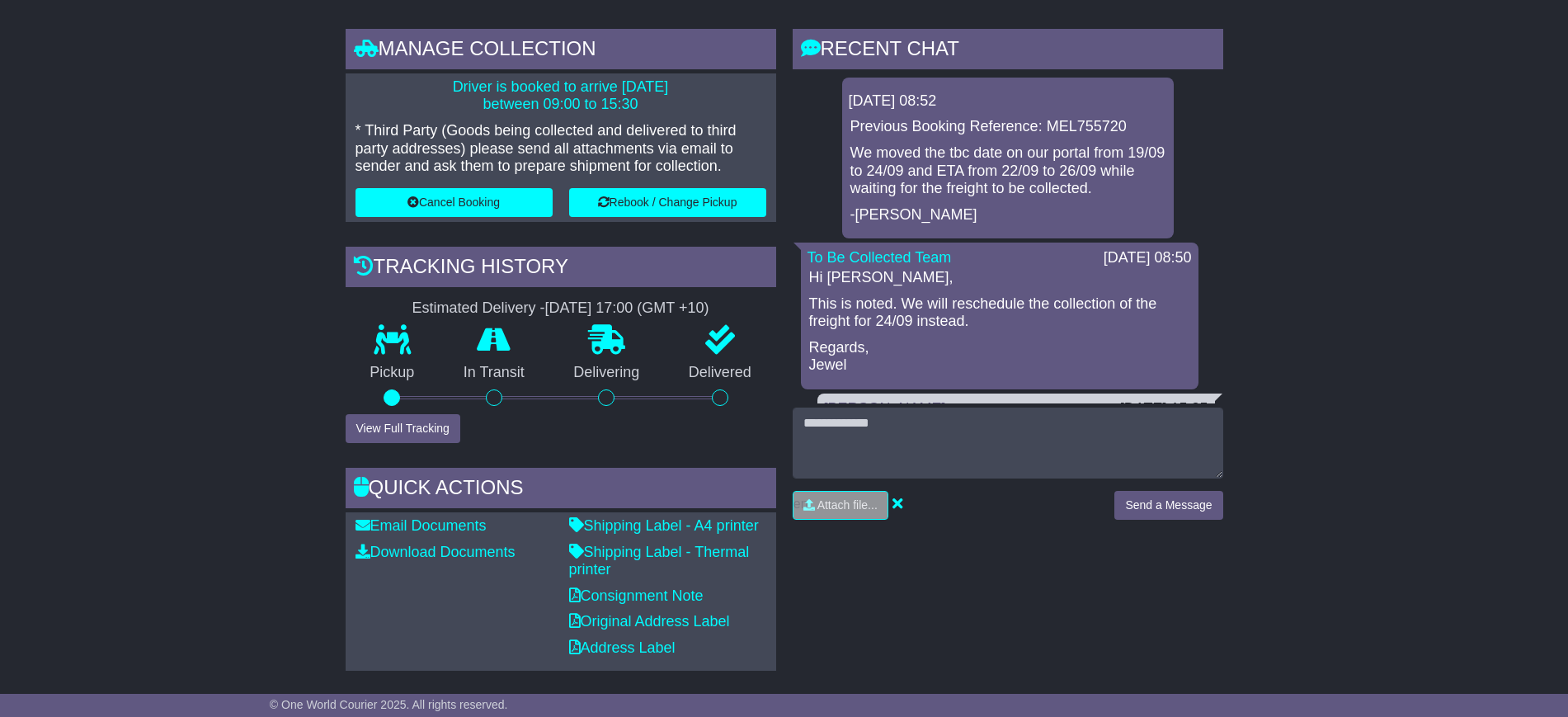
scroll to position [413, 0]
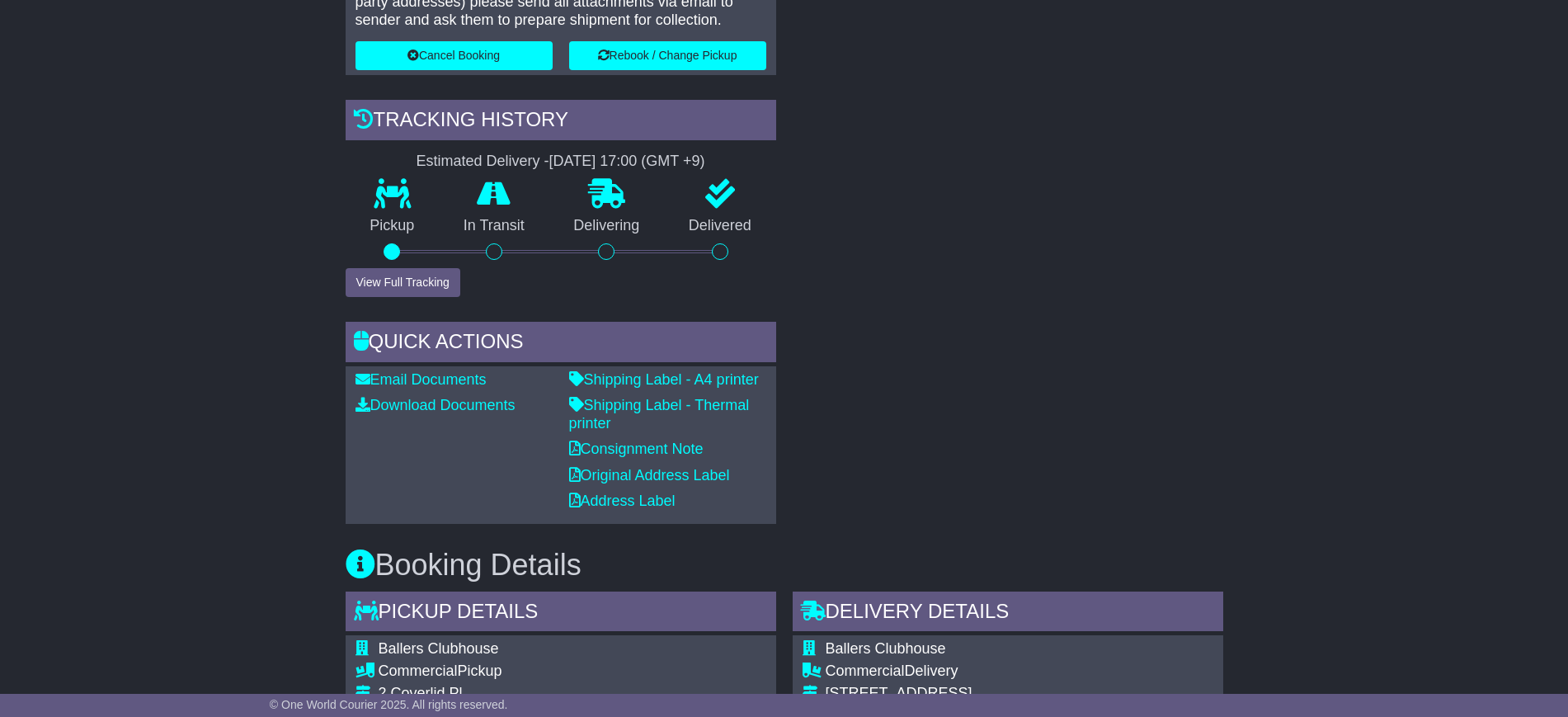
scroll to position [515, 0]
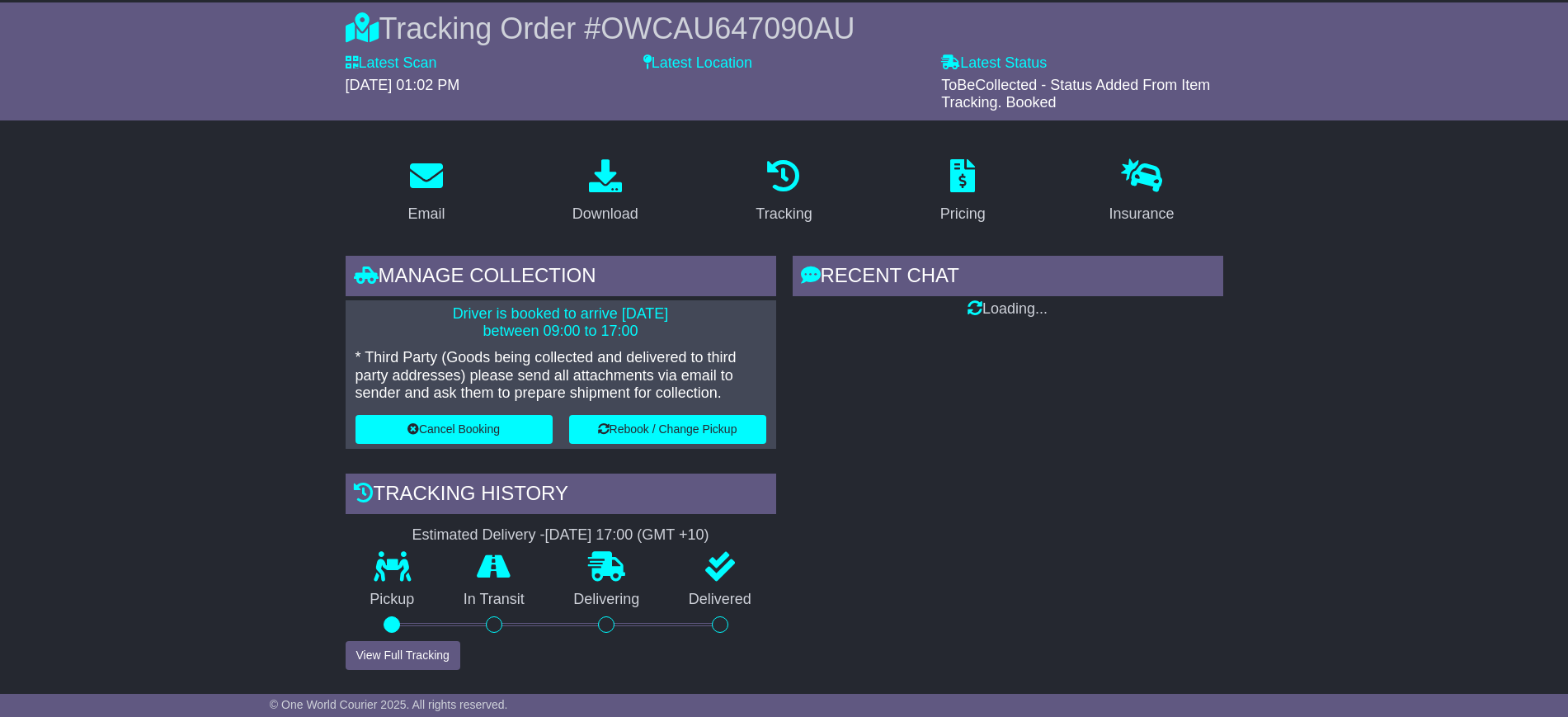
scroll to position [413, 0]
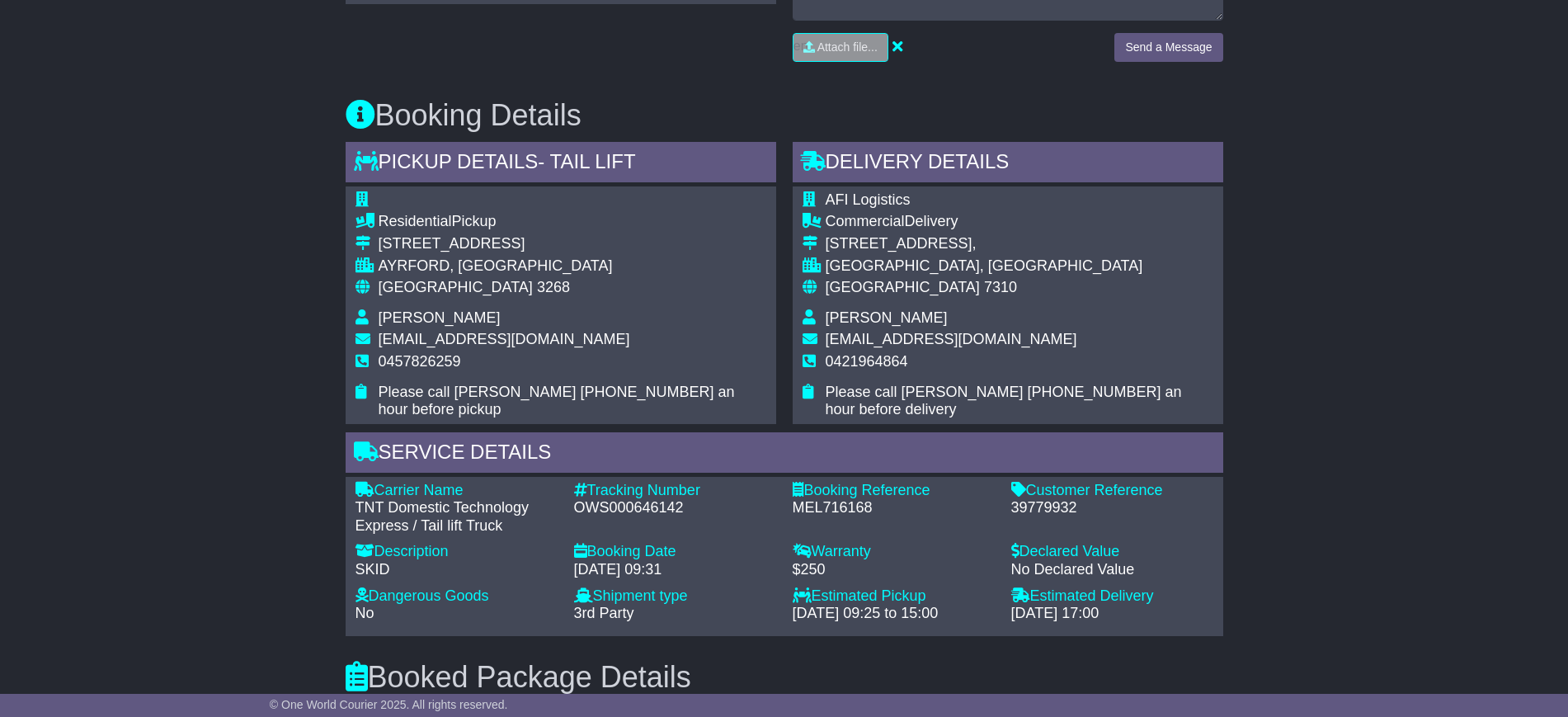
scroll to position [825, 0]
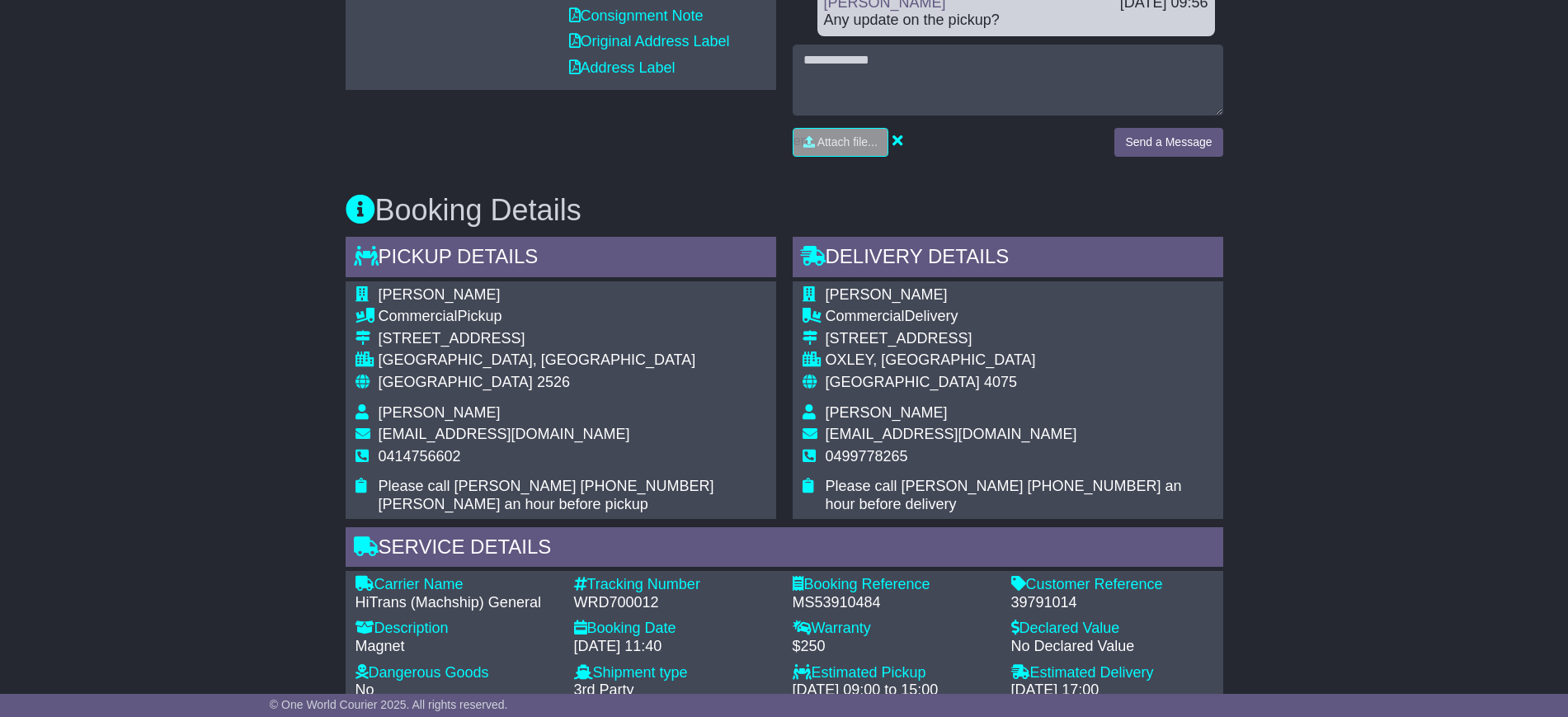
scroll to position [413, 0]
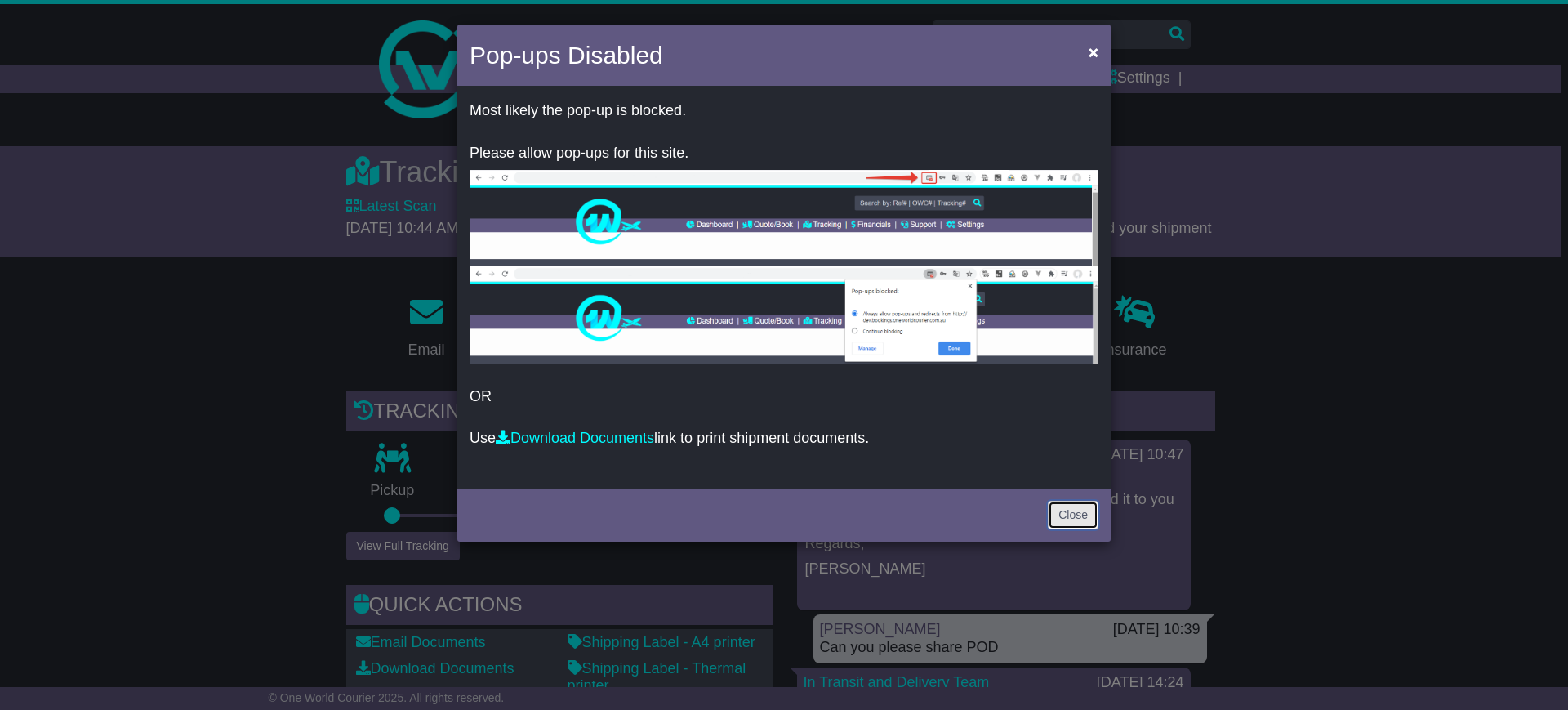
click at [1063, 518] on link "Close" at bounding box center [1073, 514] width 51 height 29
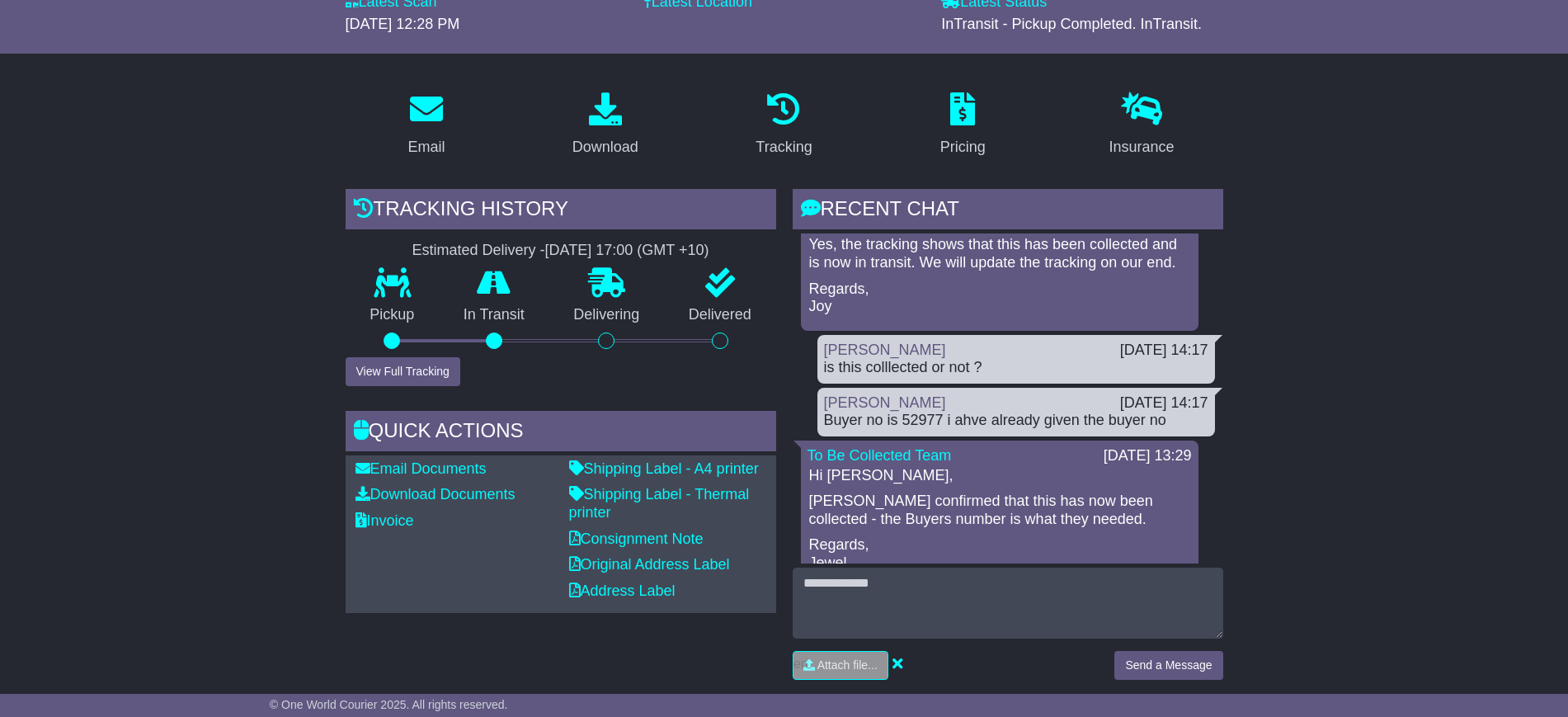
scroll to position [206, 0]
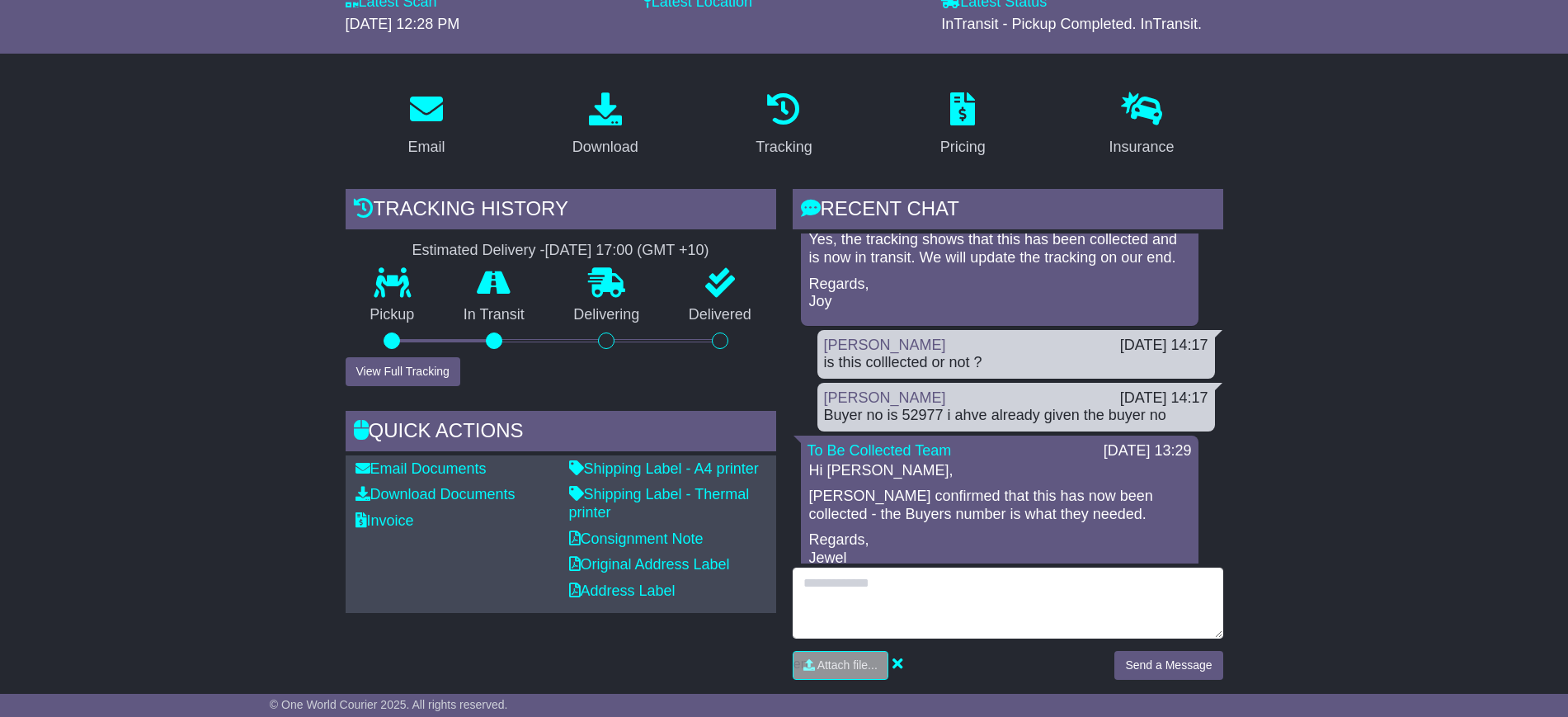
click at [884, 570] on textarea at bounding box center [1007, 603] width 431 height 71
type textarea "**********"
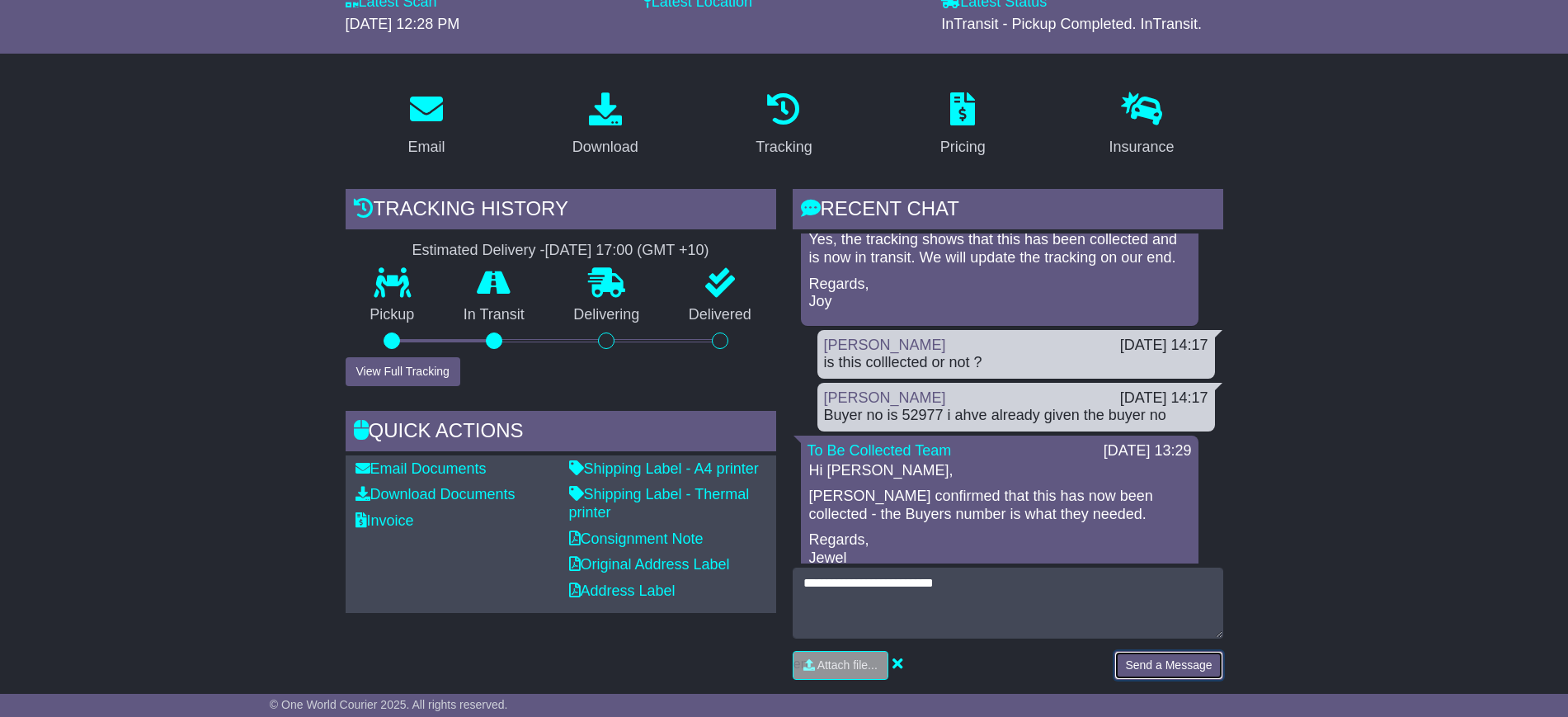
click at [1144, 659] on button "Send a Message" at bounding box center [1168, 665] width 108 height 29
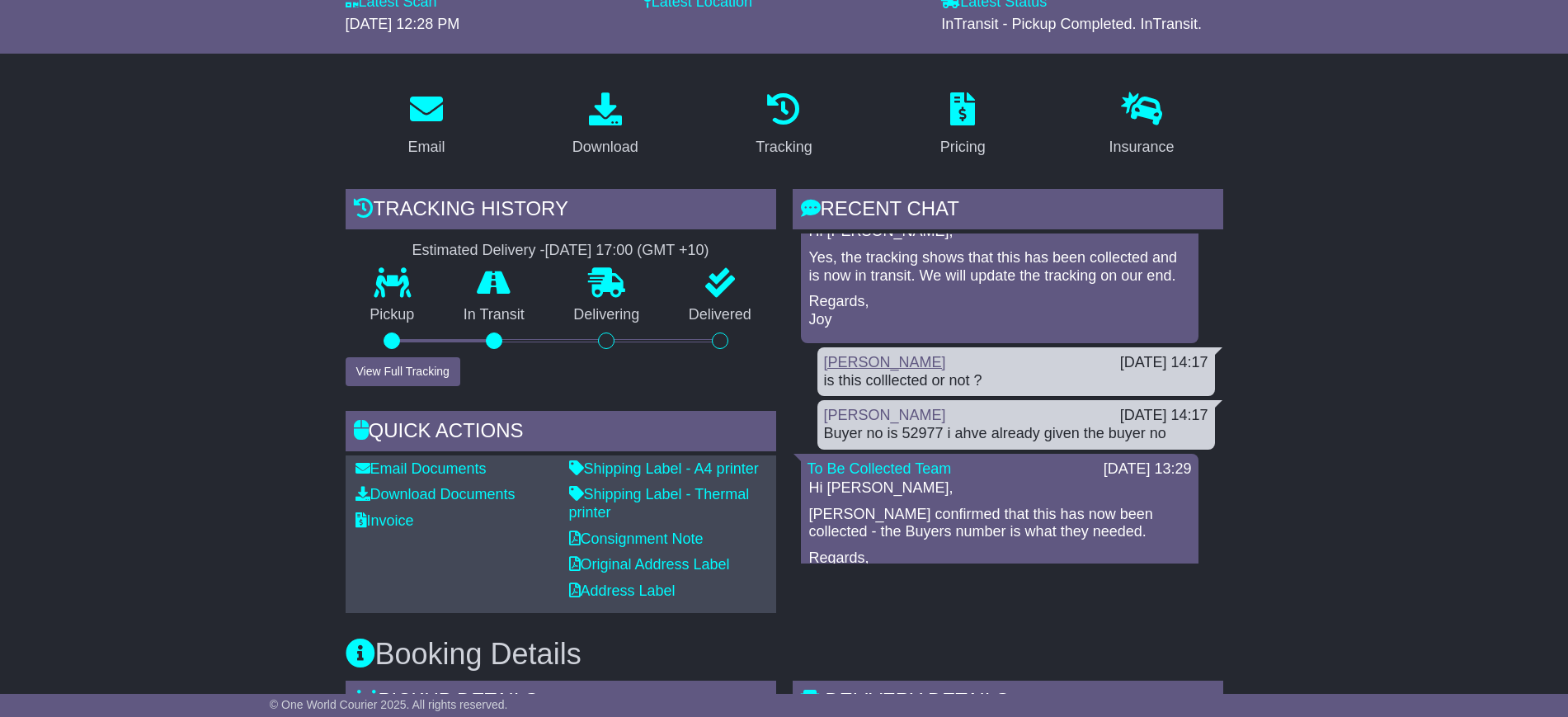
scroll to position [224, 0]
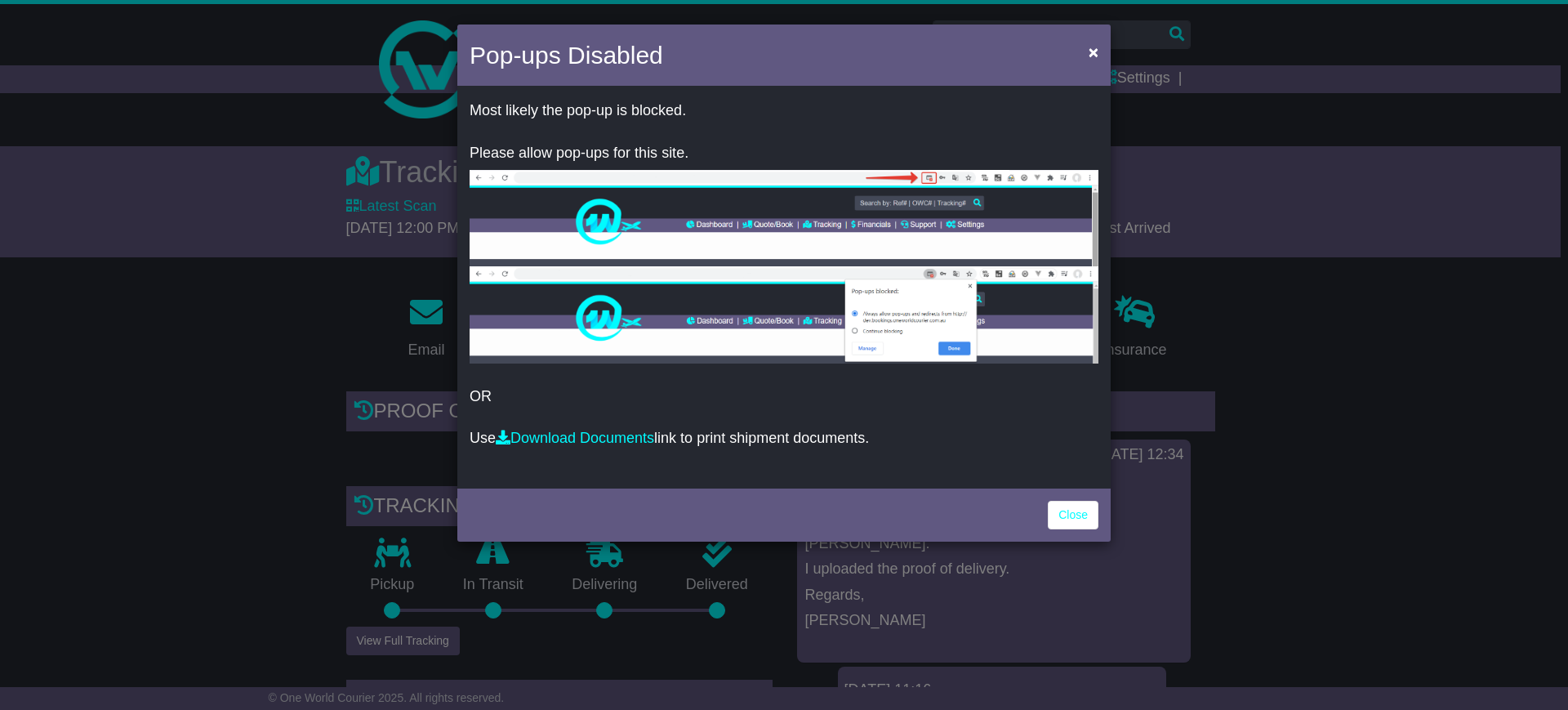
click at [1118, 516] on div "Pop-ups Disabled × Most likely the pop-up is blocked. Please allow pop-ups for …" at bounding box center [784, 355] width 1568 height 710
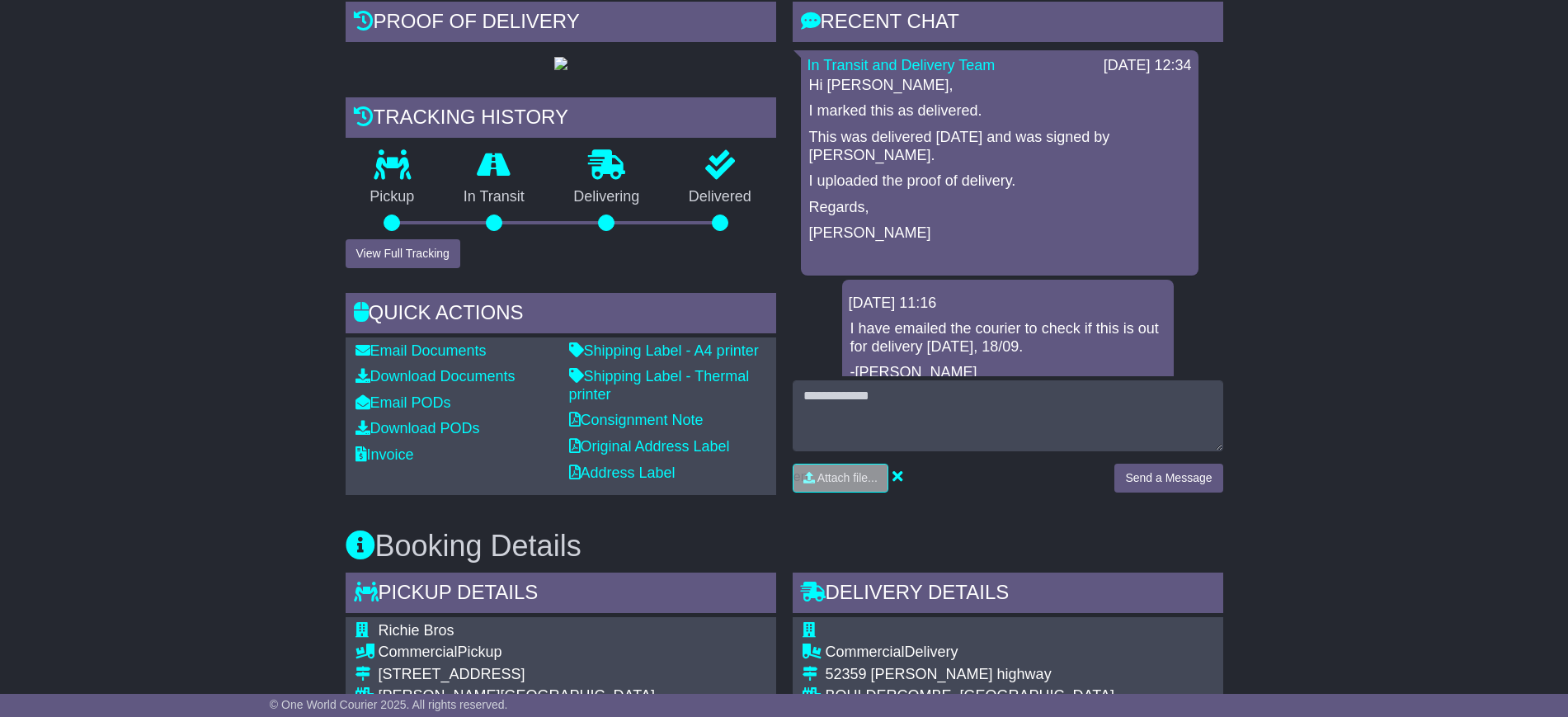
scroll to position [413, 0]
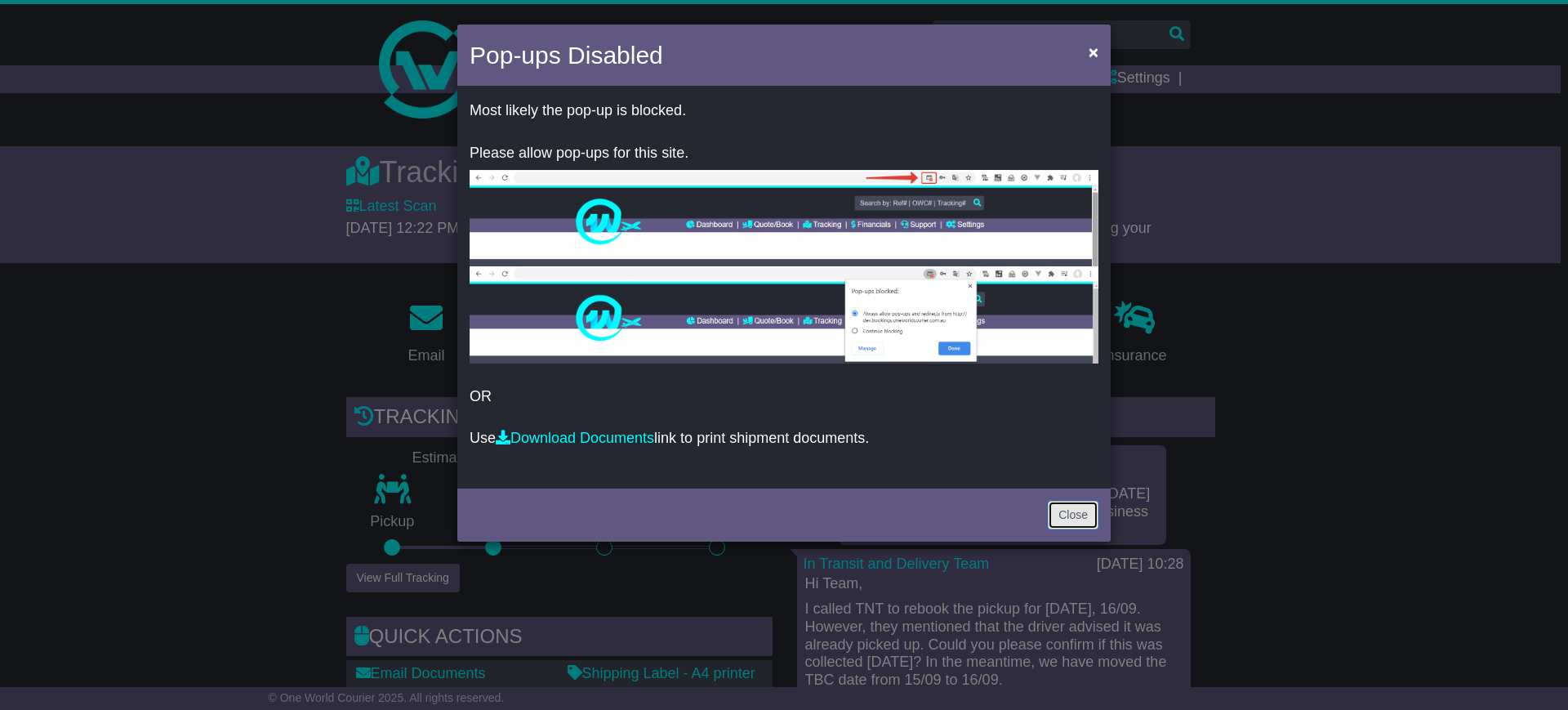
click at [1077, 515] on link "Close" at bounding box center [1073, 514] width 51 height 29
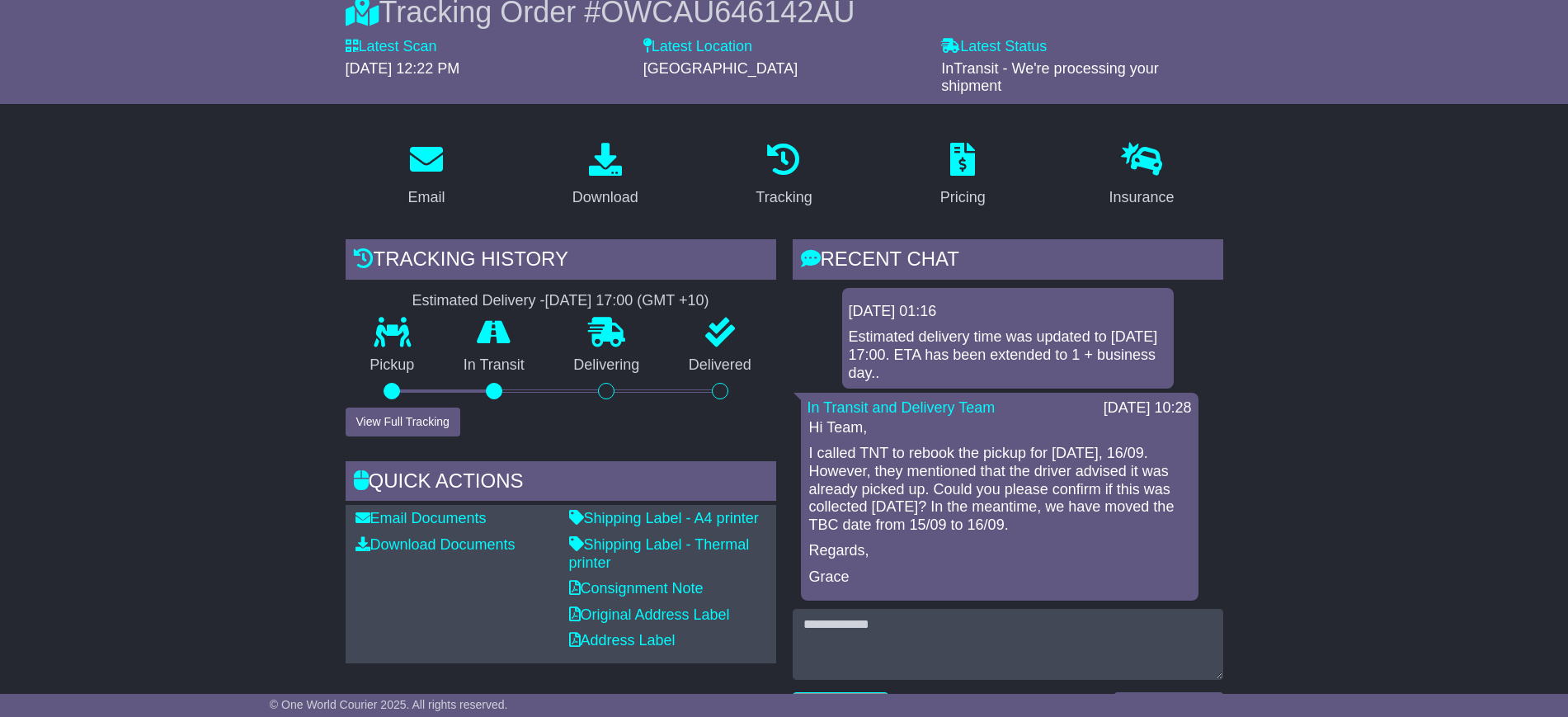
scroll to position [206, 0]
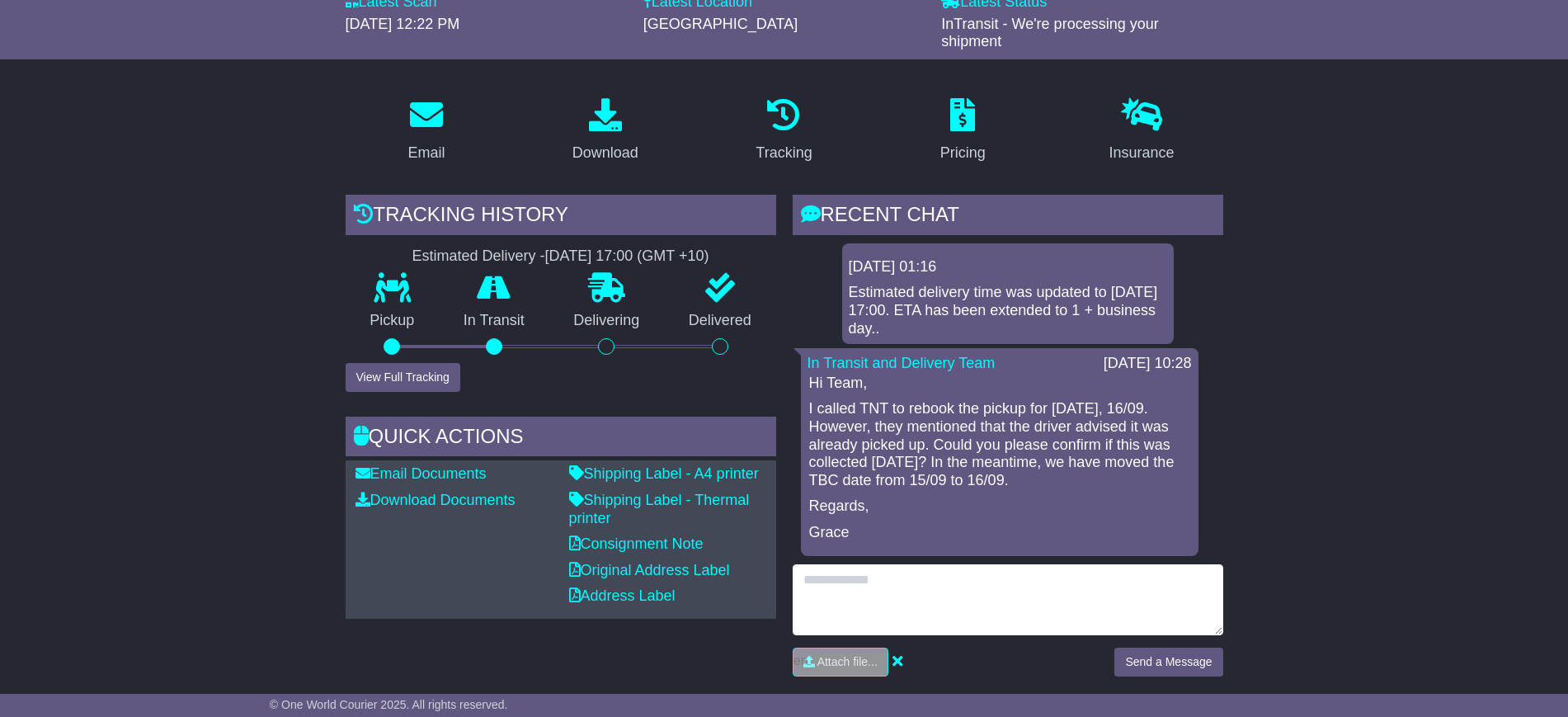
click at [945, 597] on textarea at bounding box center [1007, 600] width 431 height 71
type textarea "**********"
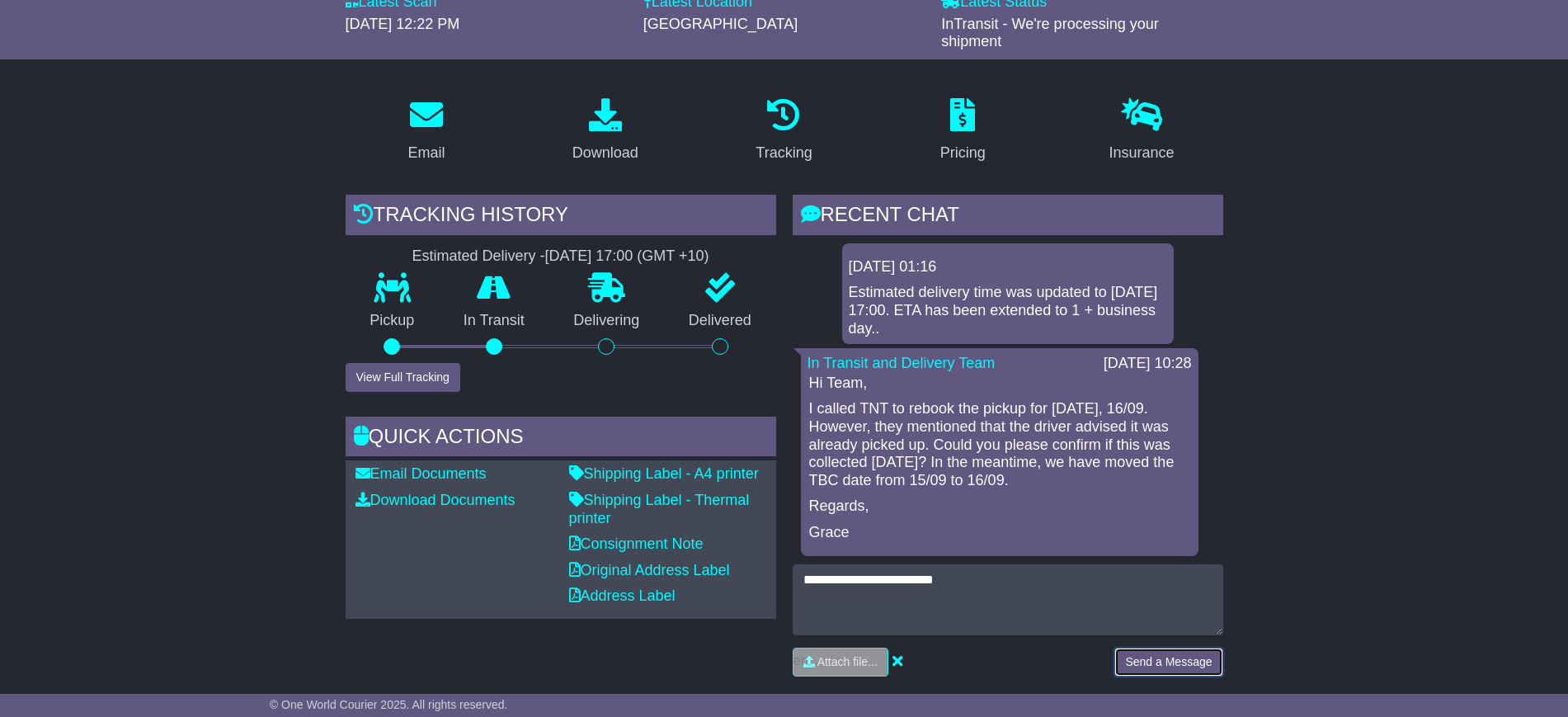
click at [1188, 667] on button "Send a Message" at bounding box center [1168, 662] width 108 height 29
